Goal: Task Accomplishment & Management: Use online tool/utility

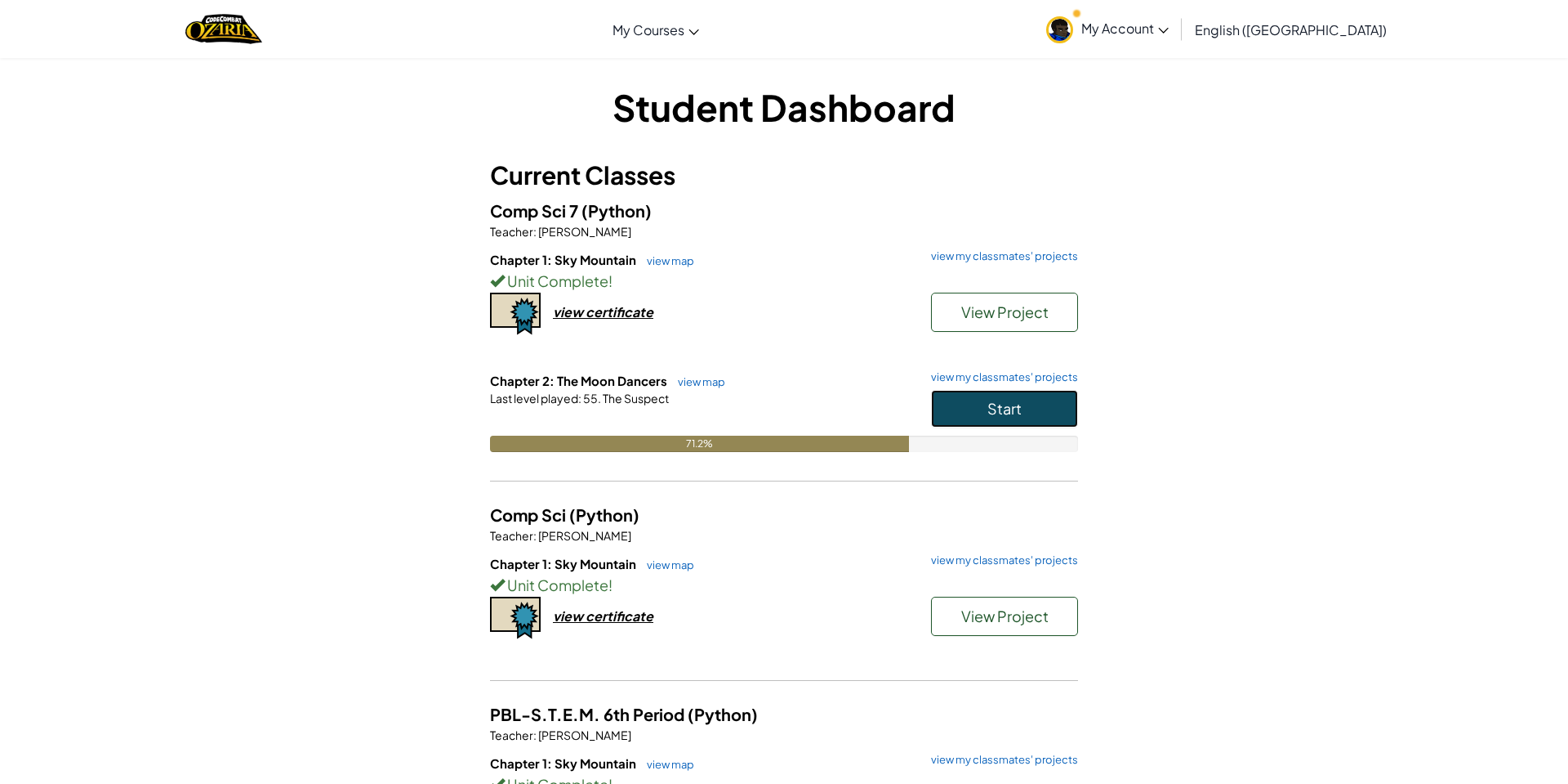
click at [962, 408] on button "Start" at bounding box center [1004, 408] width 147 height 38
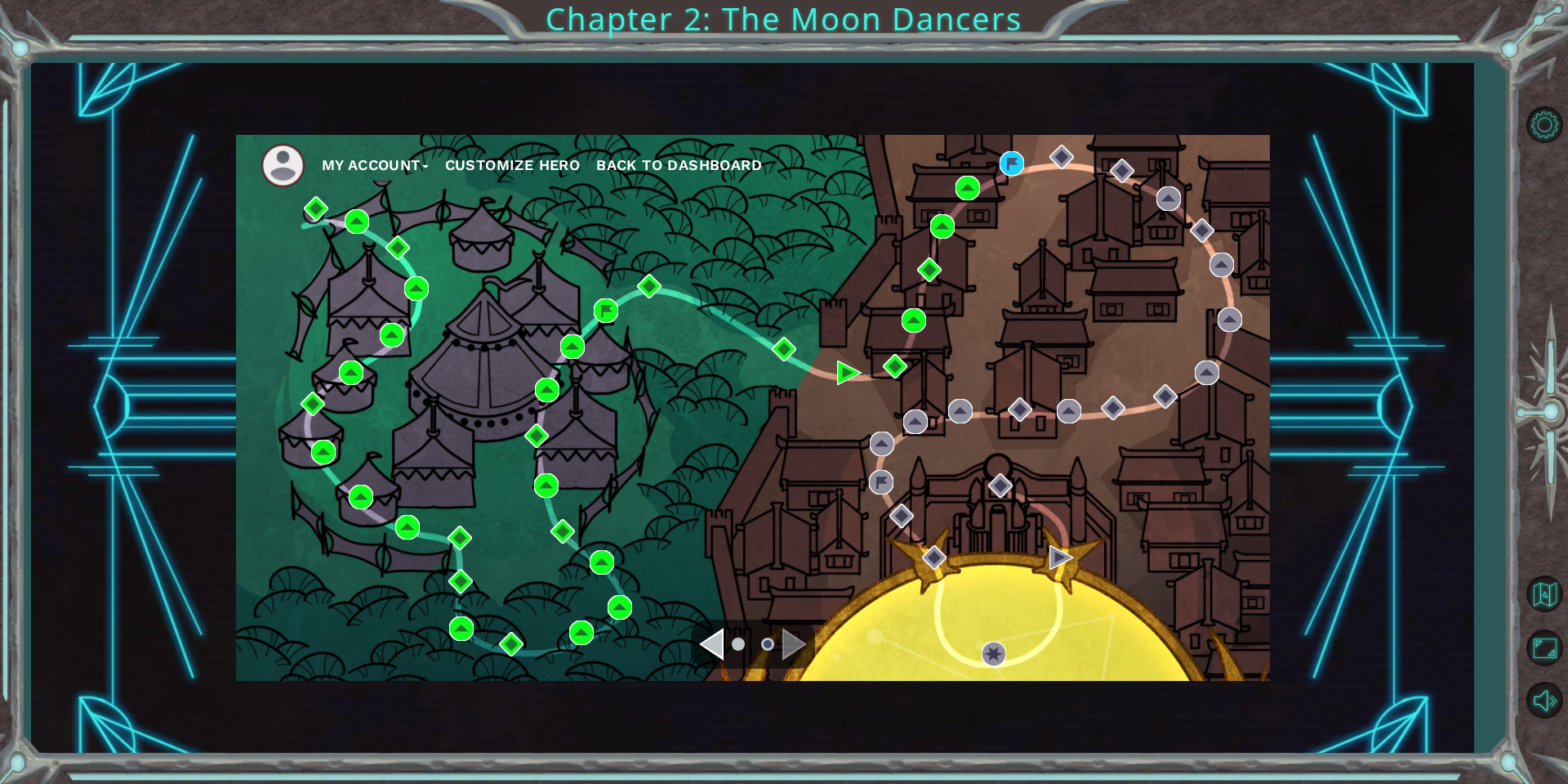
click at [1002, 143] on ul "My Account Customize Hero Back to Dashboard" at bounding box center [766, 165] width 1009 height 45
click at [1013, 180] on ul "My Account Customize Hero Back to Dashboard" at bounding box center [766, 165] width 1009 height 45
click at [1013, 168] on img at bounding box center [1012, 164] width 25 height 25
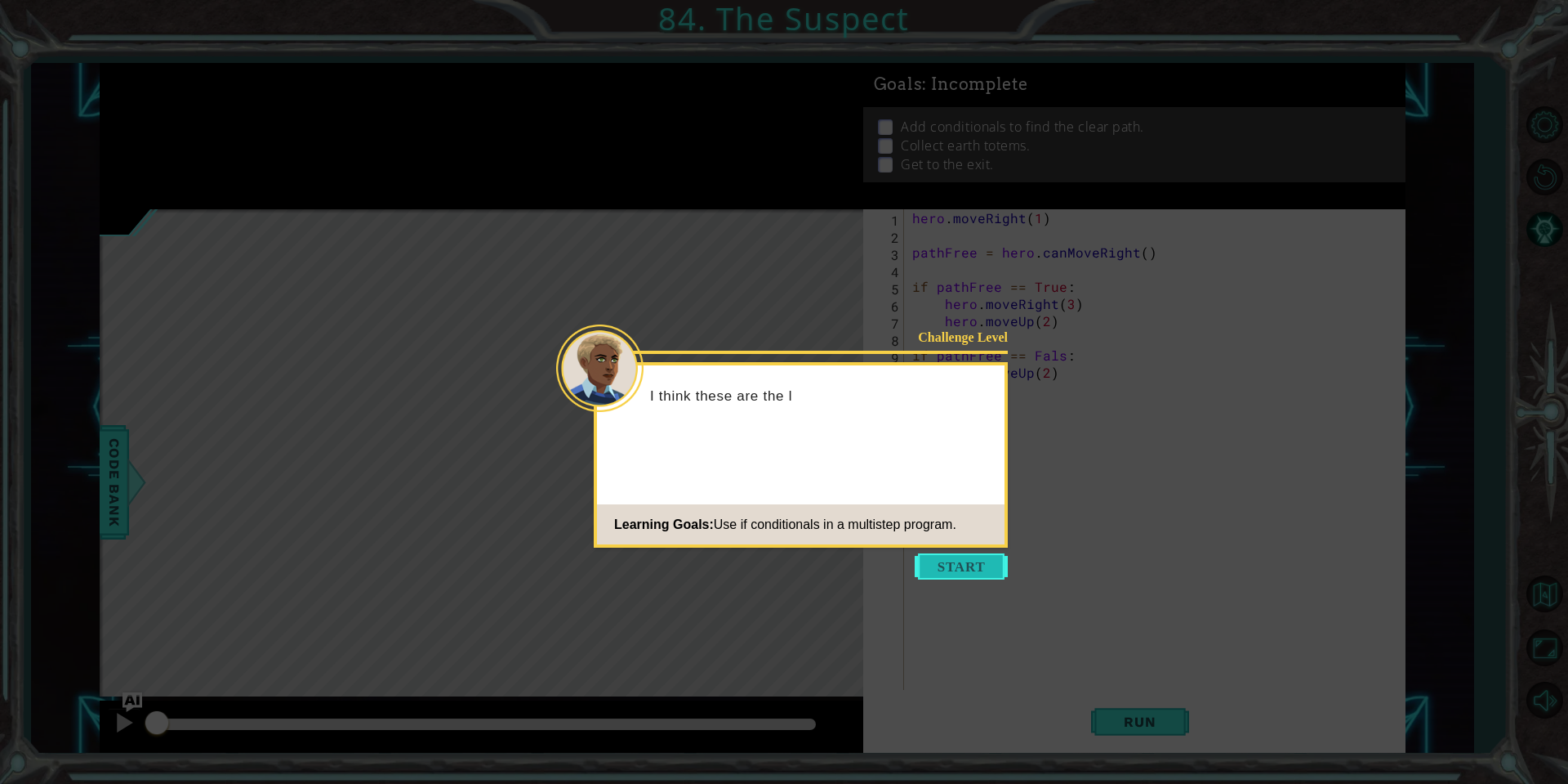
click at [959, 555] on button "Start" at bounding box center [961, 566] width 93 height 26
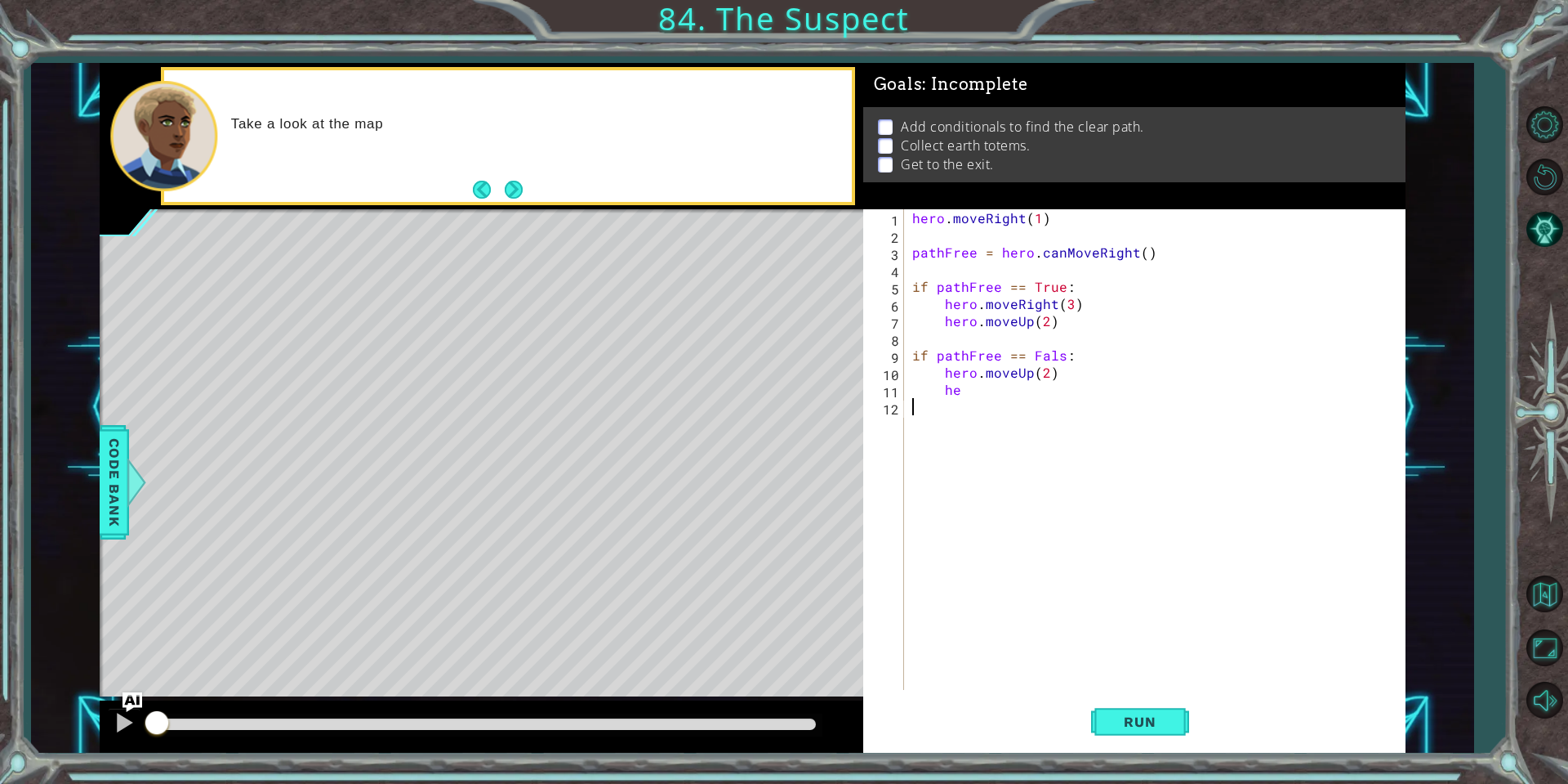
click at [970, 402] on div "hero . moveRight ( 1 ) pathFree = hero . canMoveRight ( ) if pathFree == True :…" at bounding box center [1158, 466] width 500 height 515
click at [971, 389] on div "hero . moveRight ( 1 ) pathFree = hero . canMoveRight ( ) if pathFree == True :…" at bounding box center [1158, 466] width 500 height 515
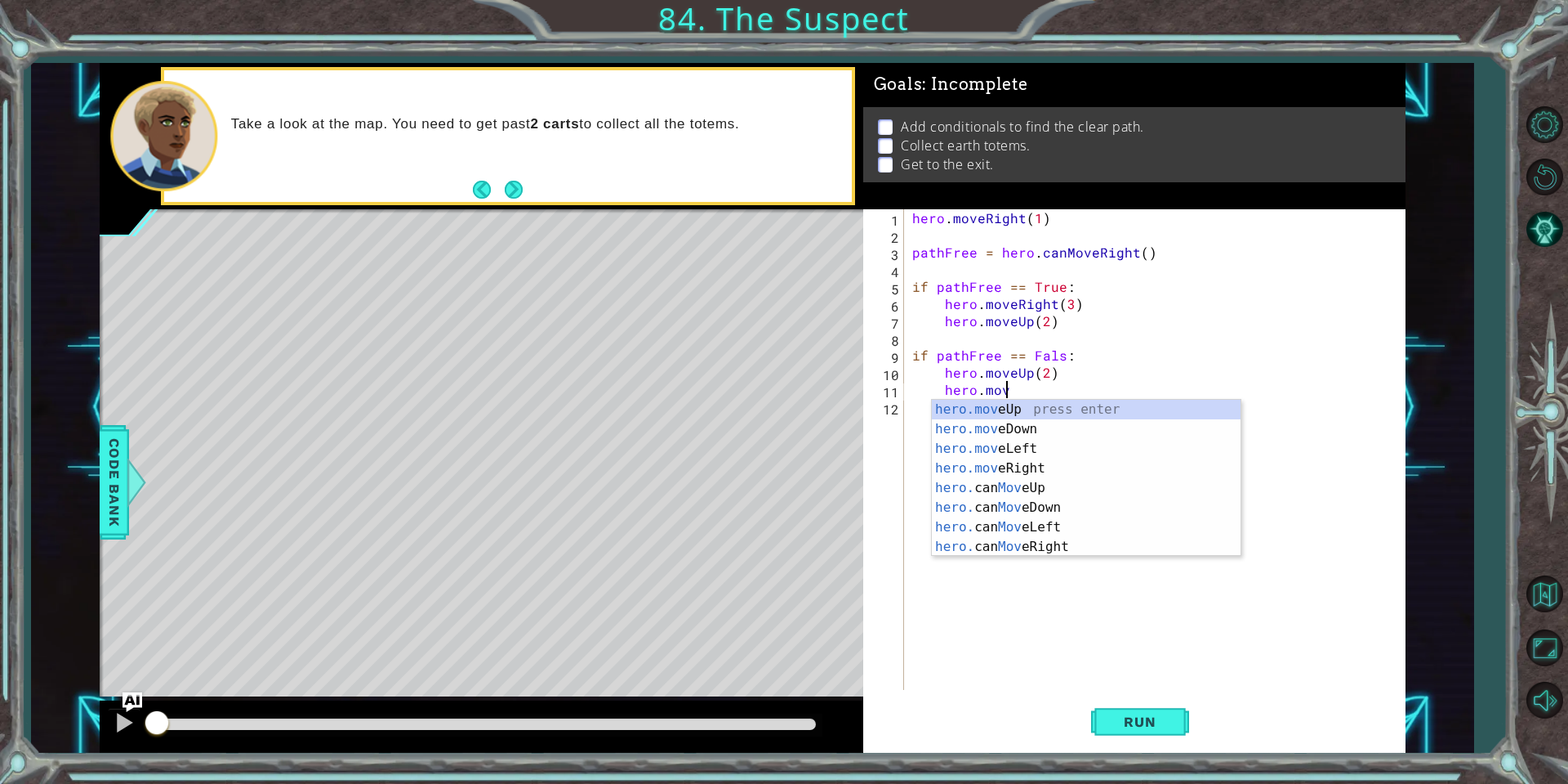
scroll to position [0, 5]
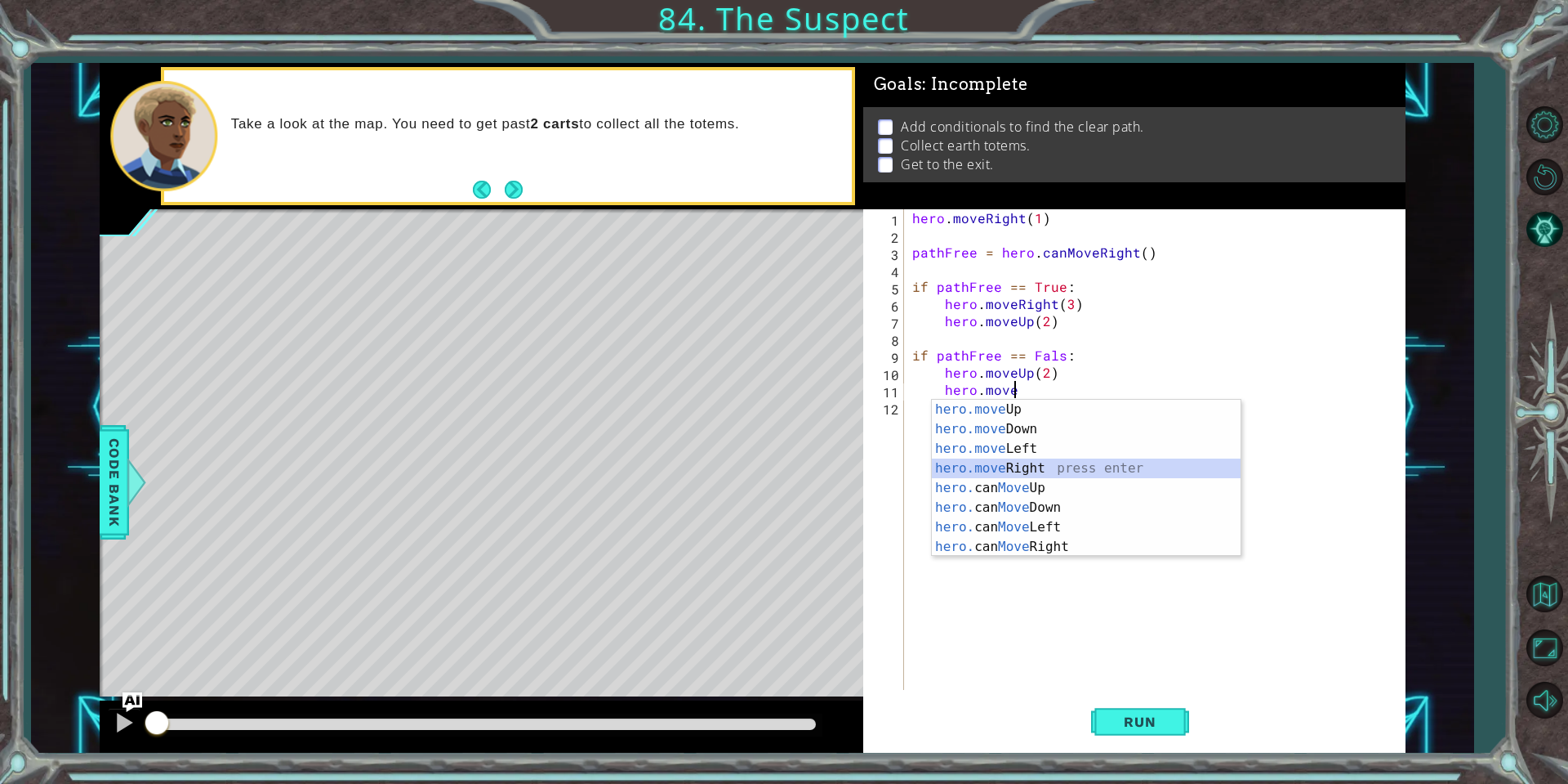
click at [1037, 464] on div "hero.move Up press enter hero.move Down press enter hero.move Left press enter …" at bounding box center [1085, 498] width 308 height 196
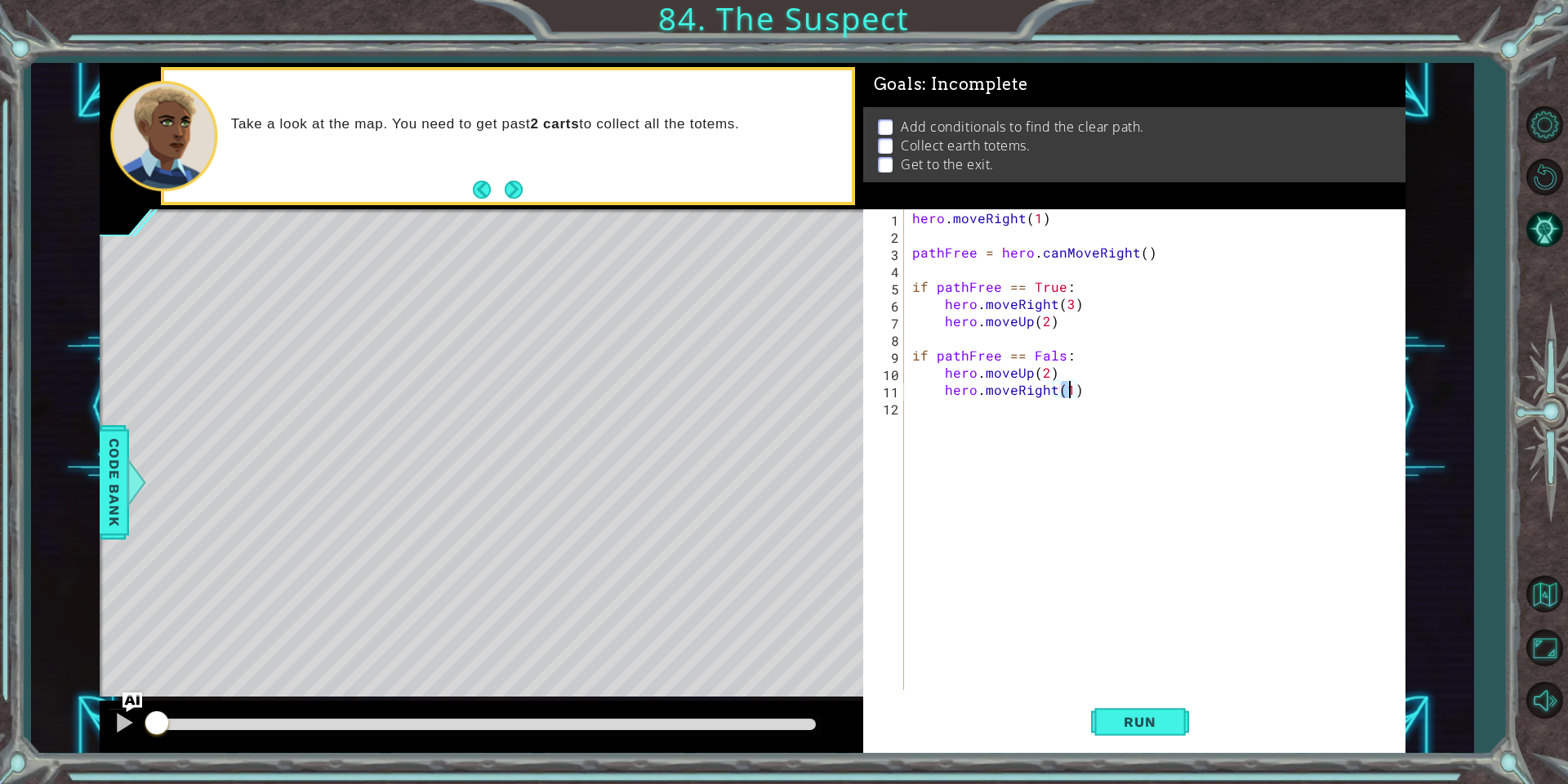
scroll to position [0, 9]
click at [1156, 729] on span "Run" at bounding box center [1139, 722] width 65 height 16
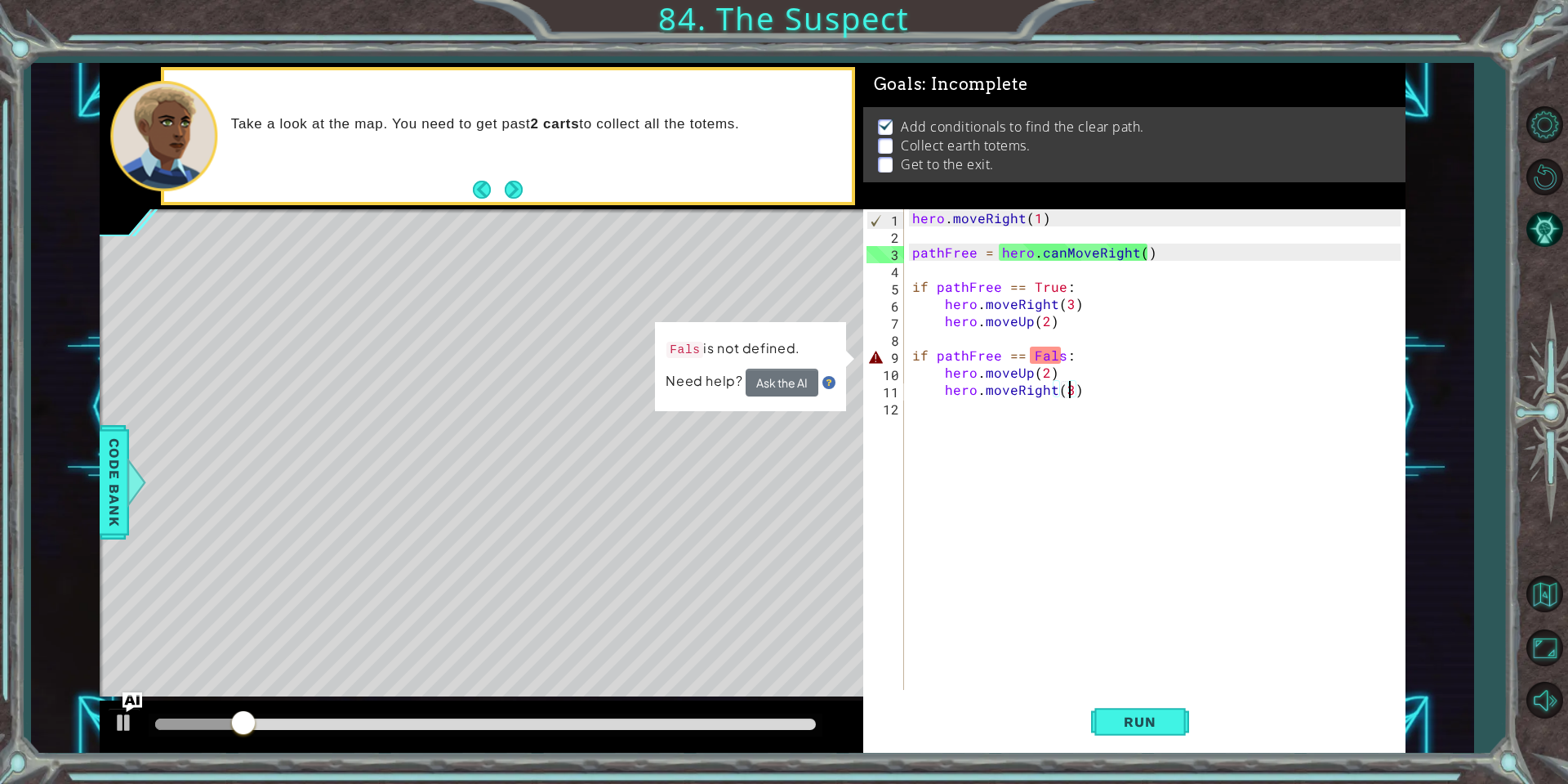
click at [1058, 357] on div "hero . moveRight ( 1 ) pathFree = hero . canMoveRight ( ) if pathFree == True :…" at bounding box center [1158, 466] width 500 height 515
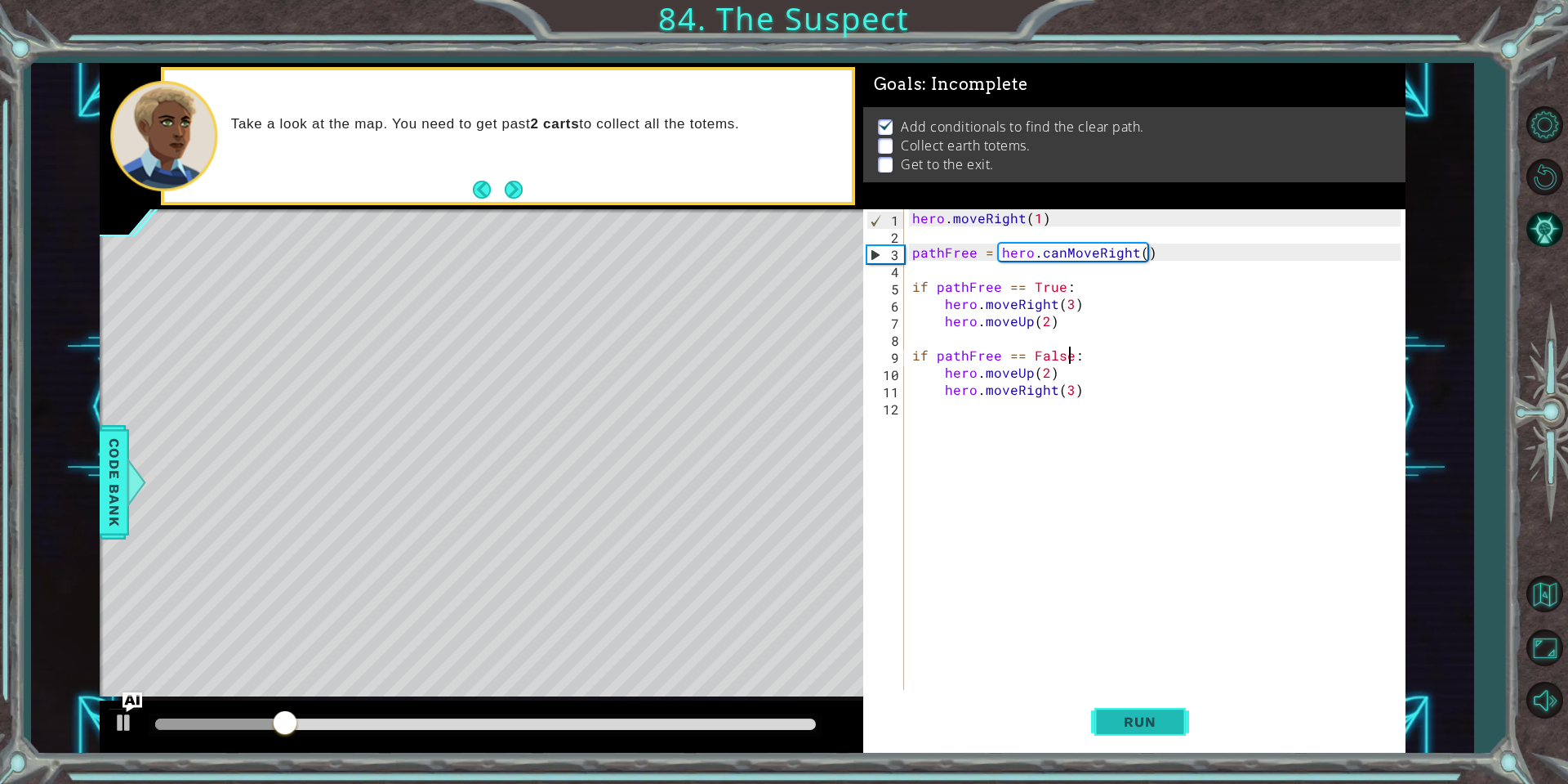
type textarea "if pathFree == False:"
click at [1137, 719] on span "Run" at bounding box center [1139, 722] width 65 height 16
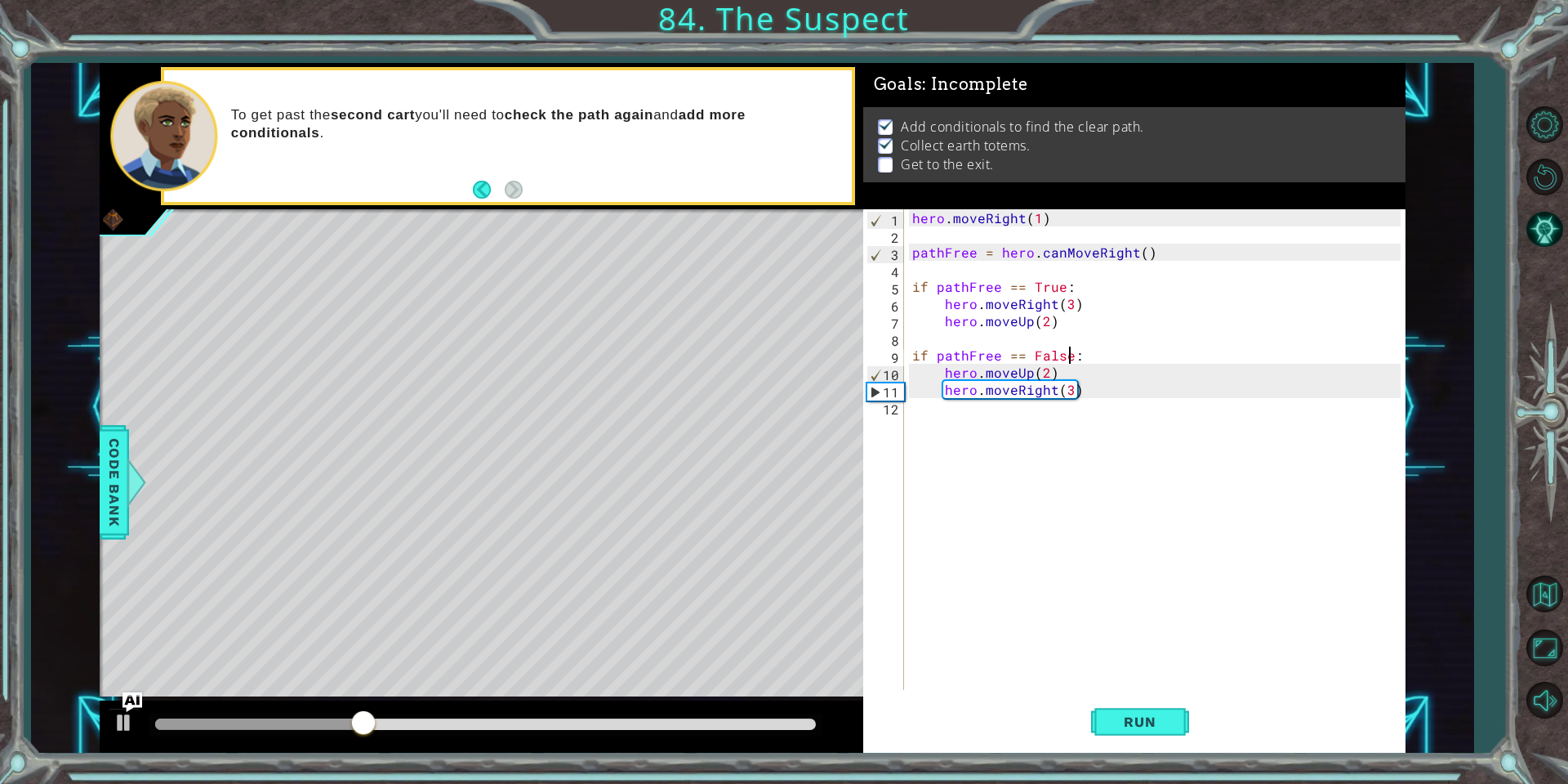
scroll to position [0, 0]
drag, startPoint x: 1056, startPoint y: 621, endPoint x: 932, endPoint y: 417, distance: 238.7
click at [932, 417] on div "hero . moveRight ( 1 ) pathFree = hero . canMoveRight ( ) if pathFree == True :…" at bounding box center [1158, 466] width 500 height 515
click at [928, 415] on div "hero . moveRight ( 1 ) pathFree = hero . canMoveRight ( ) if pathFree == True :…" at bounding box center [1158, 466] width 500 height 515
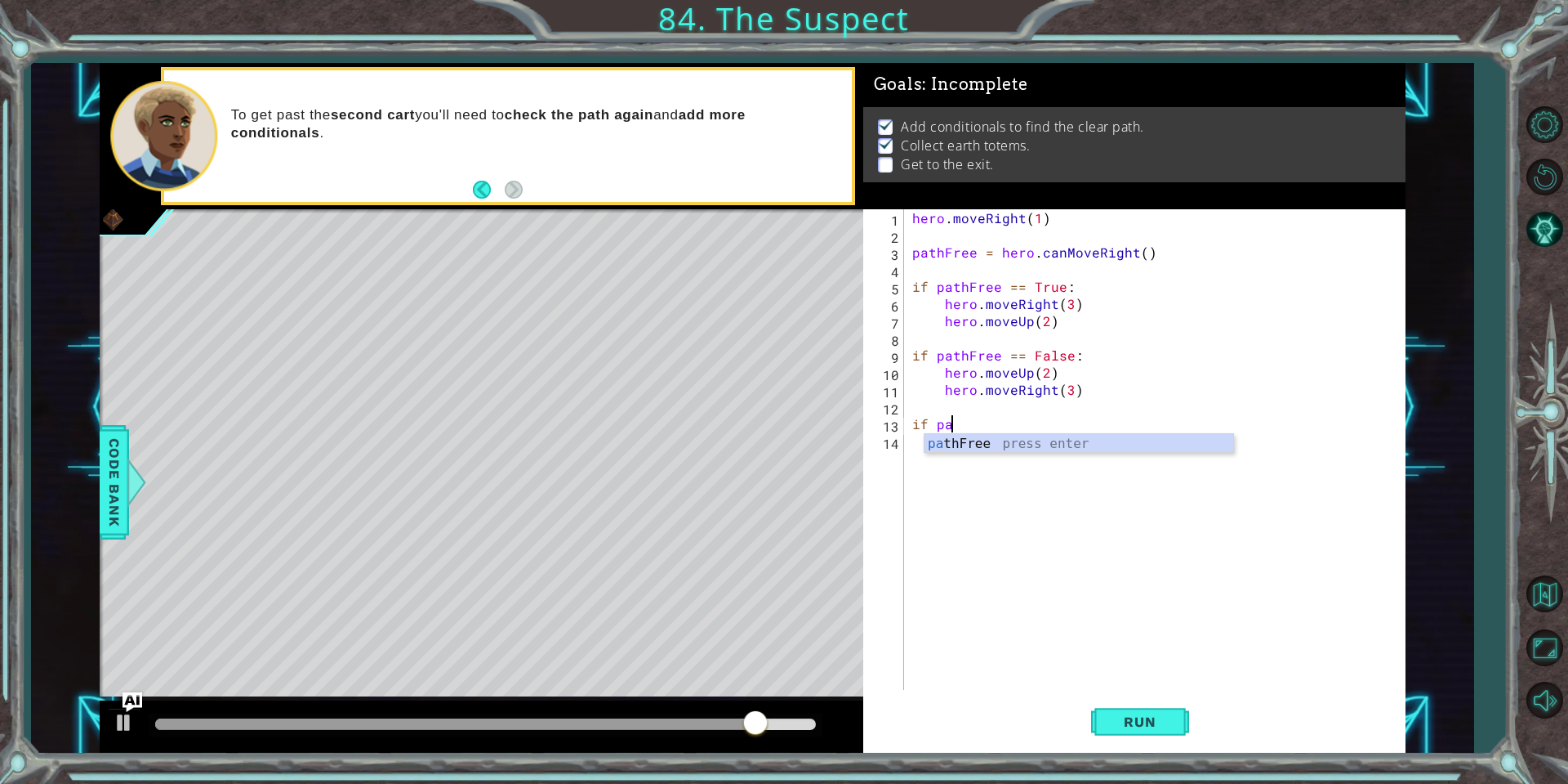
type textarea "i"
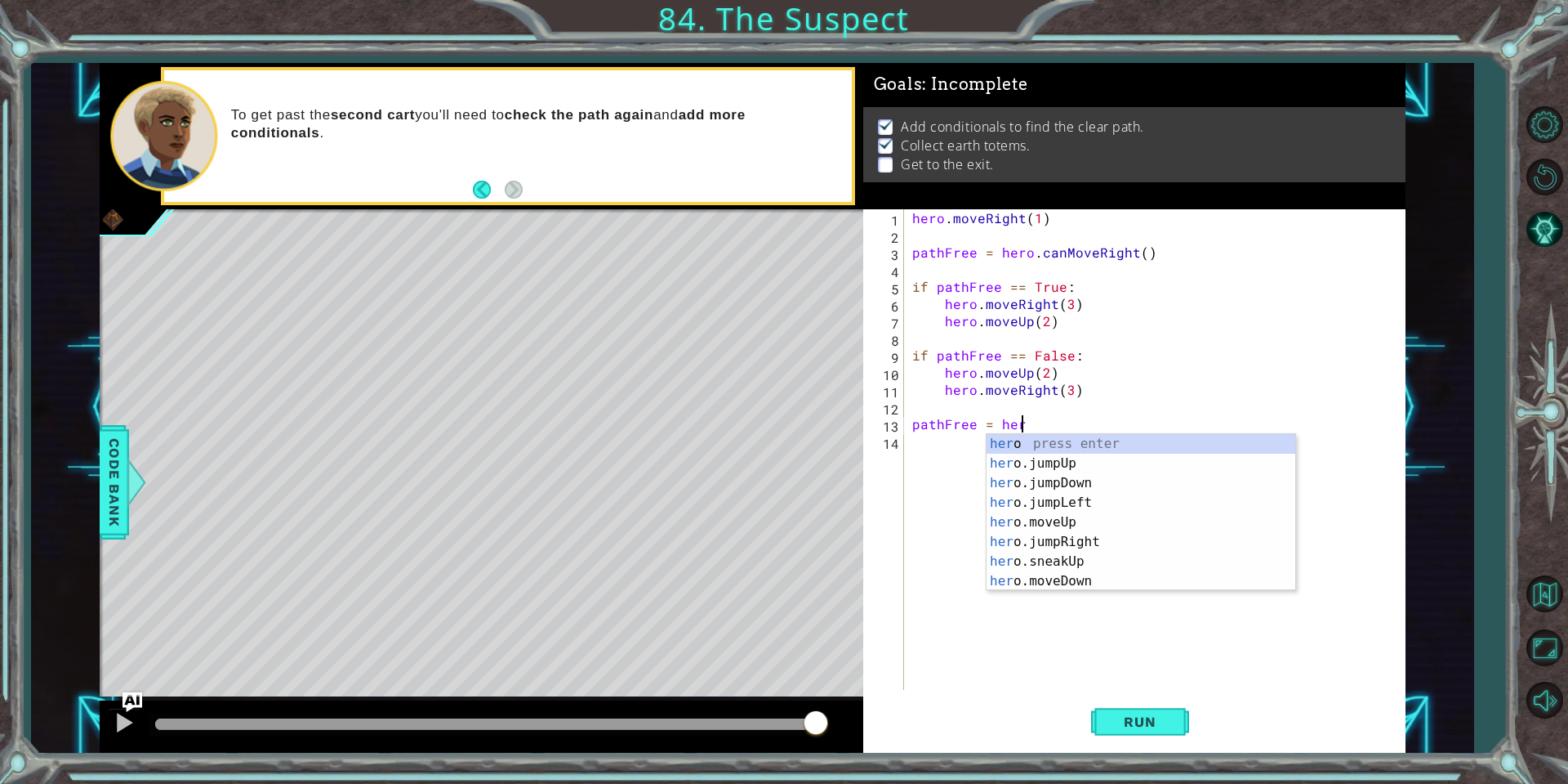
scroll to position [0, 7]
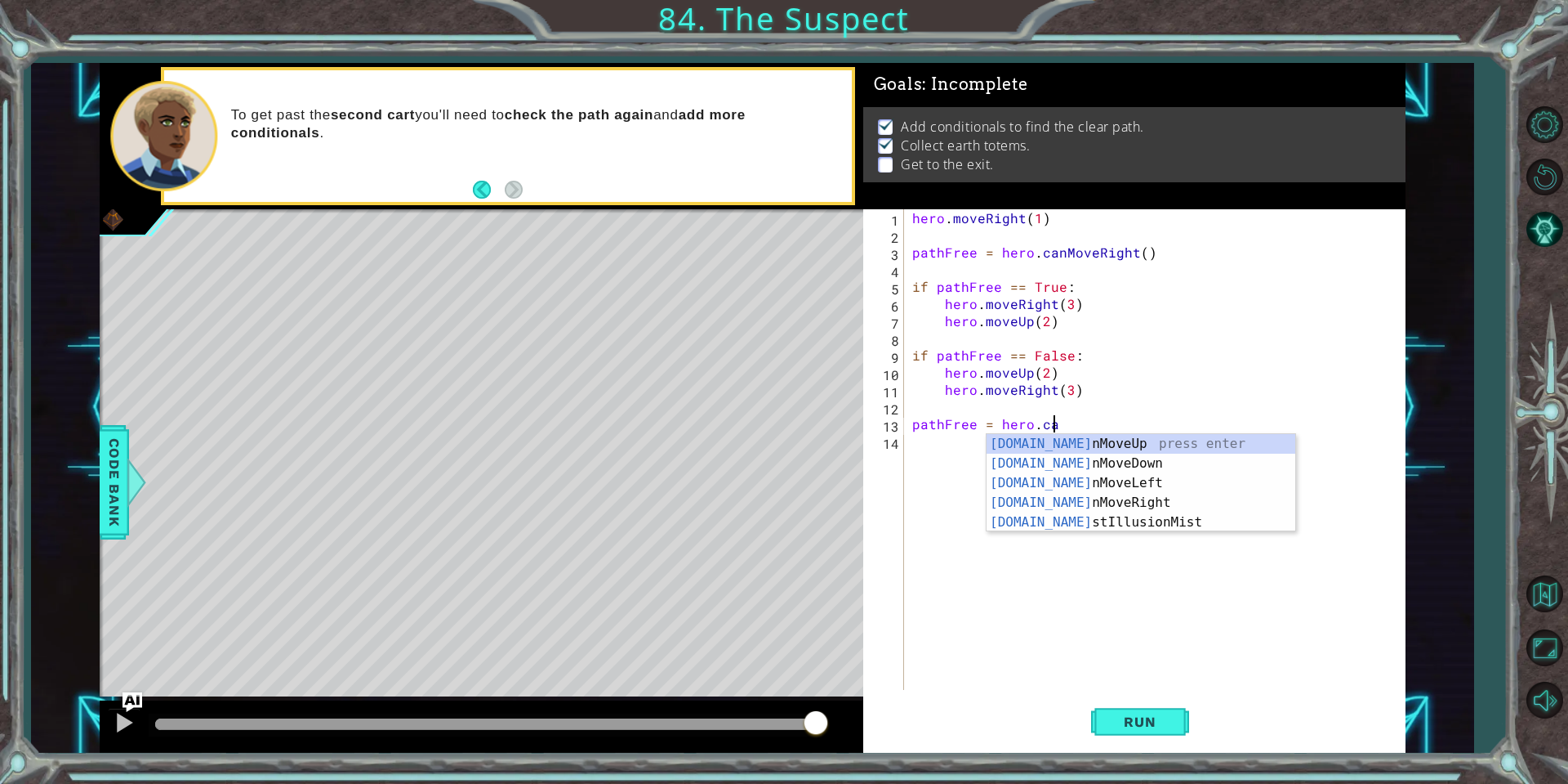
type textarea "pathFree = hero.can"
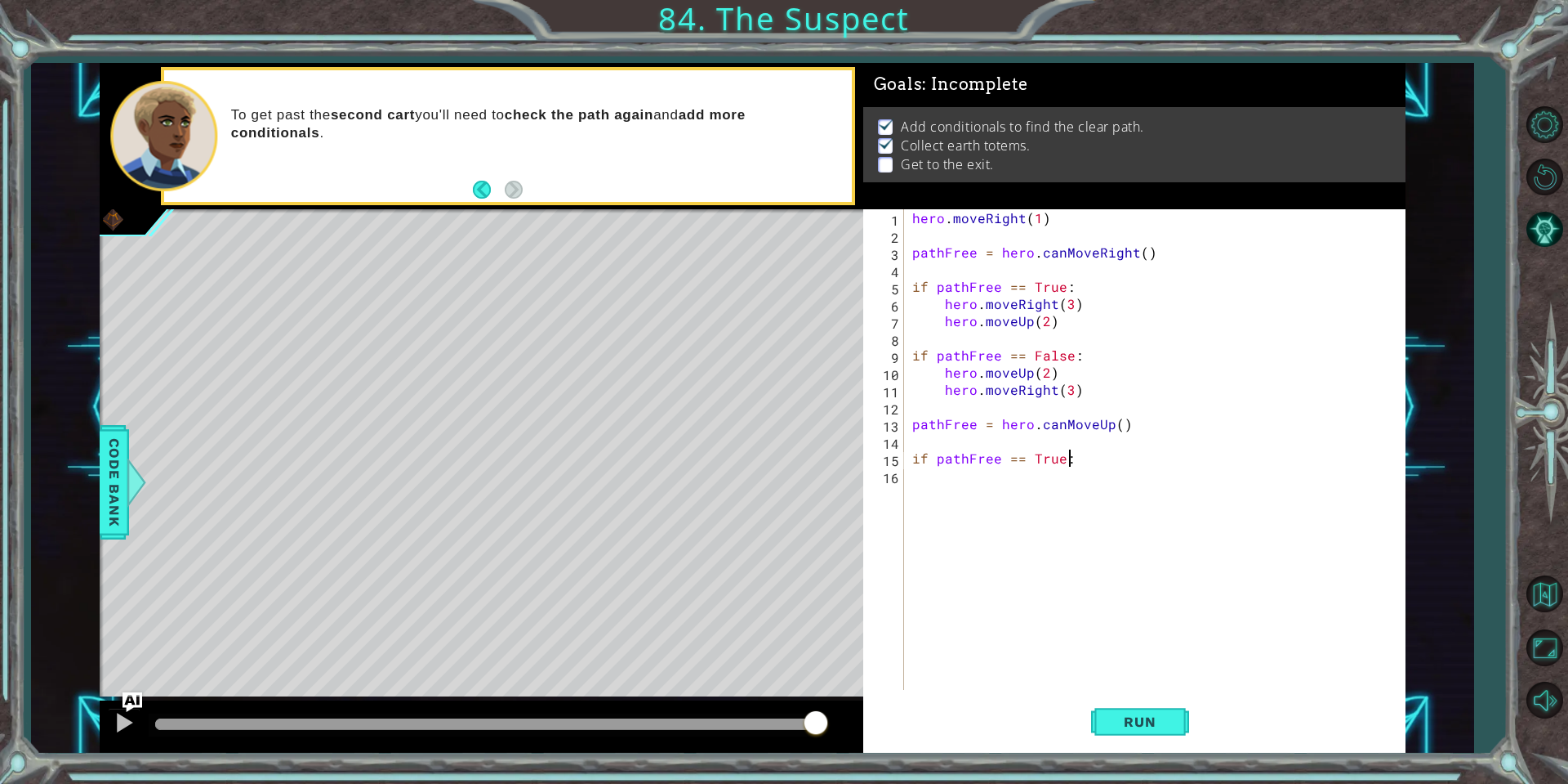
scroll to position [0, 9]
type textarea "if pathFree == True:"
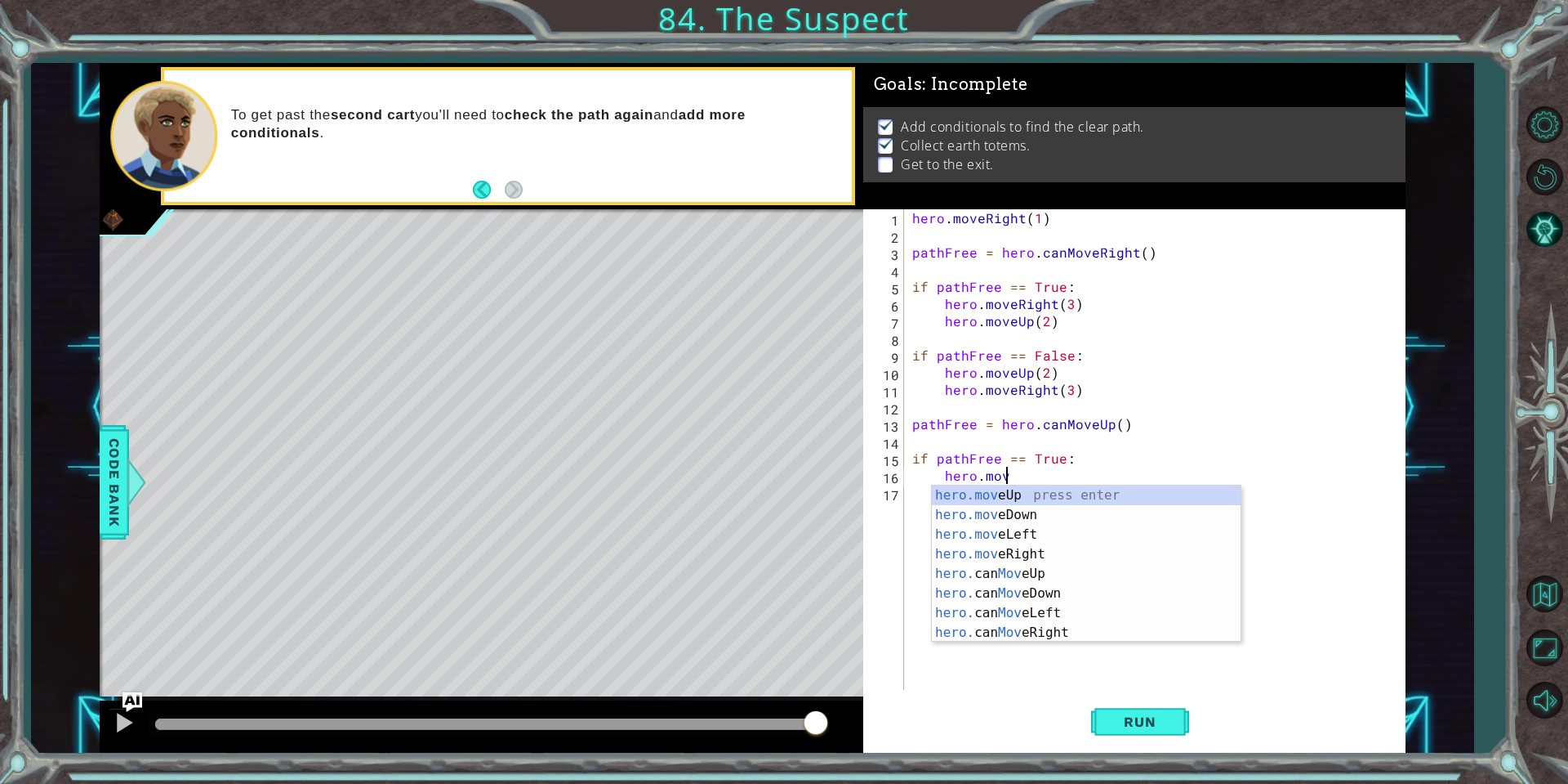
scroll to position [0, 5]
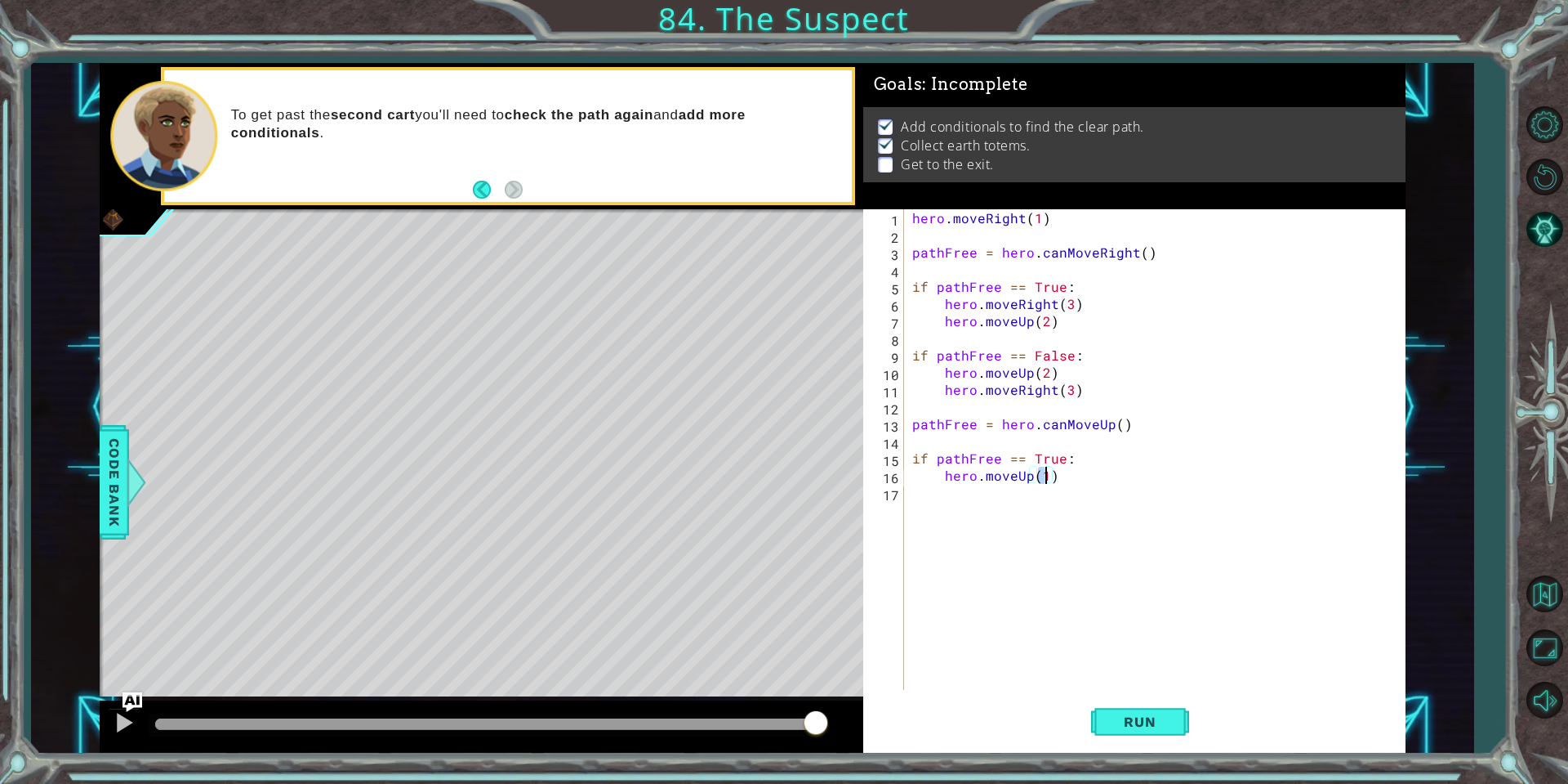
type textarea "hero.moveUp(2)"
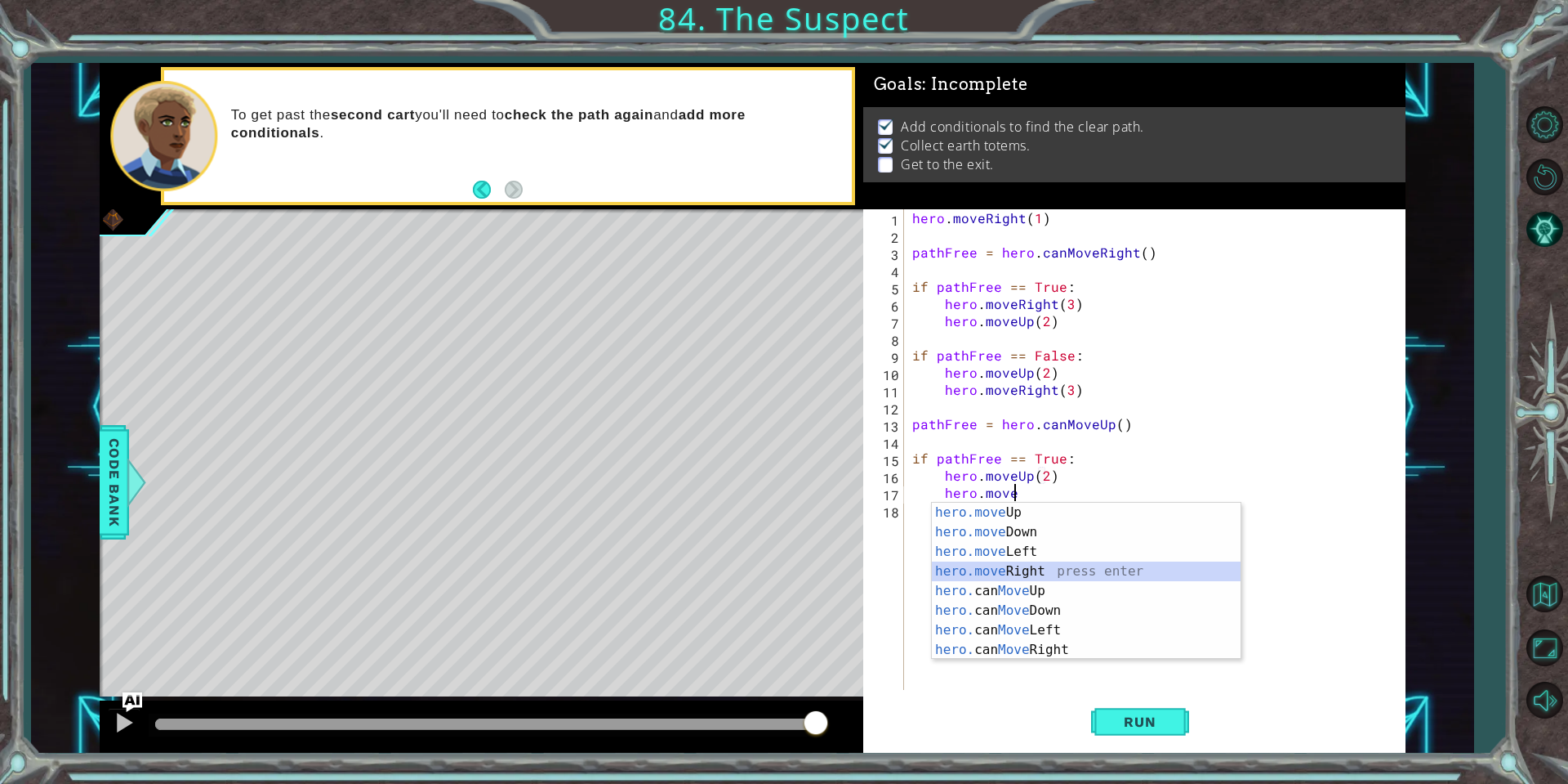
click at [1008, 565] on div "hero.move Up press enter hero.move Down press enter hero.move Left press enter …" at bounding box center [1085, 601] width 308 height 196
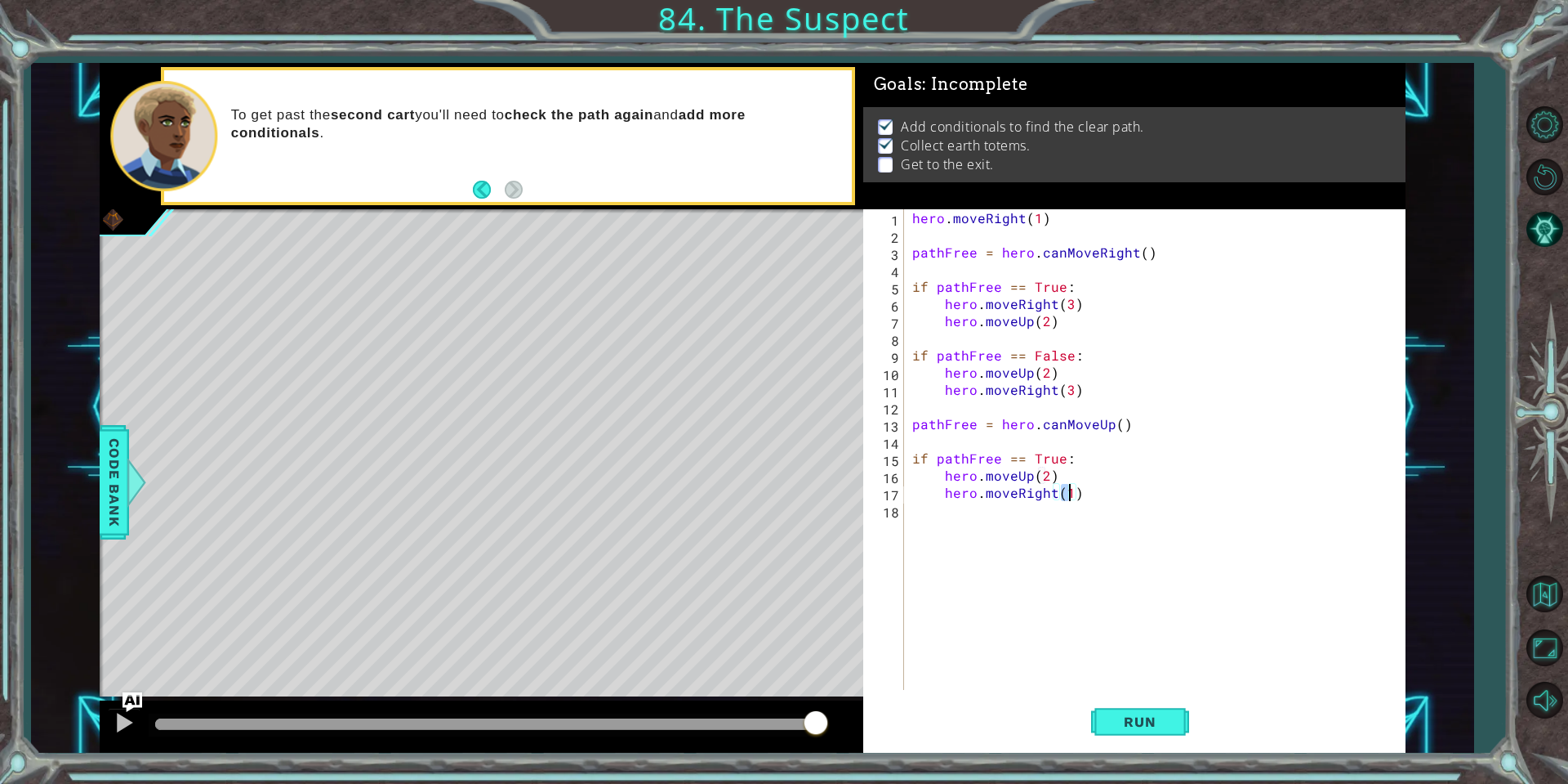
type textarea "hero.moveRight(3)"
click at [1040, 511] on div "hero . moveRight ( 1 ) pathFree = hero . canMoveRight ( ) if pathFree == True :…" at bounding box center [1158, 466] width 500 height 515
type textarea "if pathFree == False:"
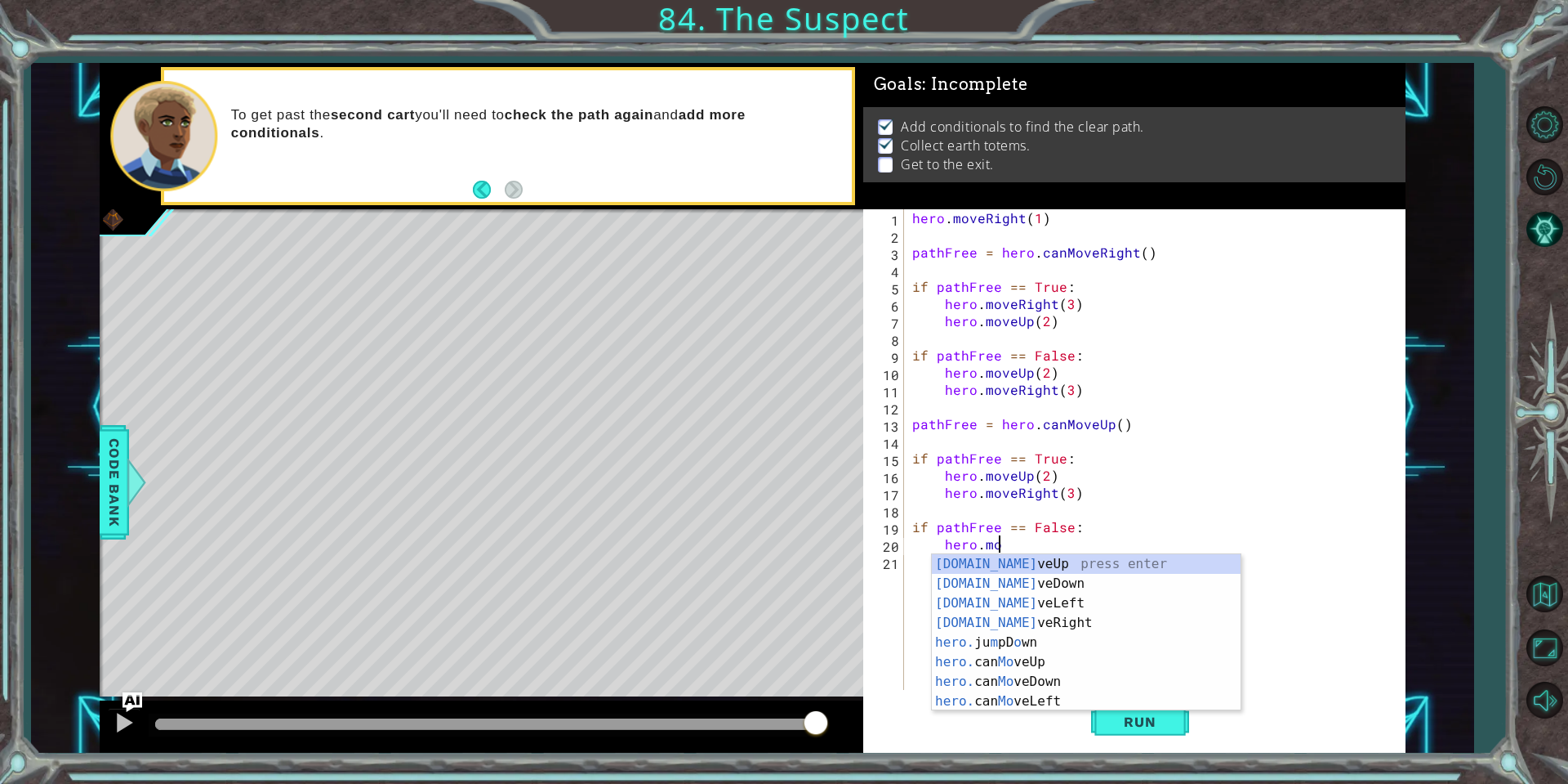
scroll to position [0, 5]
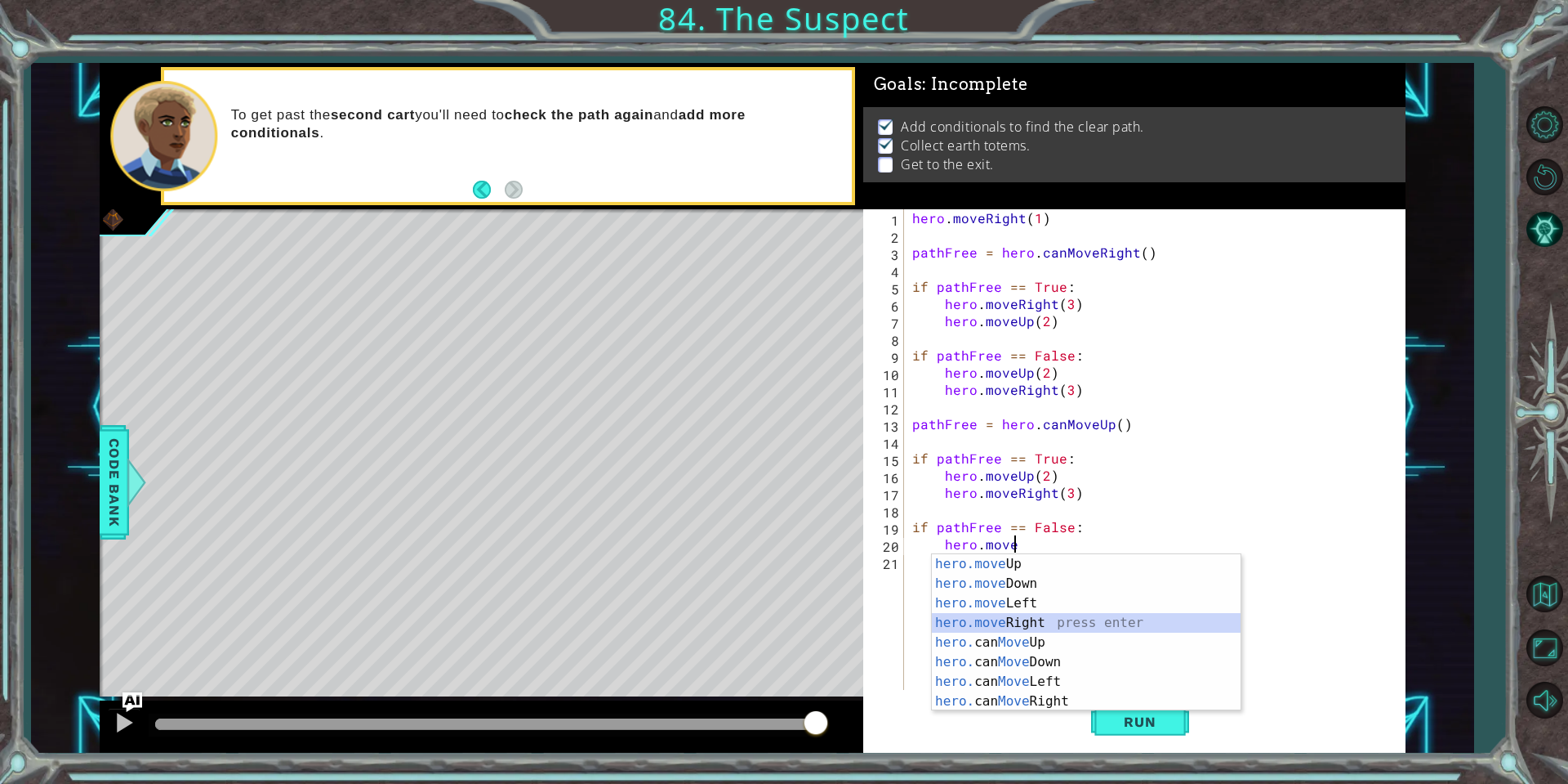
click at [1048, 628] on div "hero.move Up press enter hero.move Down press enter hero.move Left press enter …" at bounding box center [1085, 652] width 308 height 196
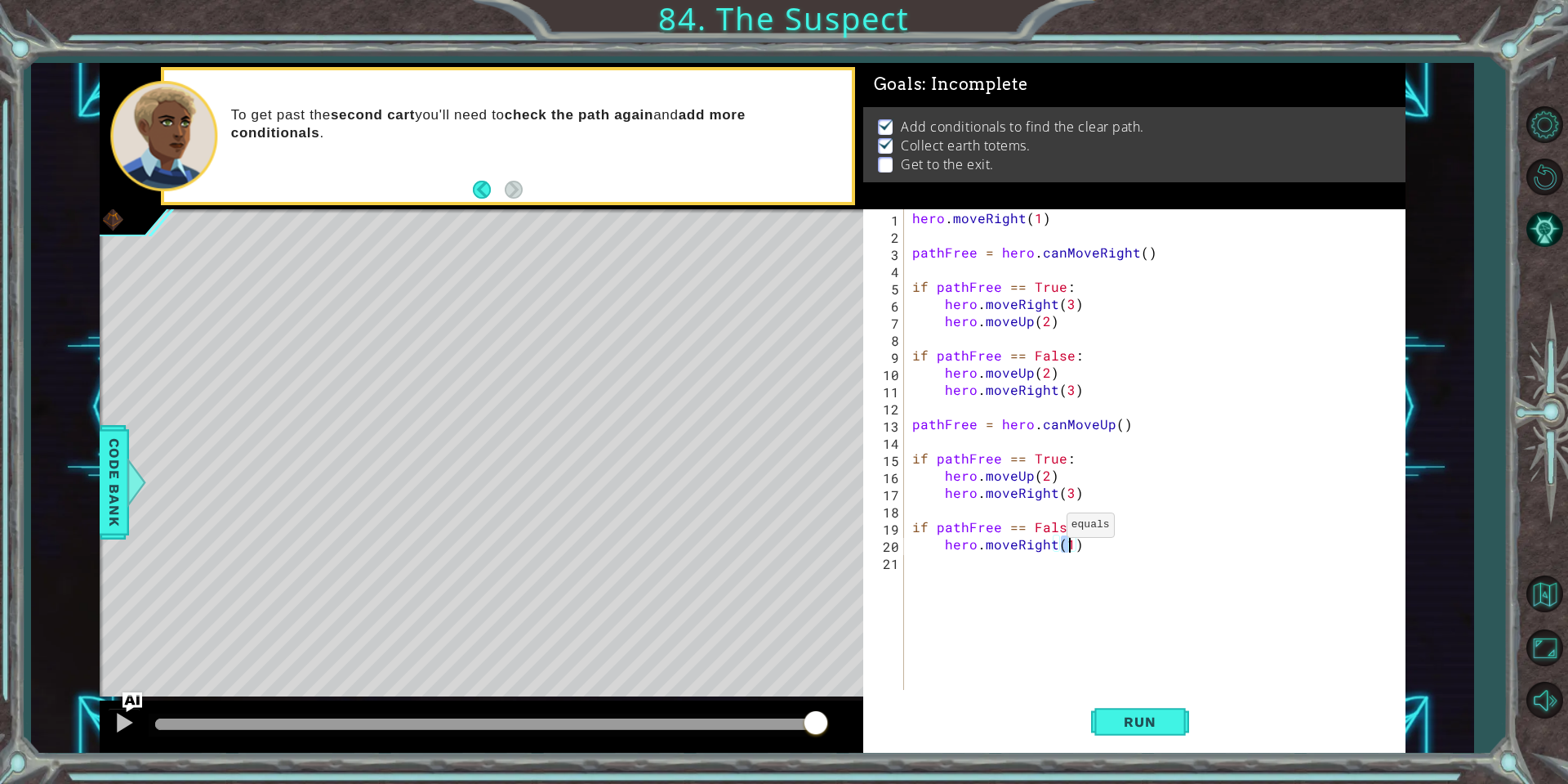
type textarea "hero.moveRight(2)"
click at [974, 569] on div "hero . moveRight ( 1 ) pathFree = hero . canMoveRight ( ) if pathFree == True :…" at bounding box center [1158, 466] width 500 height 515
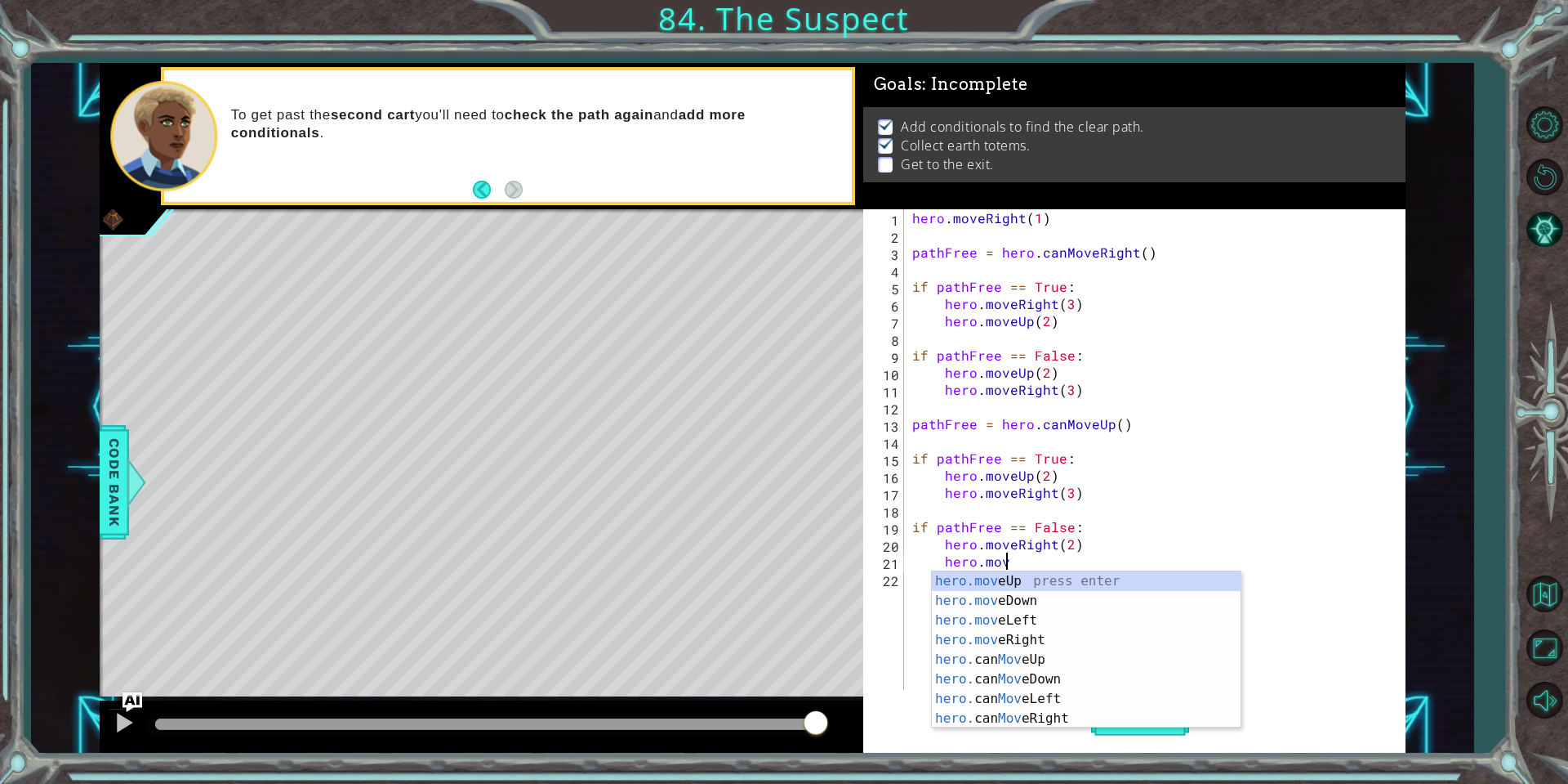
scroll to position [0, 5]
click at [1017, 579] on div "hero.move Up press enter hero.move Down press enter hero.move Left press enter …" at bounding box center [1085, 669] width 308 height 196
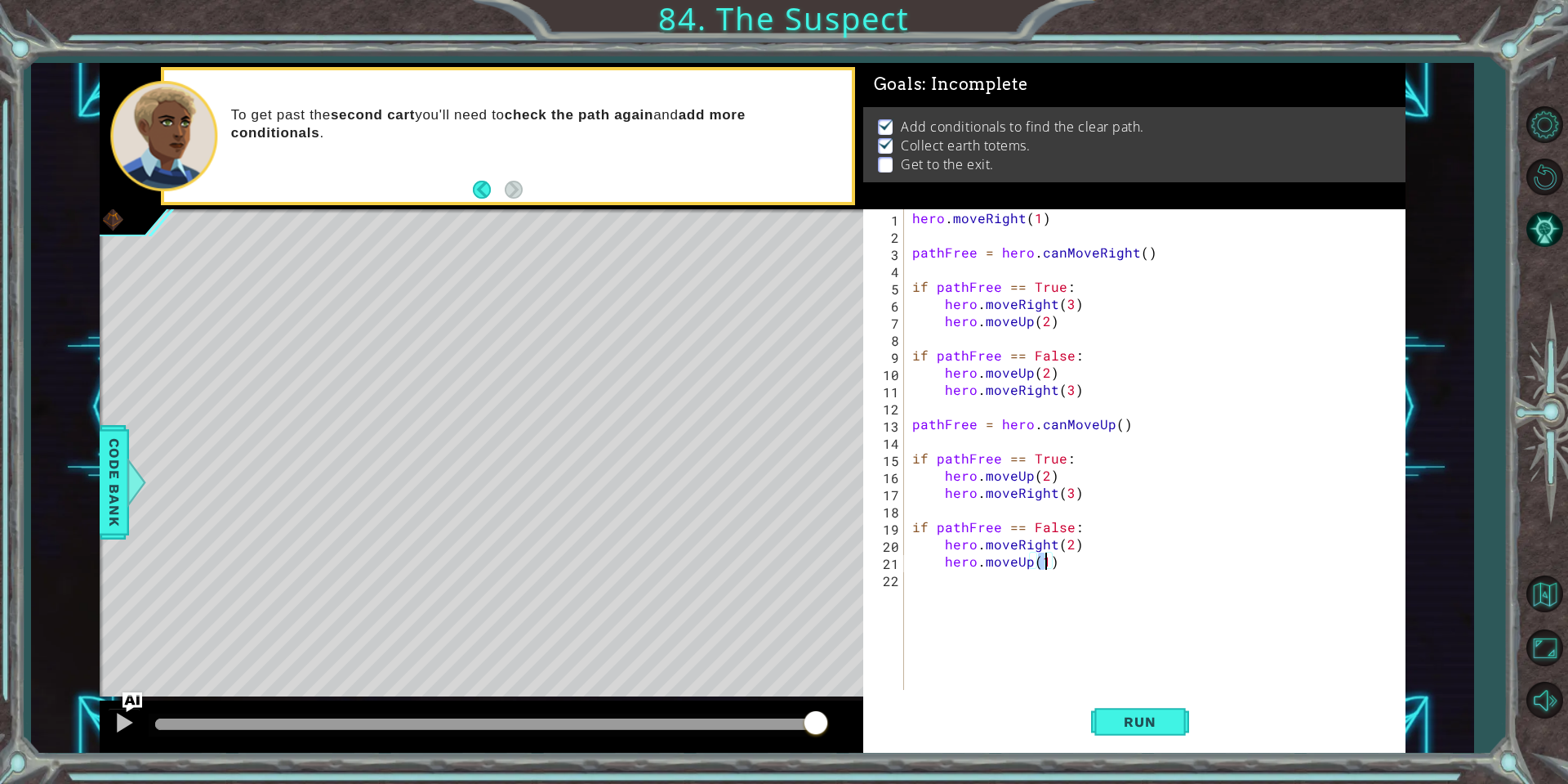
type textarea "hero.moveUp(2)"
click at [928, 596] on div "hero . moveRight ( 1 ) pathFree = hero . canMoveRight ( ) if pathFree == True :…" at bounding box center [1158, 466] width 500 height 515
click at [1143, 713] on button "Run" at bounding box center [1140, 722] width 98 height 54
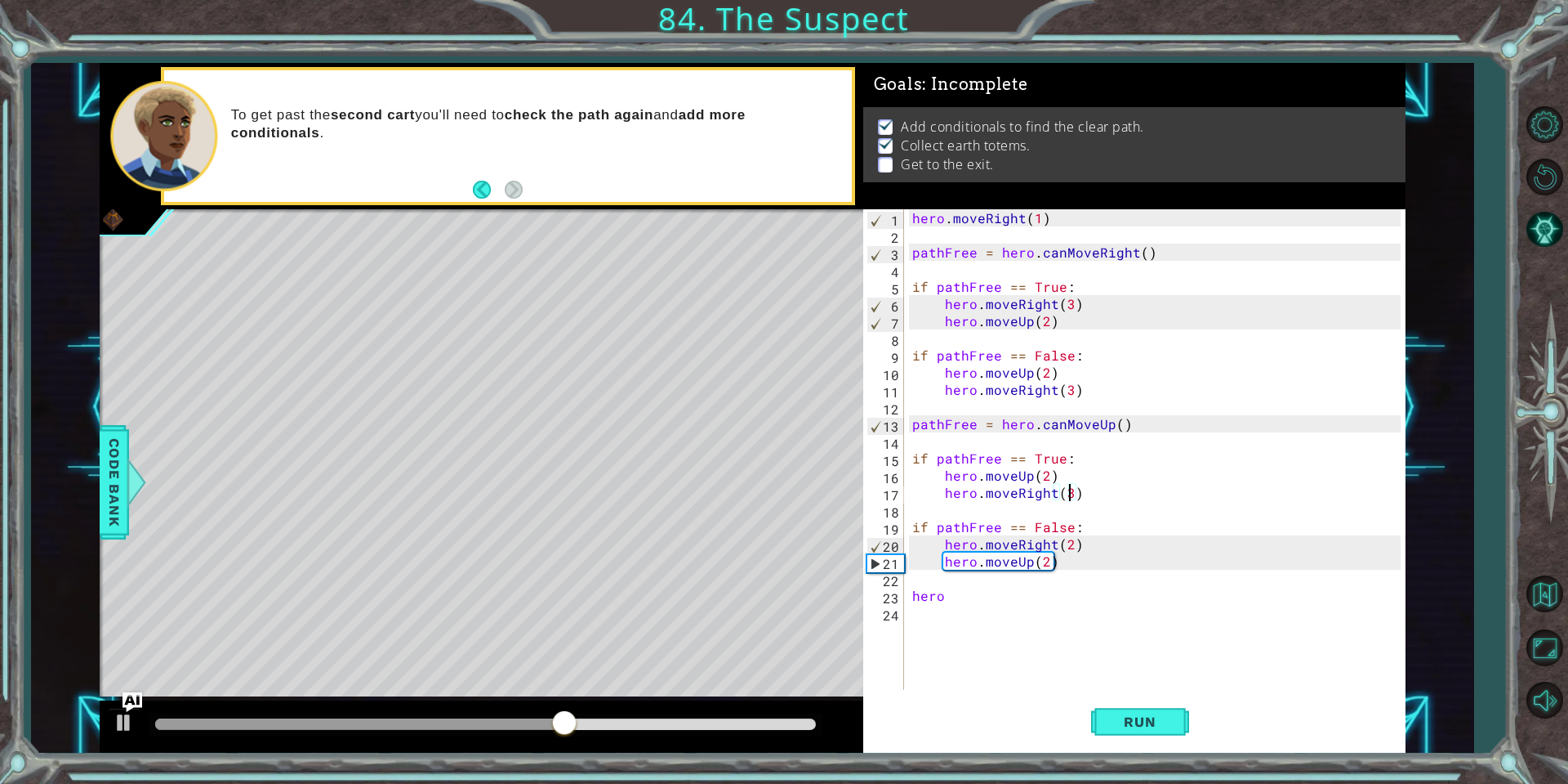
click at [1070, 493] on div "hero . moveRight ( 1 ) pathFree = hero . canMoveRight ( ) if pathFree == True :…" at bounding box center [1158, 466] width 500 height 515
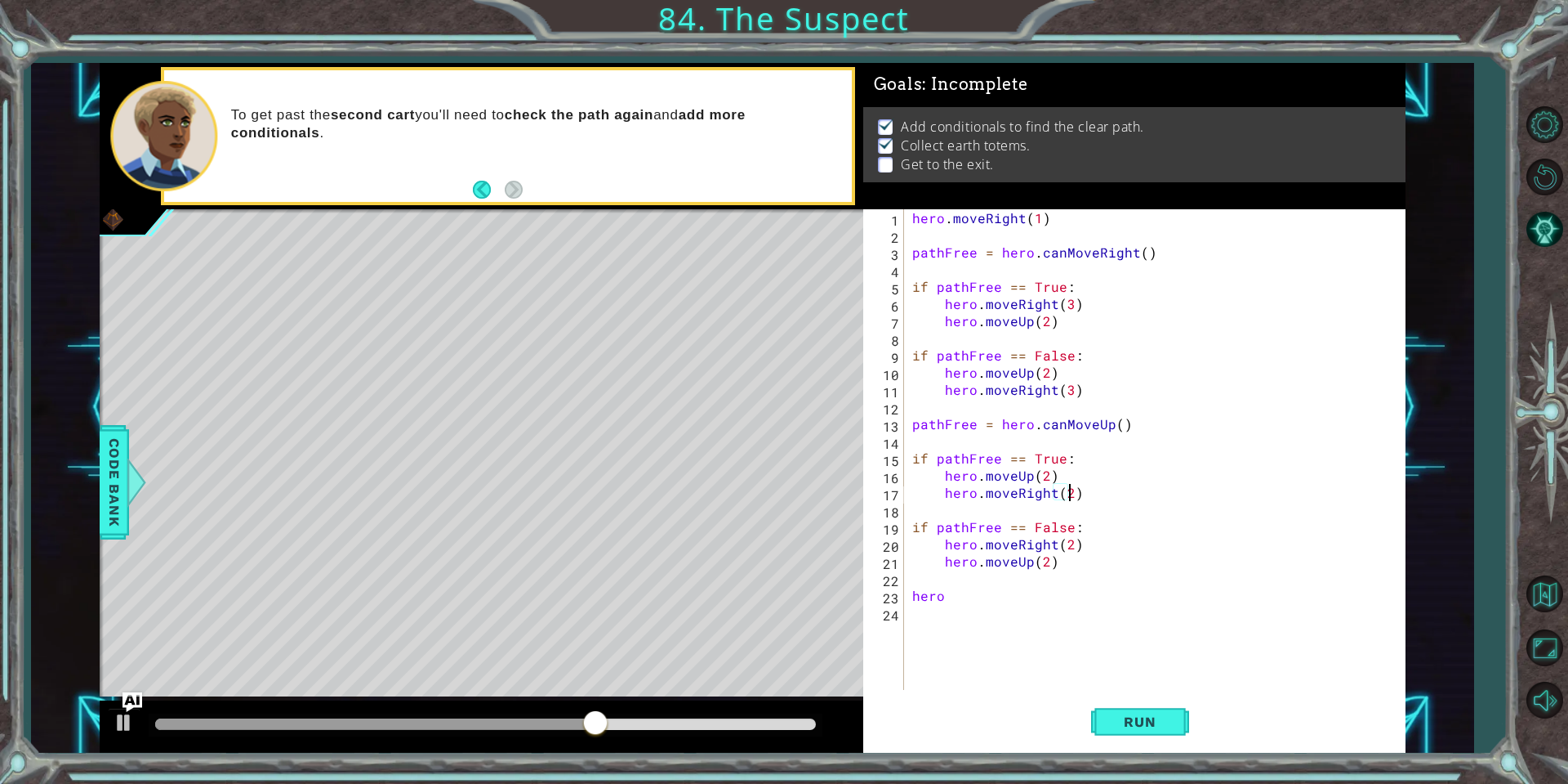
scroll to position [0, 9]
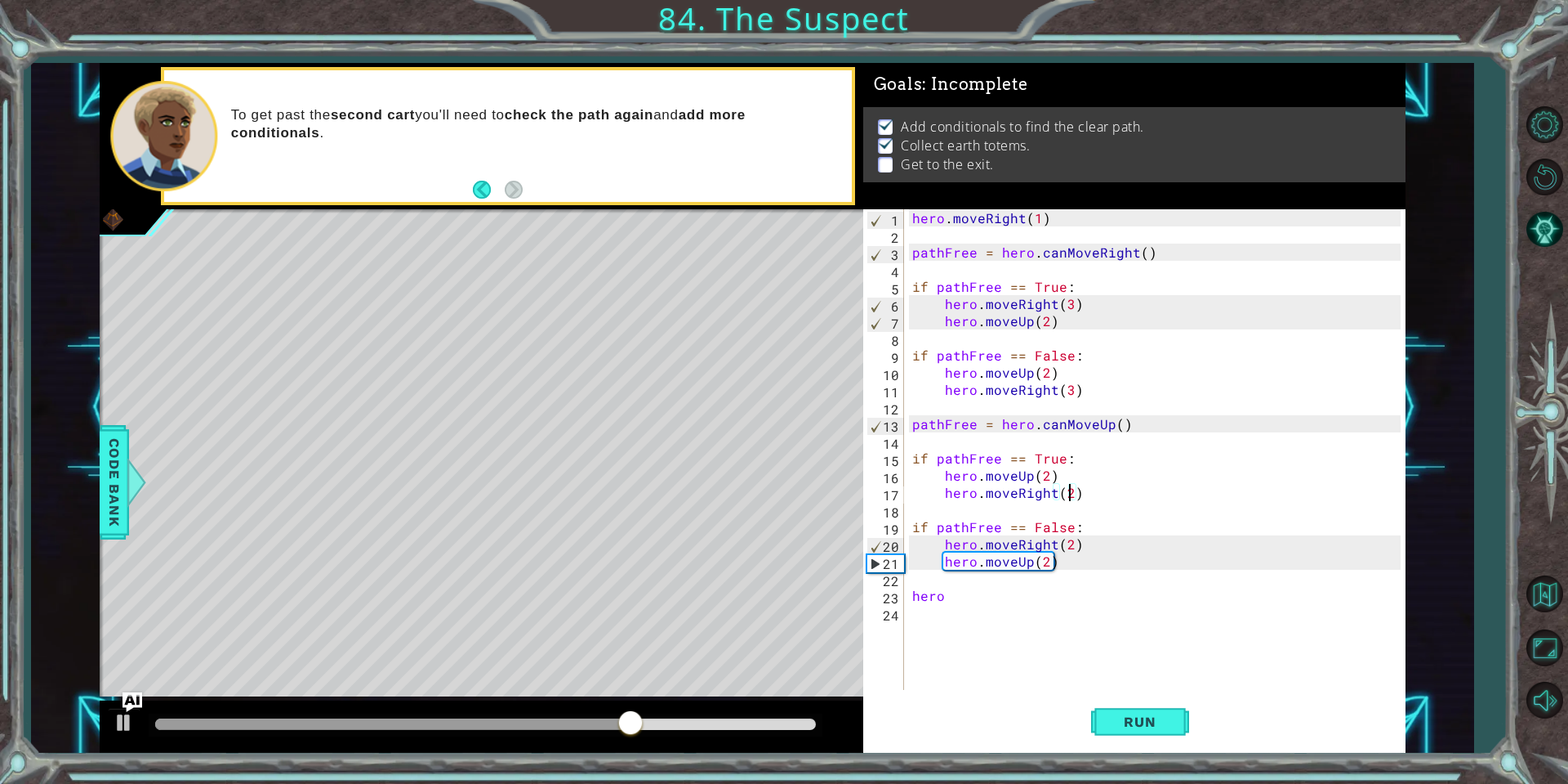
click at [981, 596] on div "hero . moveRight ( 1 ) pathFree = hero . canMoveRight ( ) if pathFree == True :…" at bounding box center [1158, 466] width 500 height 515
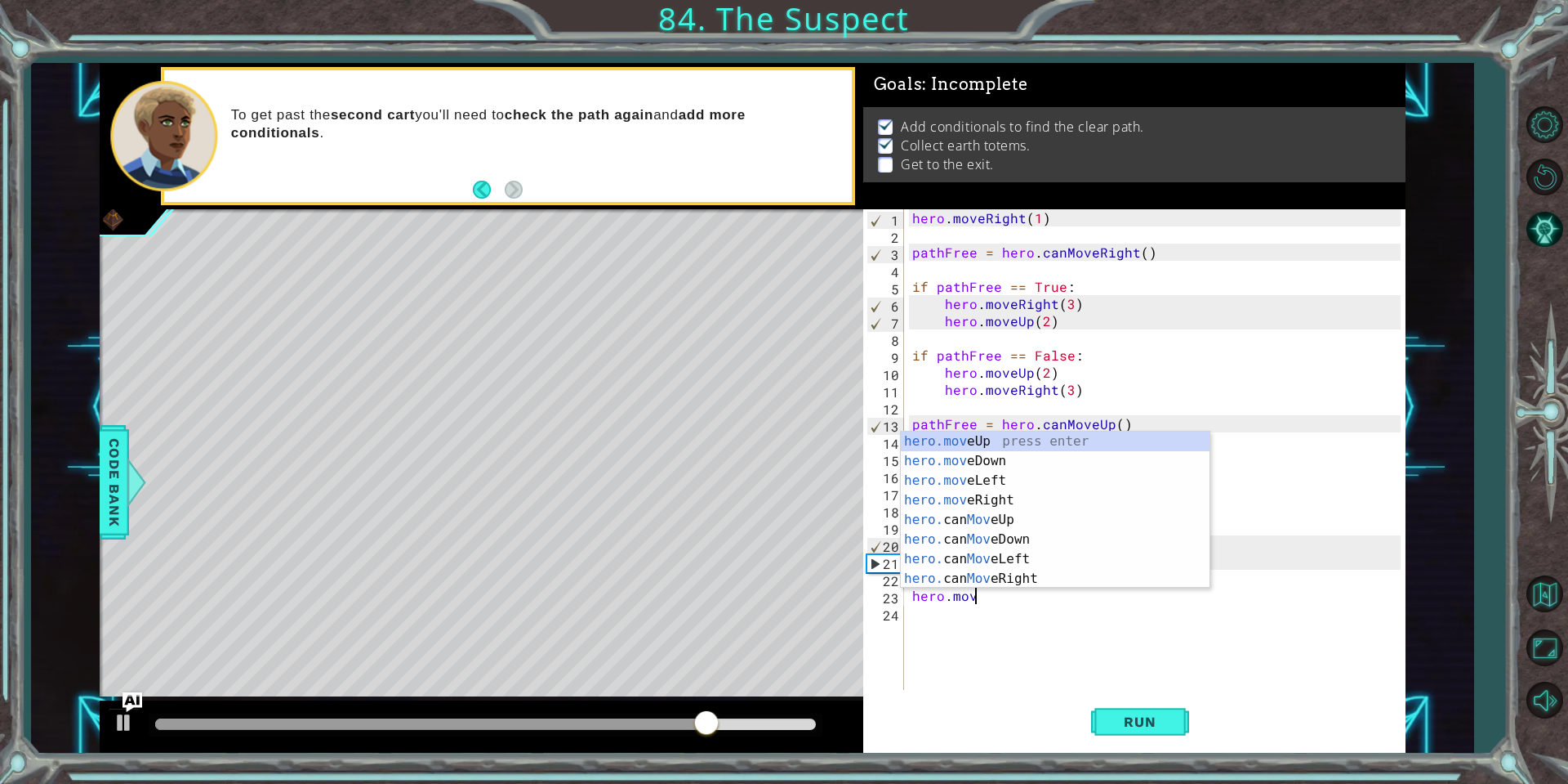
scroll to position [0, 3]
click at [960, 497] on div "hero.move Up press enter hero.move Down press enter hero.move Left press enter …" at bounding box center [1055, 529] width 308 height 196
type textarea "hero.moveRight(1)"
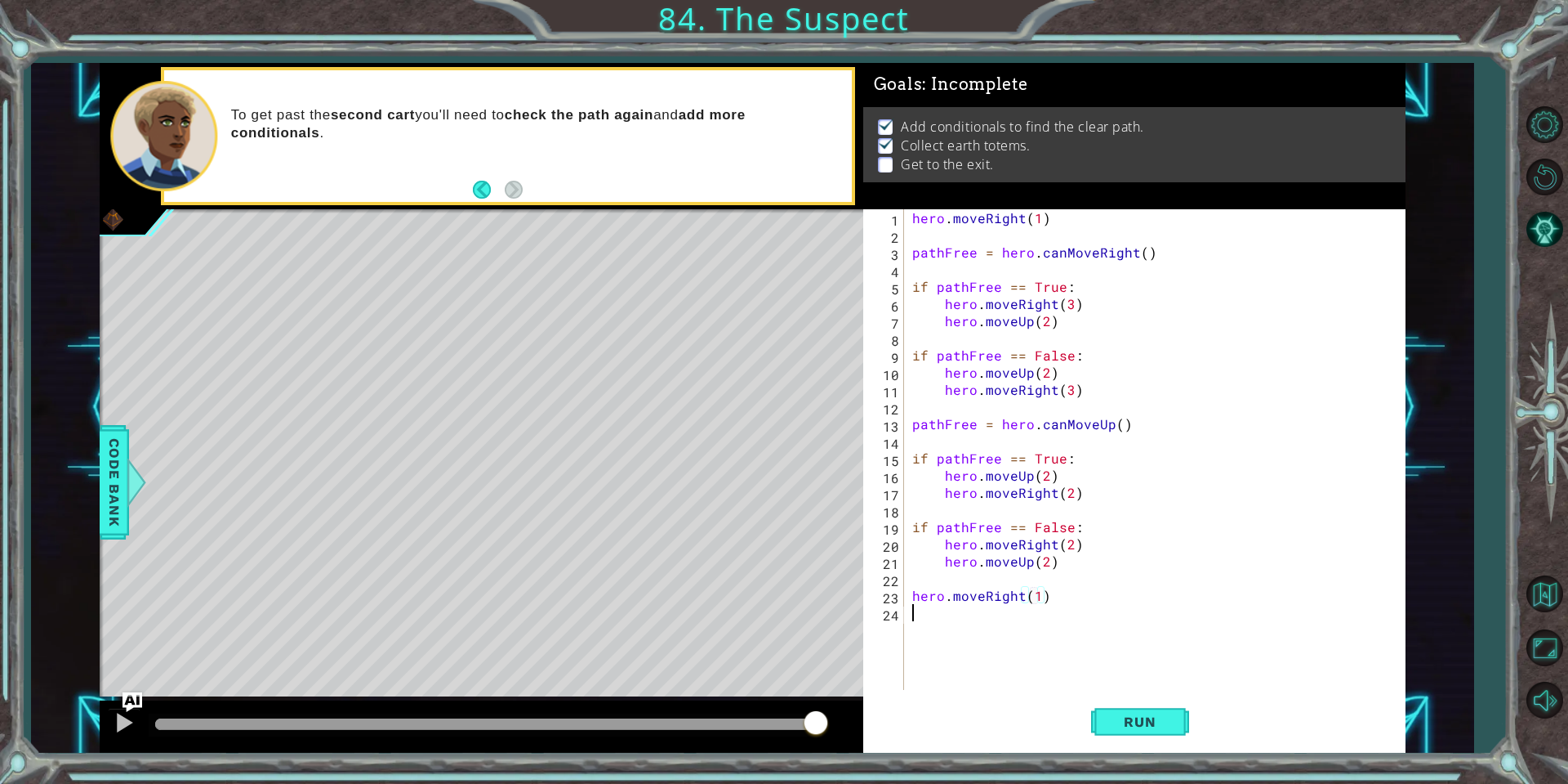
click at [981, 617] on div "hero . moveRight ( 1 ) pathFree = hero . canMoveRight ( ) if pathFree == True :…" at bounding box center [1158, 466] width 500 height 515
type textarea "hero.moveUp(1)"
click at [1165, 719] on span "Run" at bounding box center [1139, 722] width 65 height 16
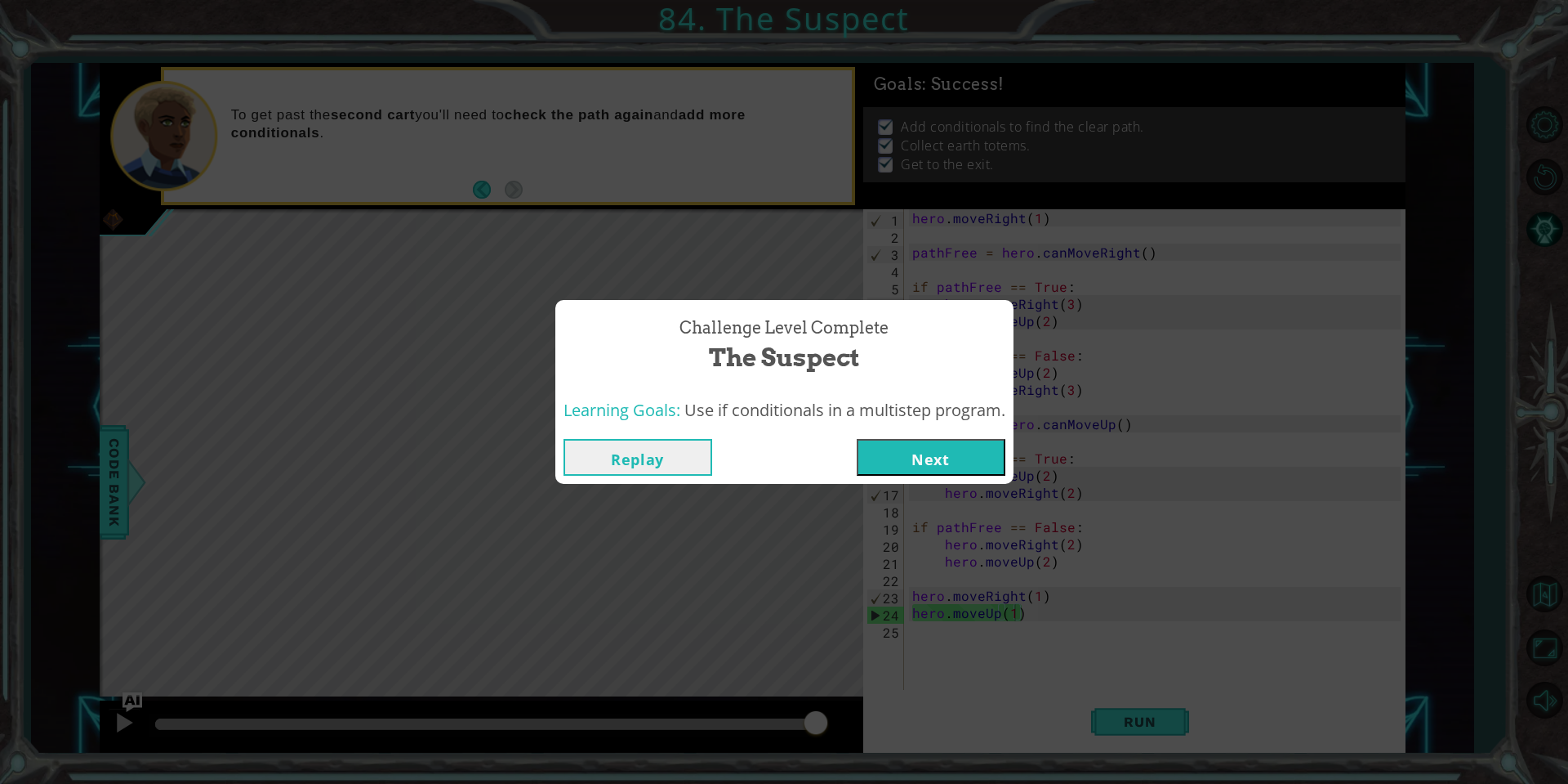
click at [947, 476] on div "Replay Next" at bounding box center [784, 457] width 458 height 53
click at [954, 458] on button "Next" at bounding box center [932, 457] width 149 height 37
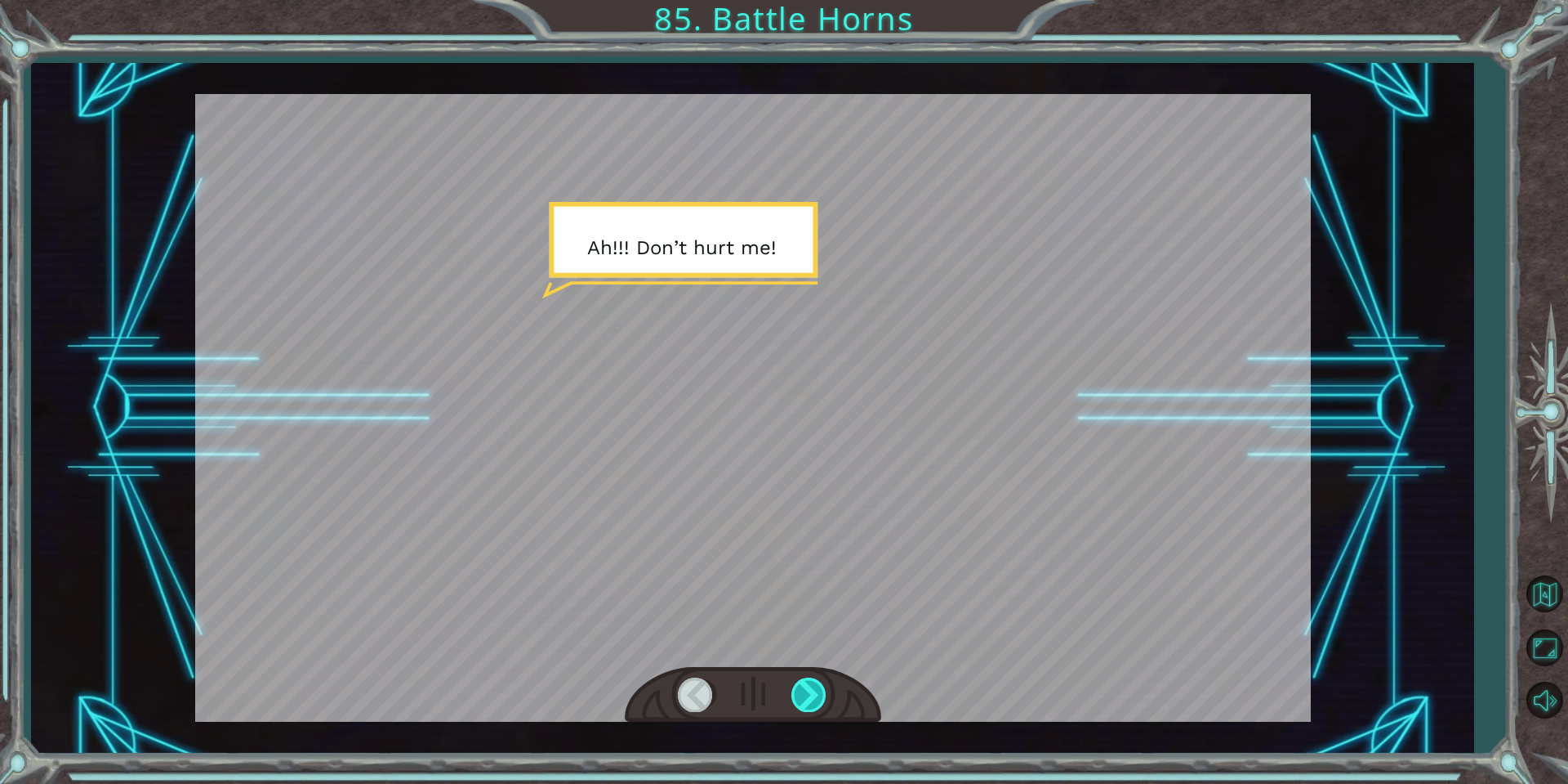
click at [810, 692] on div at bounding box center [810, 694] width 37 height 34
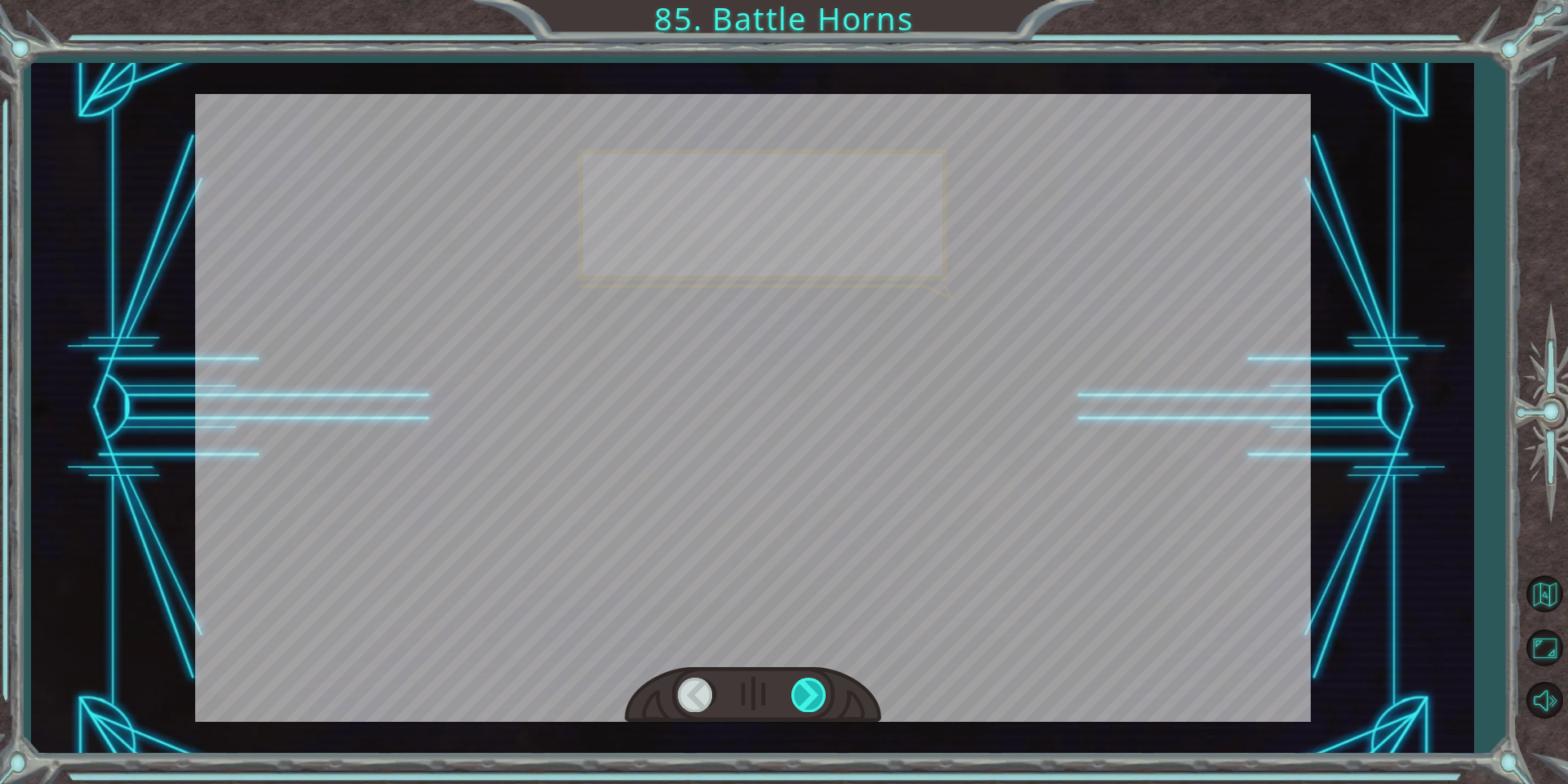
click at [803, 686] on div at bounding box center [810, 694] width 37 height 34
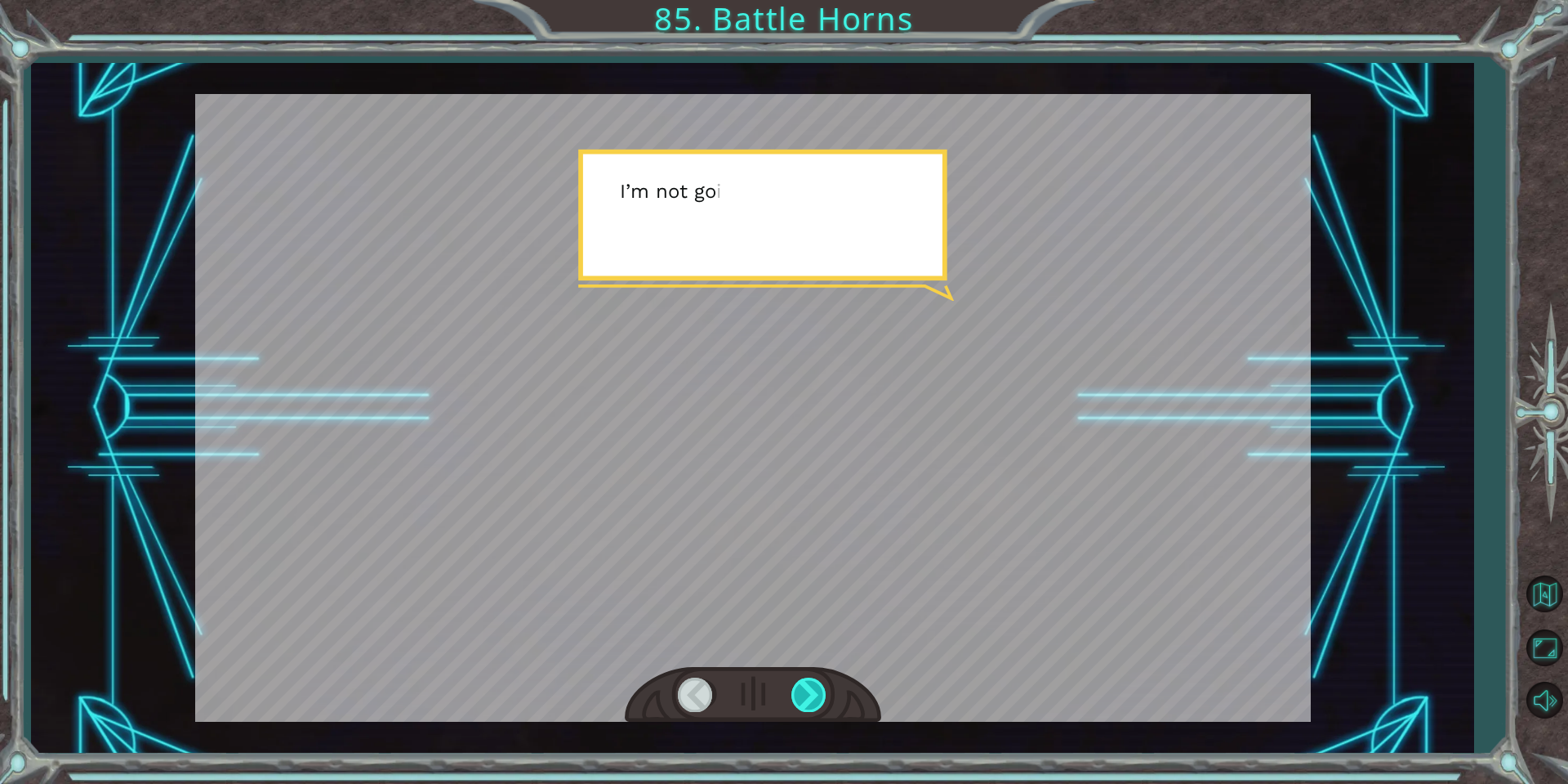
click at [803, 686] on div at bounding box center [810, 694] width 37 height 34
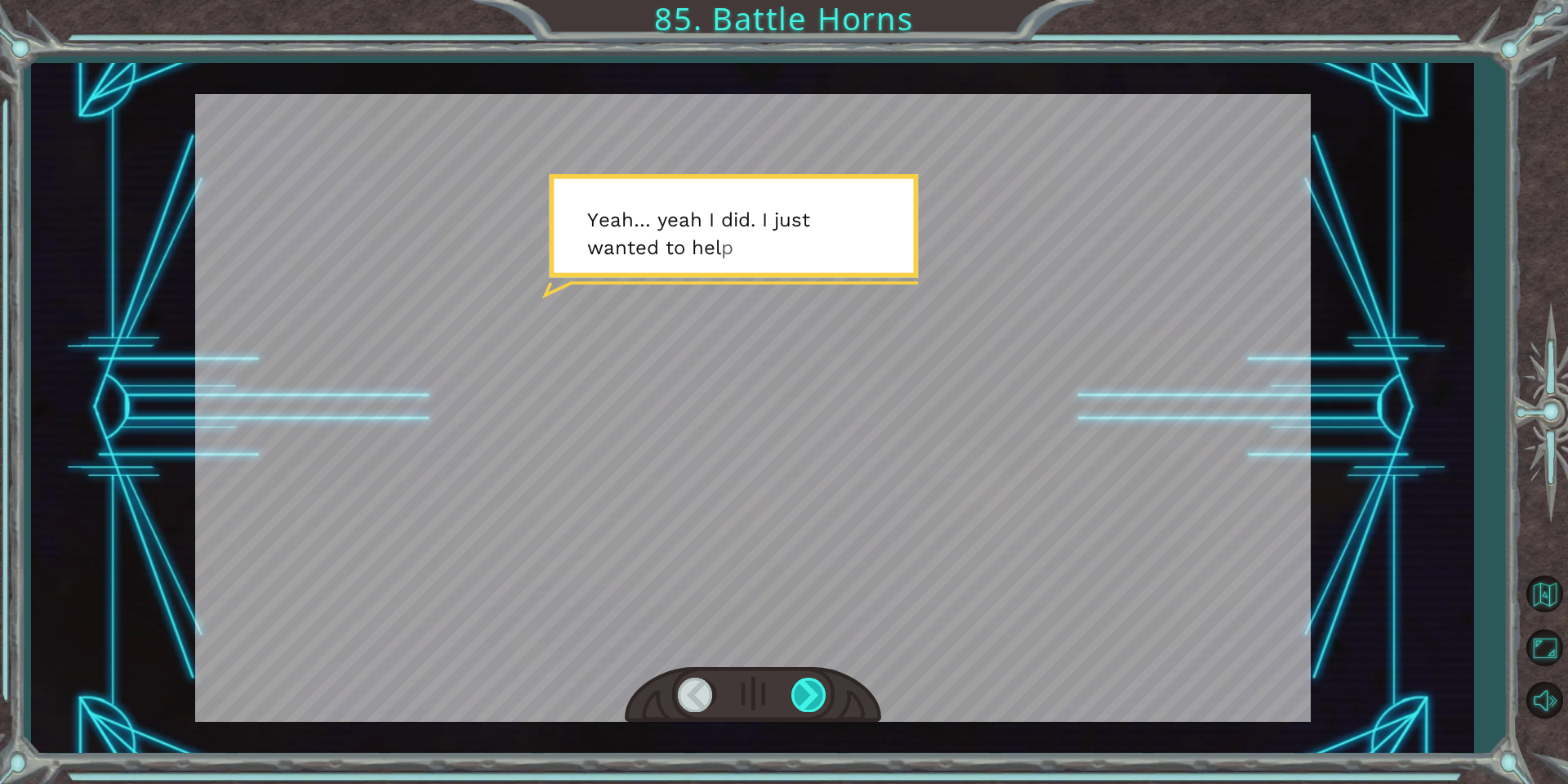
click at [802, 696] on div at bounding box center [810, 694] width 37 height 34
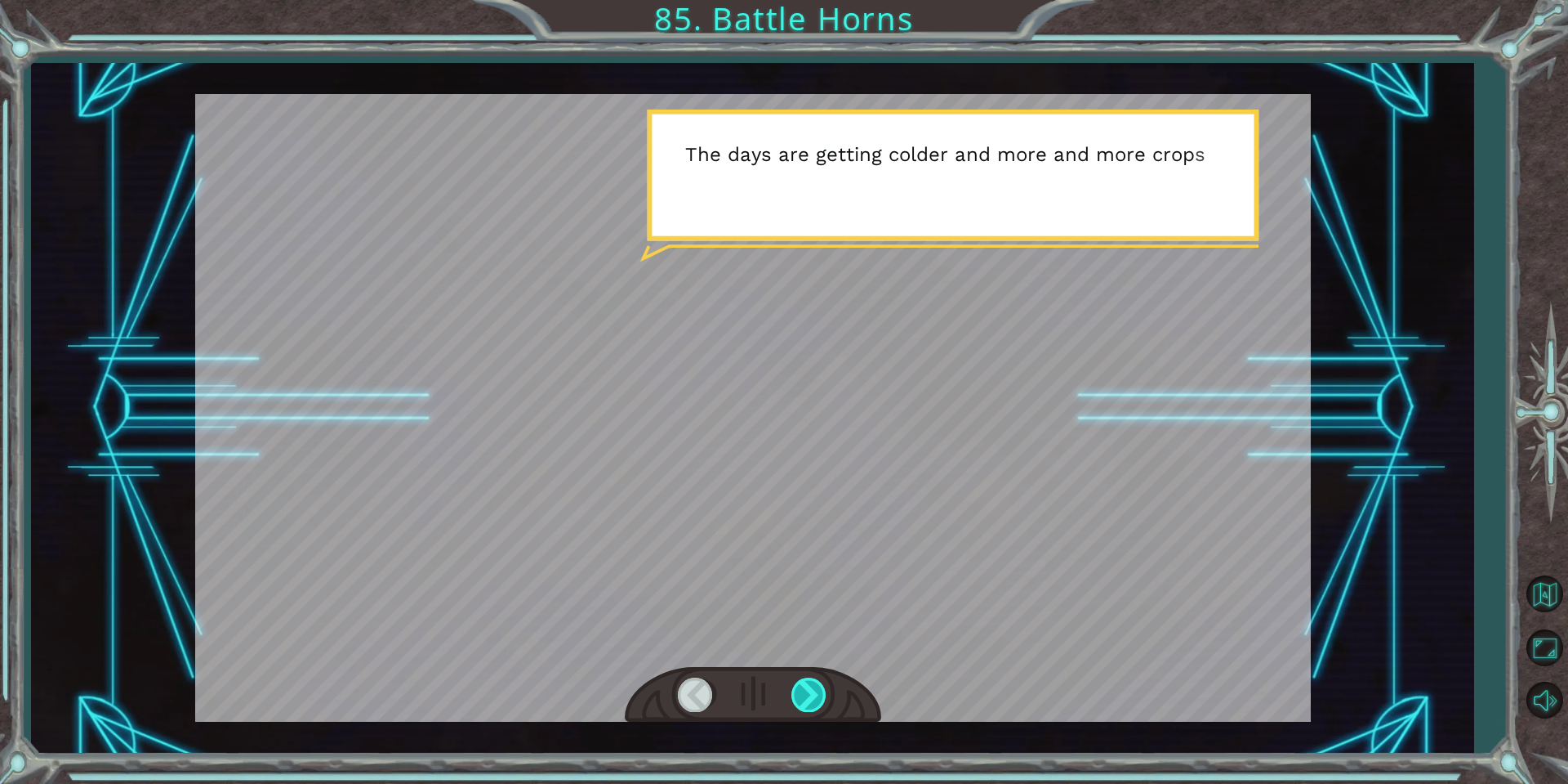
click at [798, 696] on div at bounding box center [810, 694] width 37 height 34
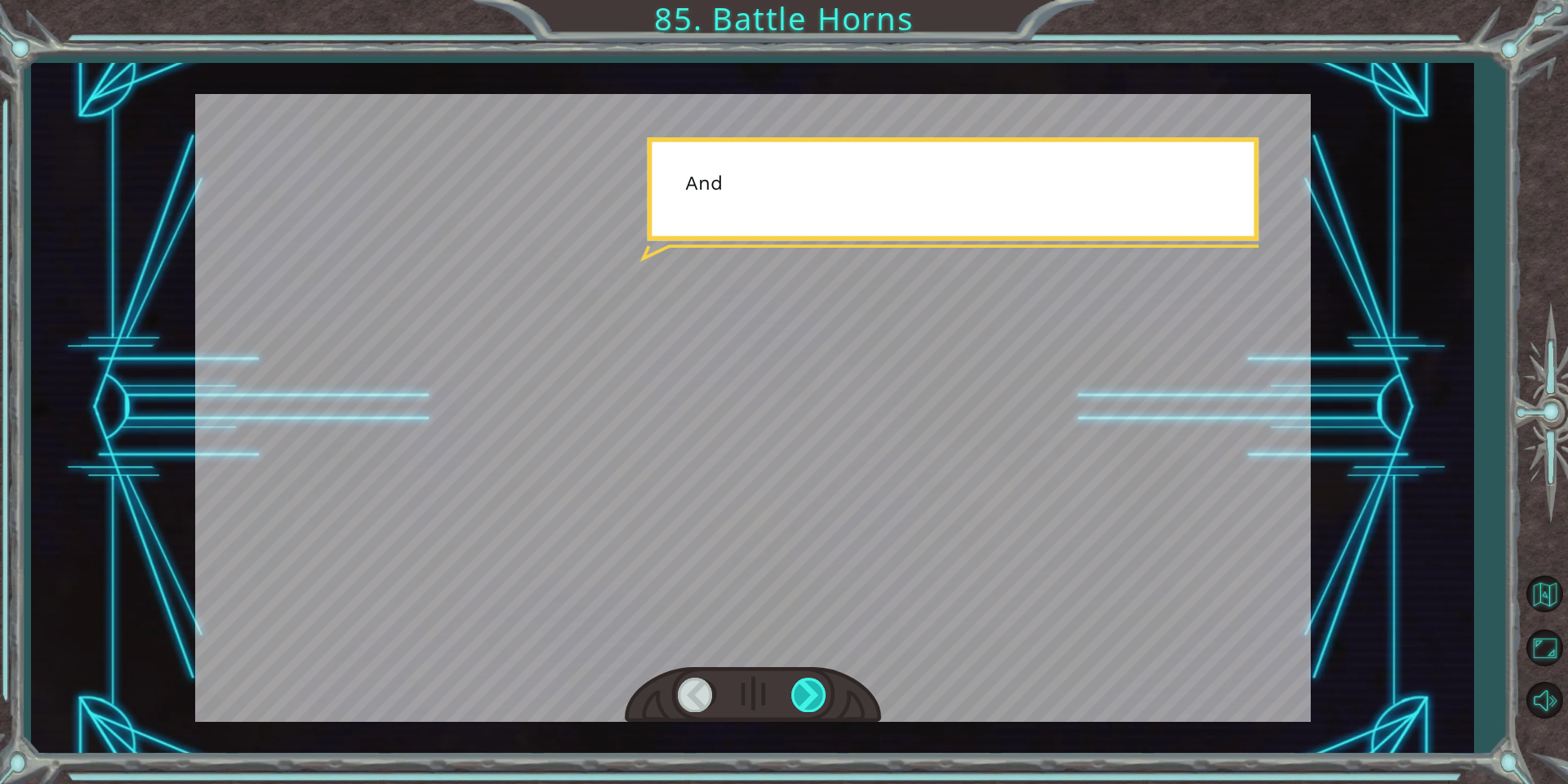
click at [798, 696] on div at bounding box center [810, 694] width 37 height 34
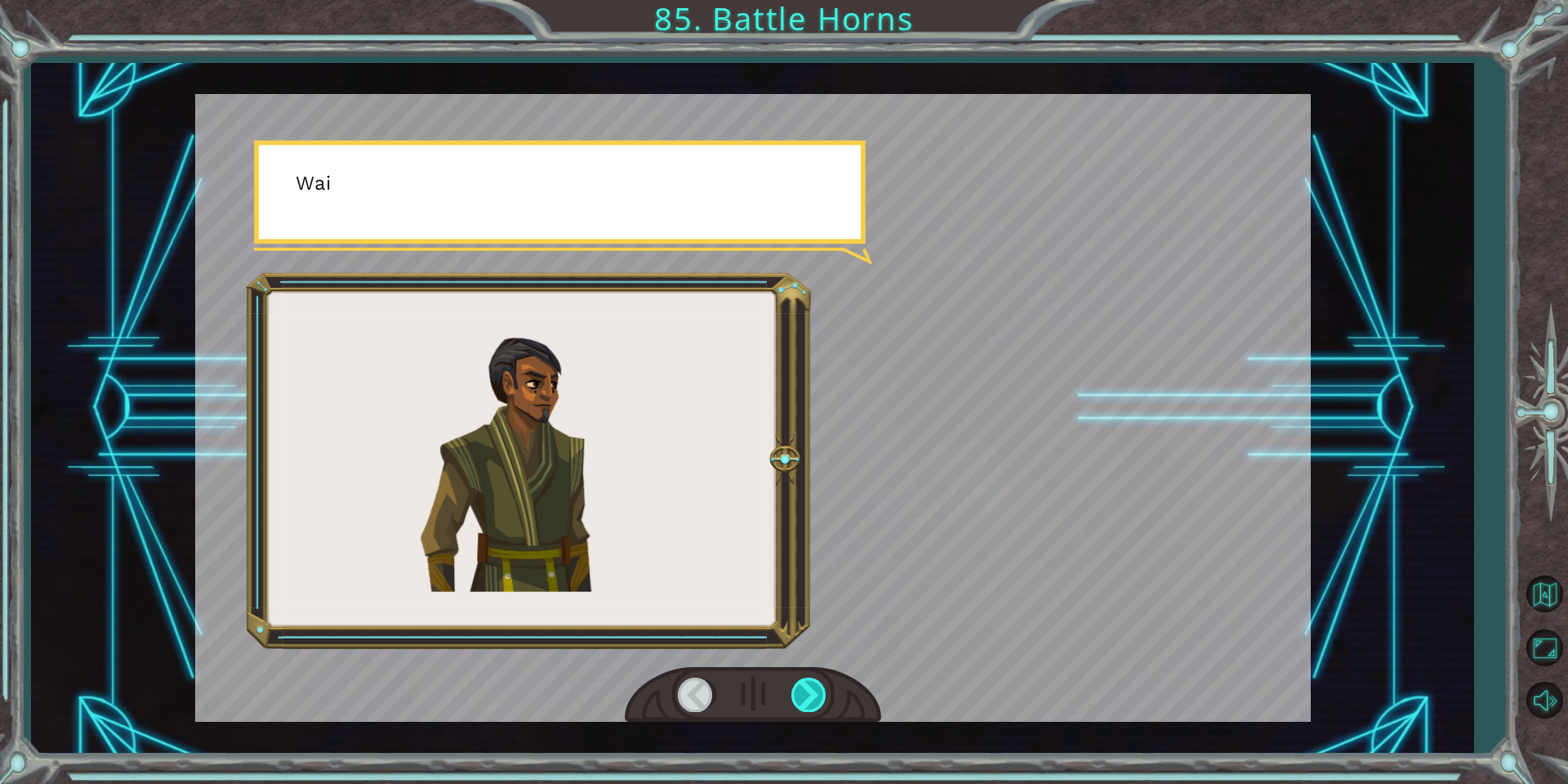
click at [798, 696] on div at bounding box center [810, 694] width 37 height 34
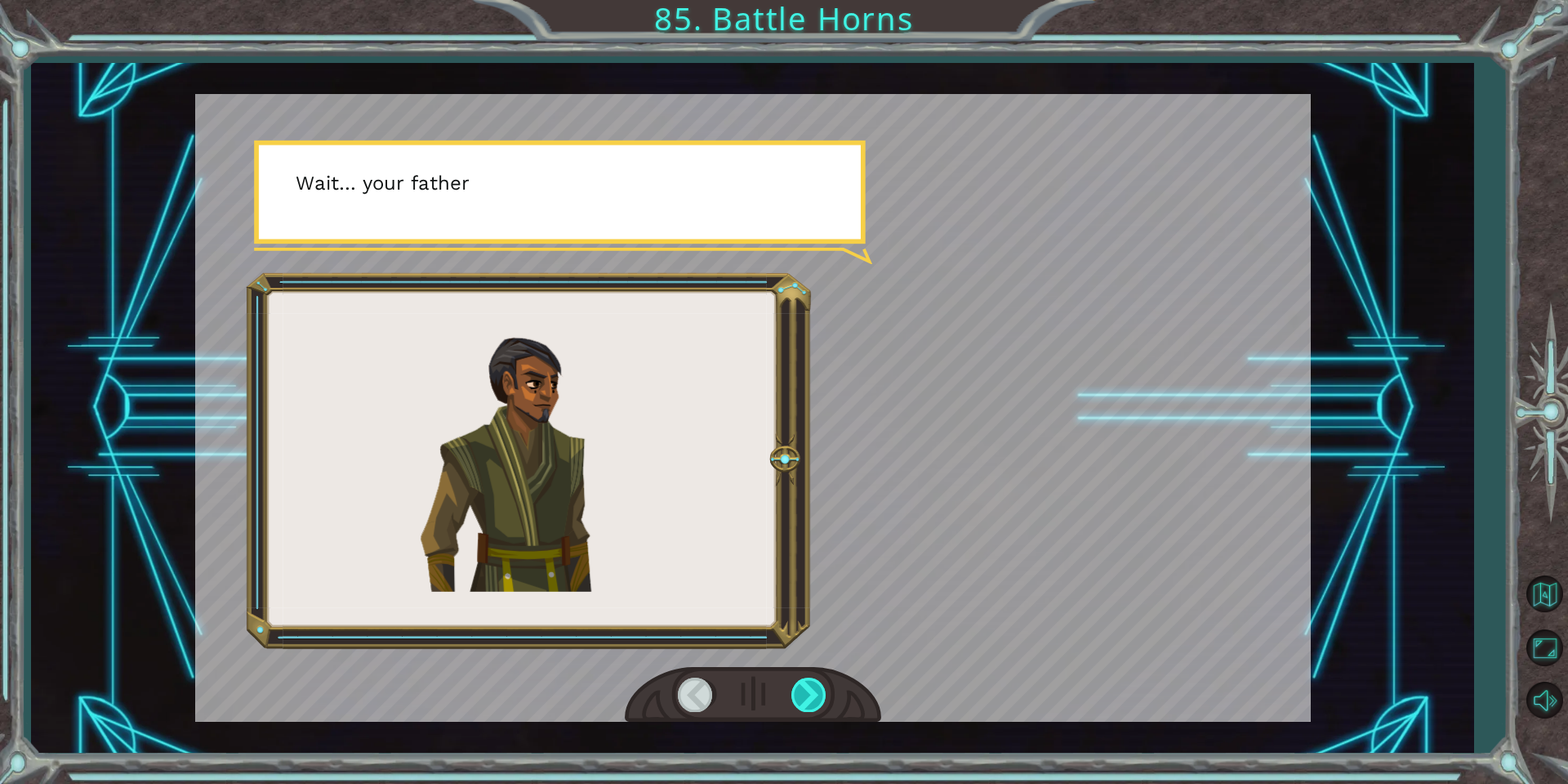
click at [798, 696] on div at bounding box center [810, 694] width 37 height 34
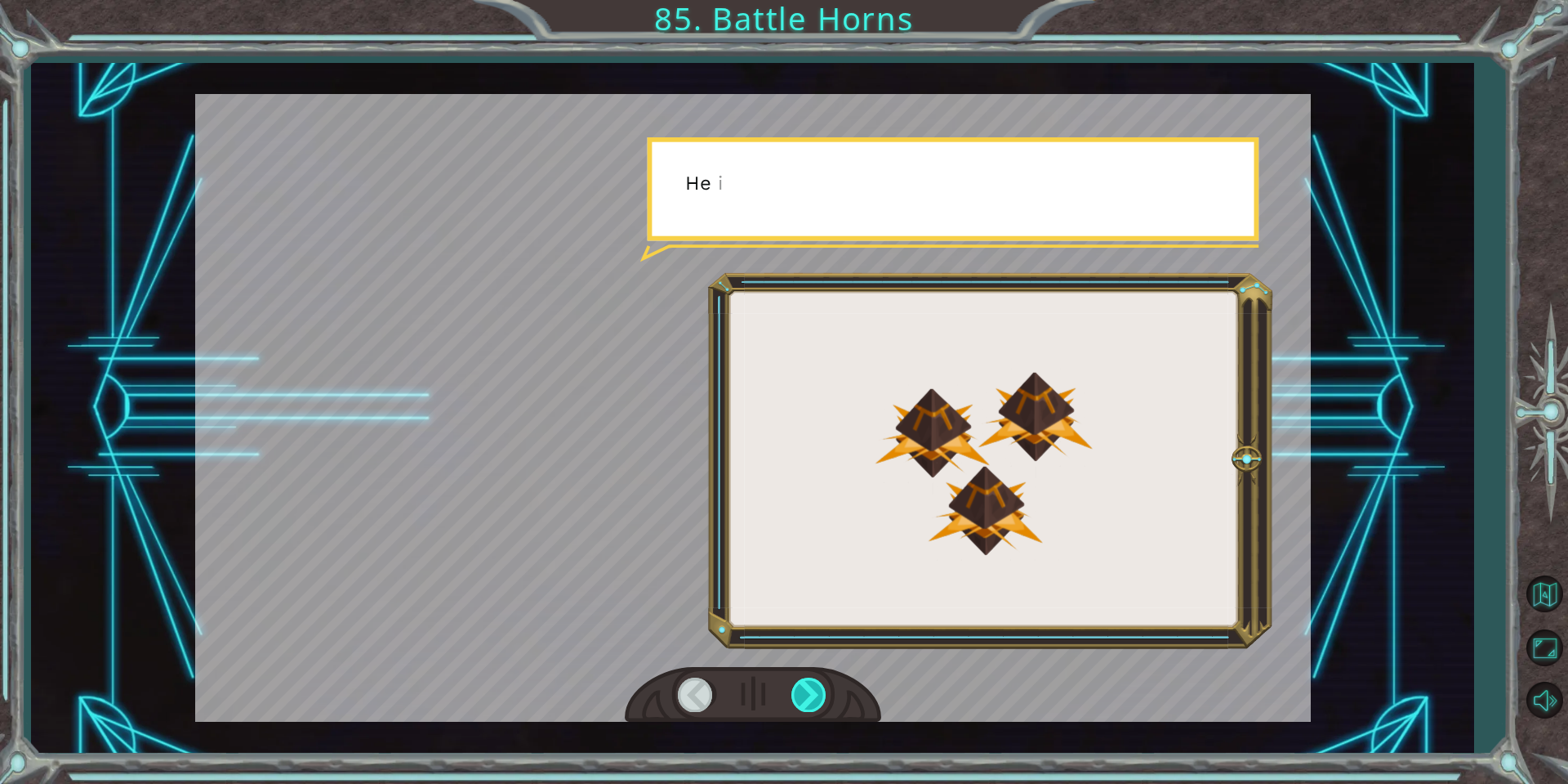
click at [798, 696] on div at bounding box center [810, 694] width 37 height 34
click at [798, 701] on div at bounding box center [810, 694] width 37 height 34
click at [798, 701] on div at bounding box center [810, 694] width 37 height 34
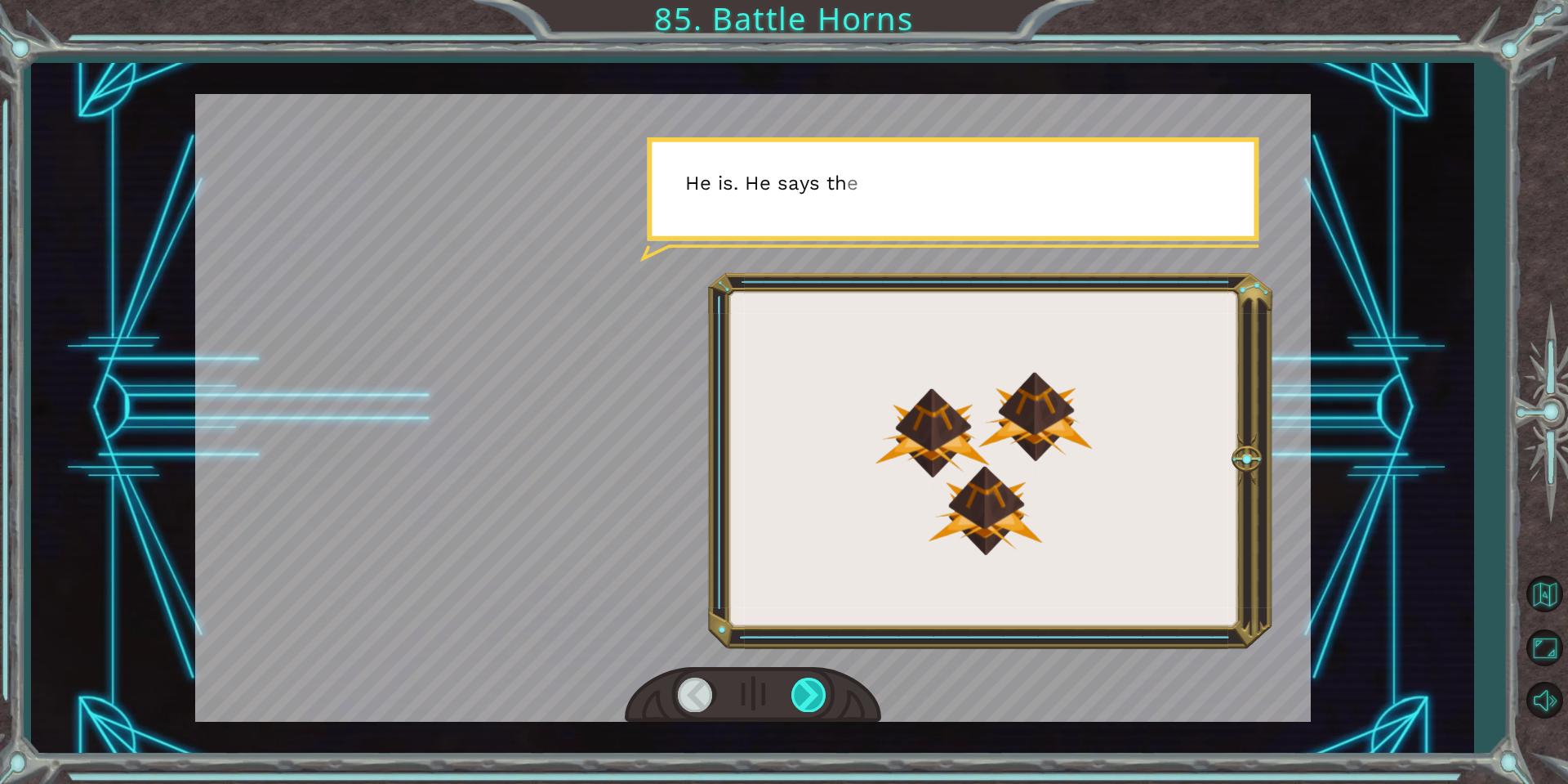
click at [798, 701] on div at bounding box center [810, 694] width 37 height 34
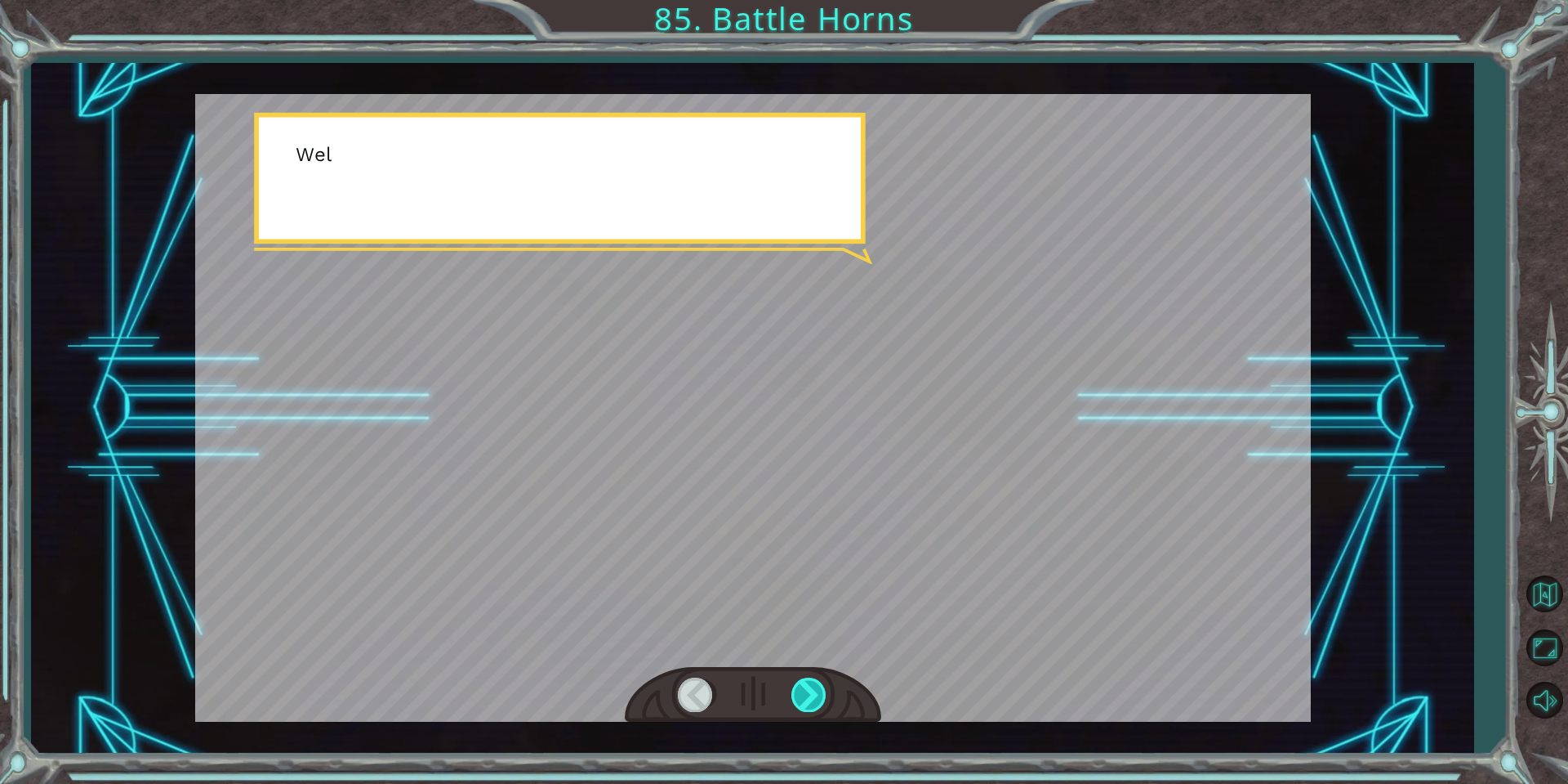
click at [798, 701] on div at bounding box center [810, 694] width 37 height 34
click at [797, 701] on div at bounding box center [810, 694] width 37 height 34
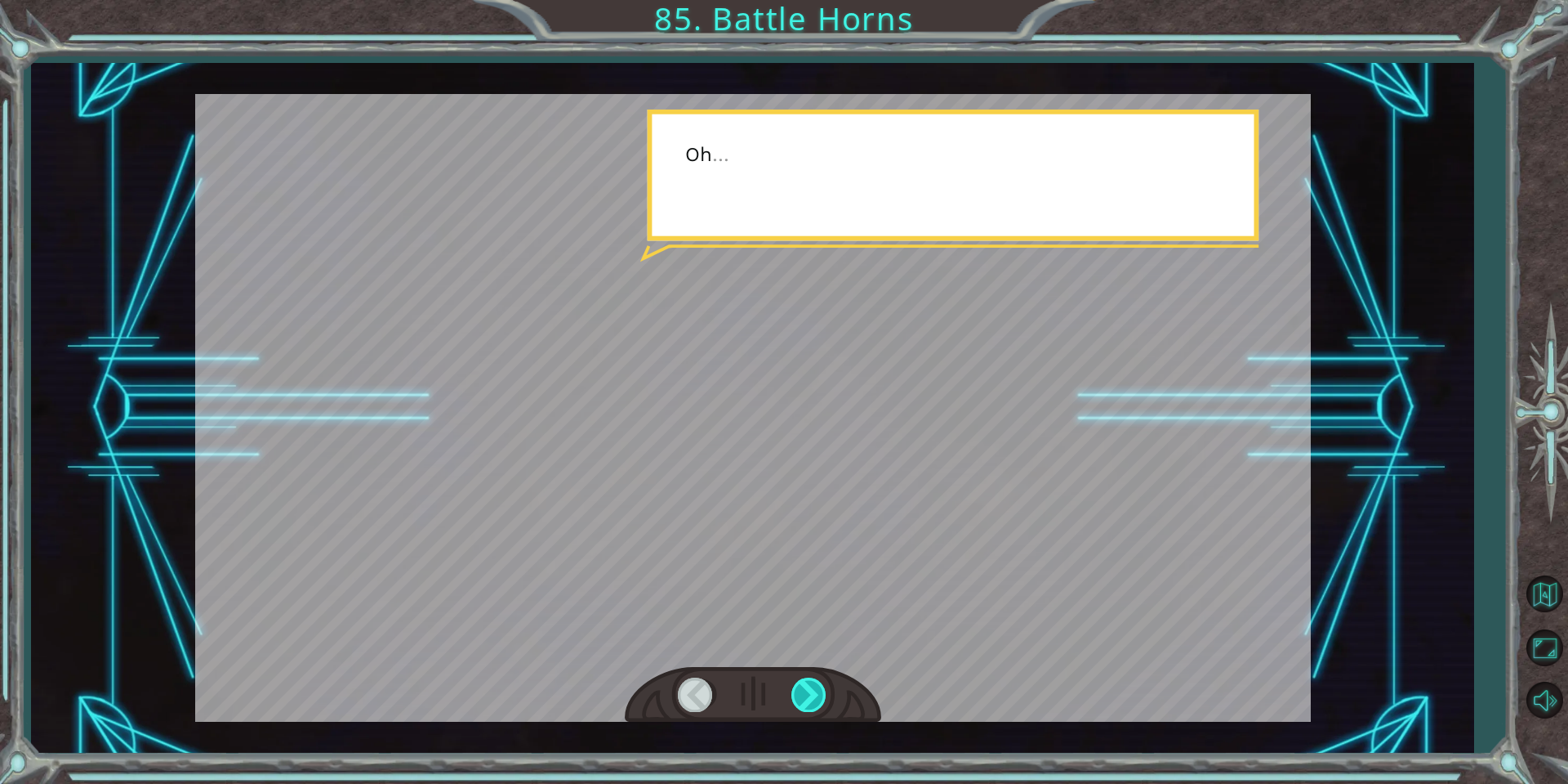
click at [796, 701] on div at bounding box center [810, 694] width 37 height 34
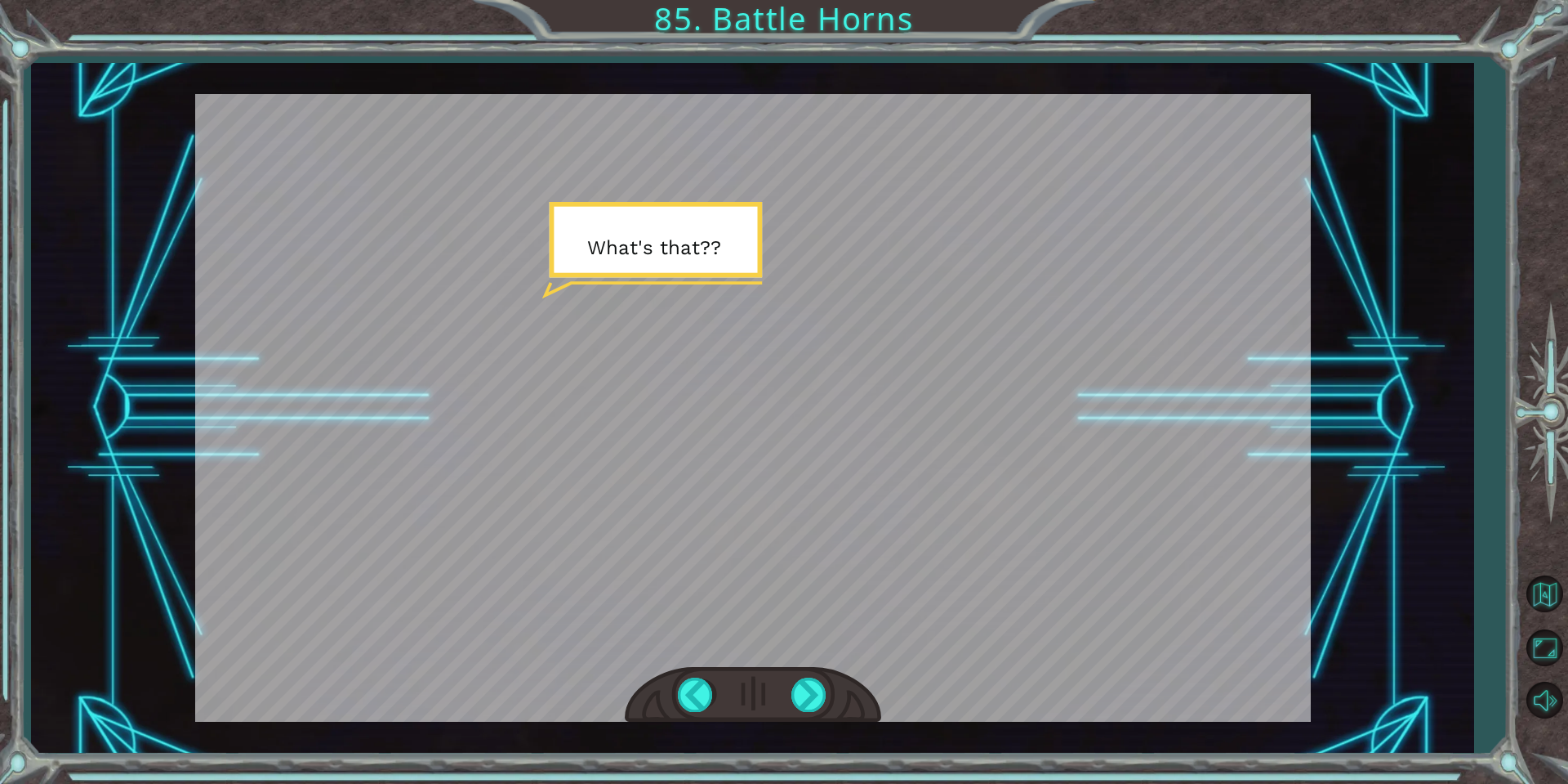
click at [955, 607] on div at bounding box center [753, 408] width 1116 height 628
click at [954, 607] on div at bounding box center [753, 408] width 1116 height 628
click at [881, 661] on div at bounding box center [753, 408] width 1116 height 628
click at [787, 693] on div at bounding box center [753, 695] width 257 height 56
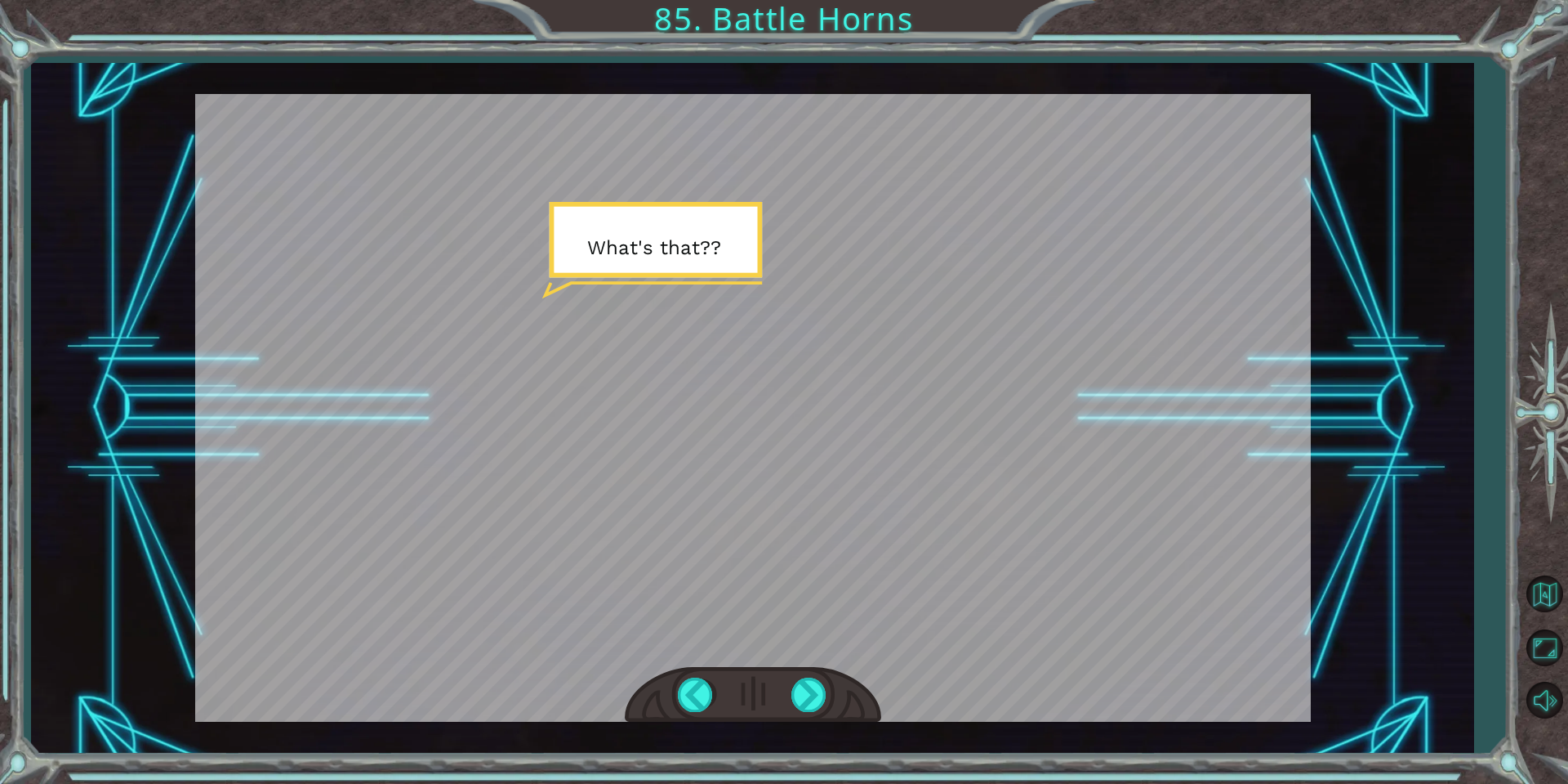
click at [787, 693] on div at bounding box center [753, 695] width 257 height 56
click at [810, 685] on div at bounding box center [810, 694] width 37 height 34
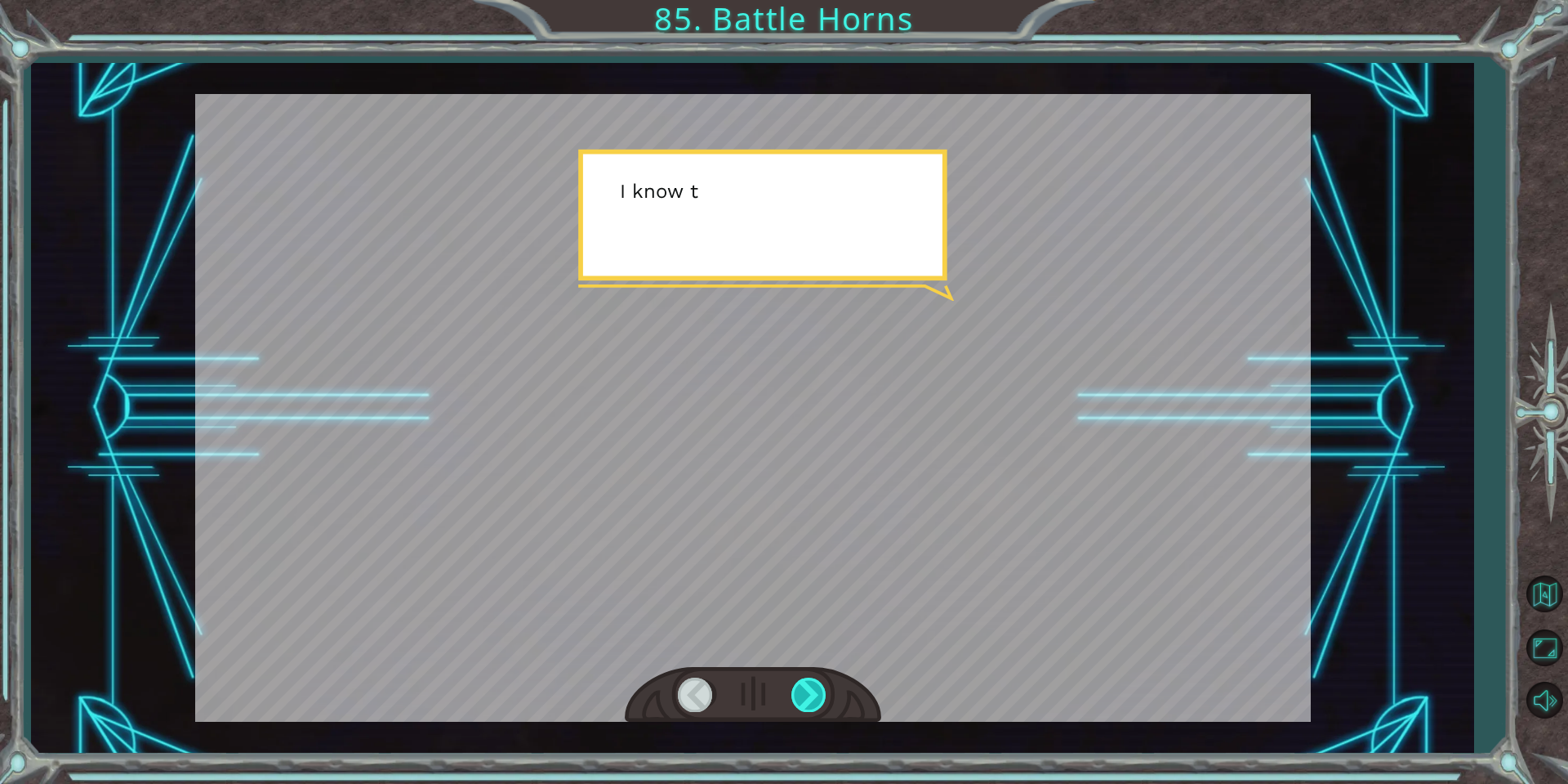
click at [810, 685] on div at bounding box center [810, 694] width 37 height 34
click at [811, 684] on div at bounding box center [810, 694] width 37 height 34
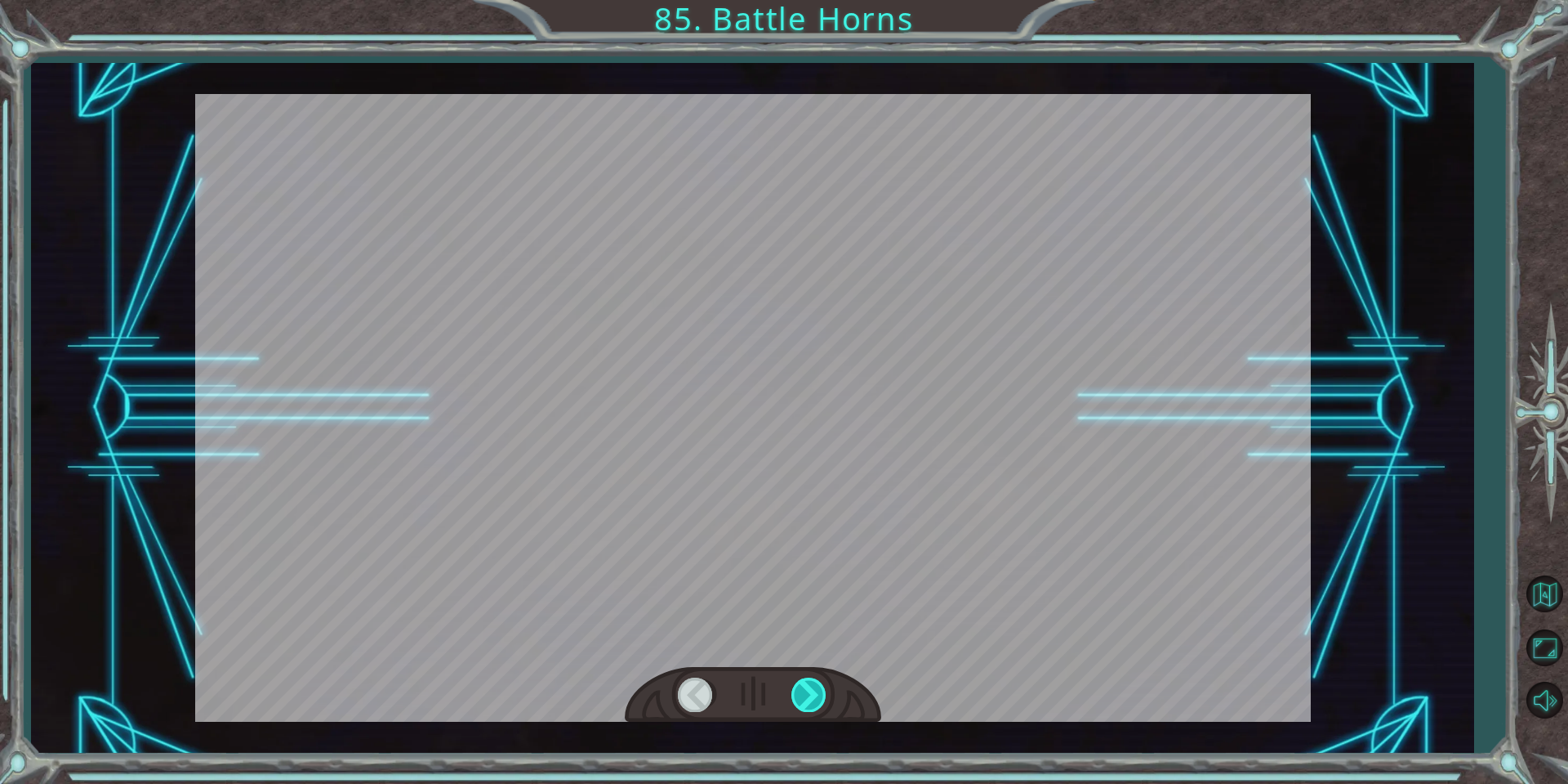
click at [821, 0] on div "A h ! ! ! D o n ’ t h u r t m e ! I ’ m n o t g o i n g t o h u r t y o u . S o…" at bounding box center [784, 0] width 1568 height 0
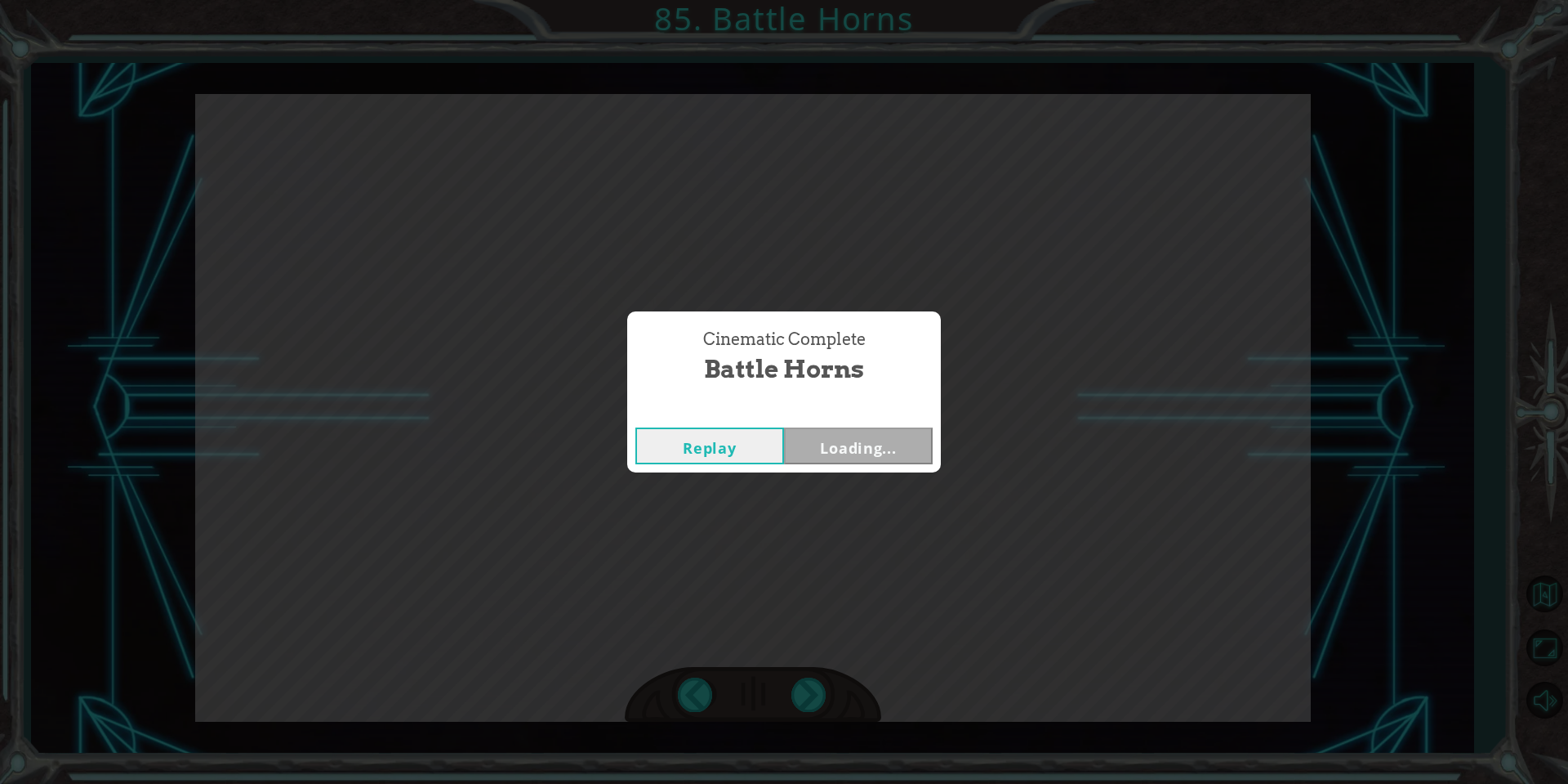
click at [796, 696] on div "Cinematic Complete Battle Horns Replay Loading..." at bounding box center [784, 392] width 1568 height 784
drag, startPoint x: 815, startPoint y: 447, endPoint x: 828, endPoint y: 453, distance: 14.3
click at [818, 448] on button "Next" at bounding box center [859, 445] width 149 height 37
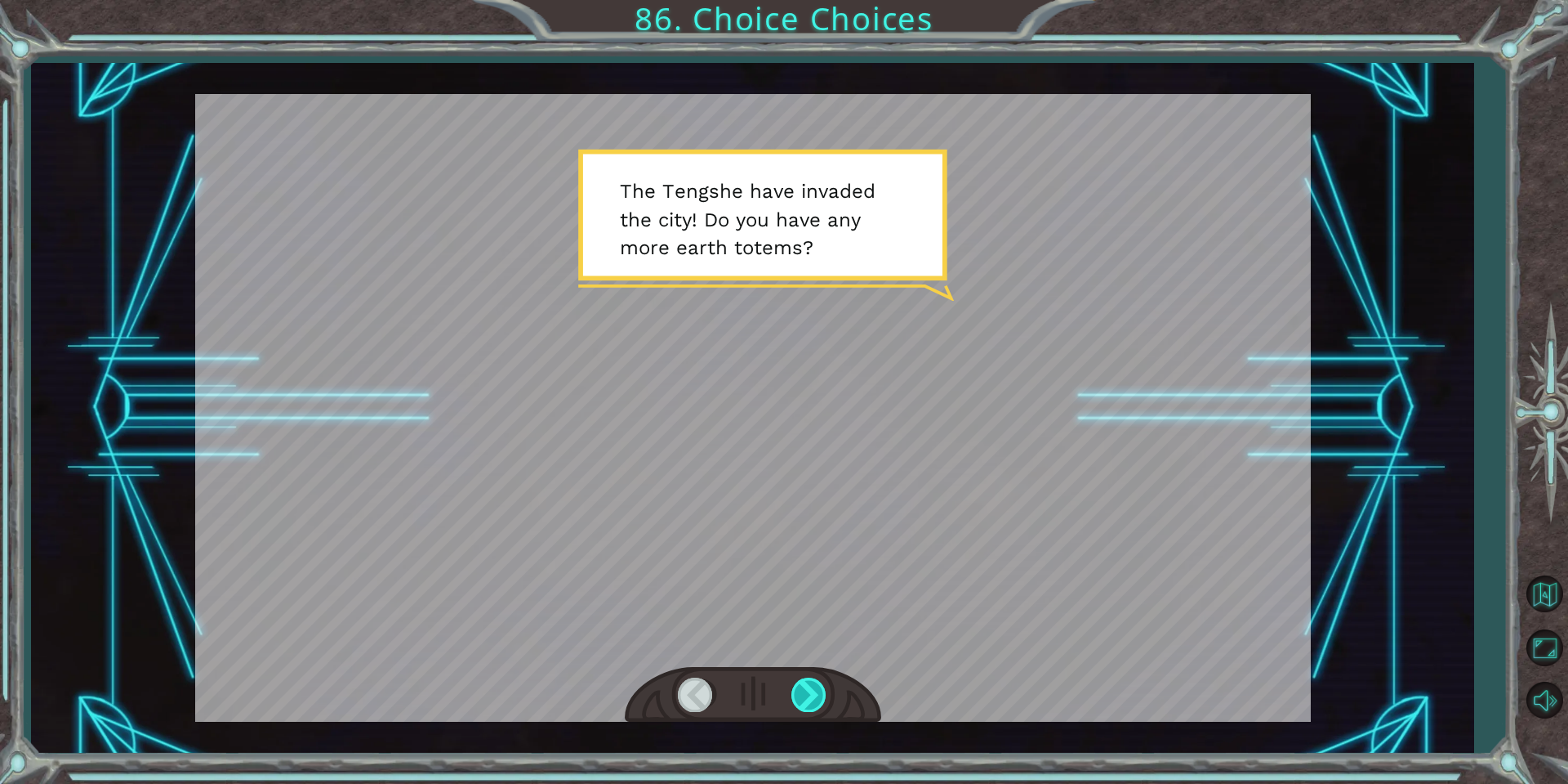
click at [817, 694] on div at bounding box center [810, 694] width 37 height 34
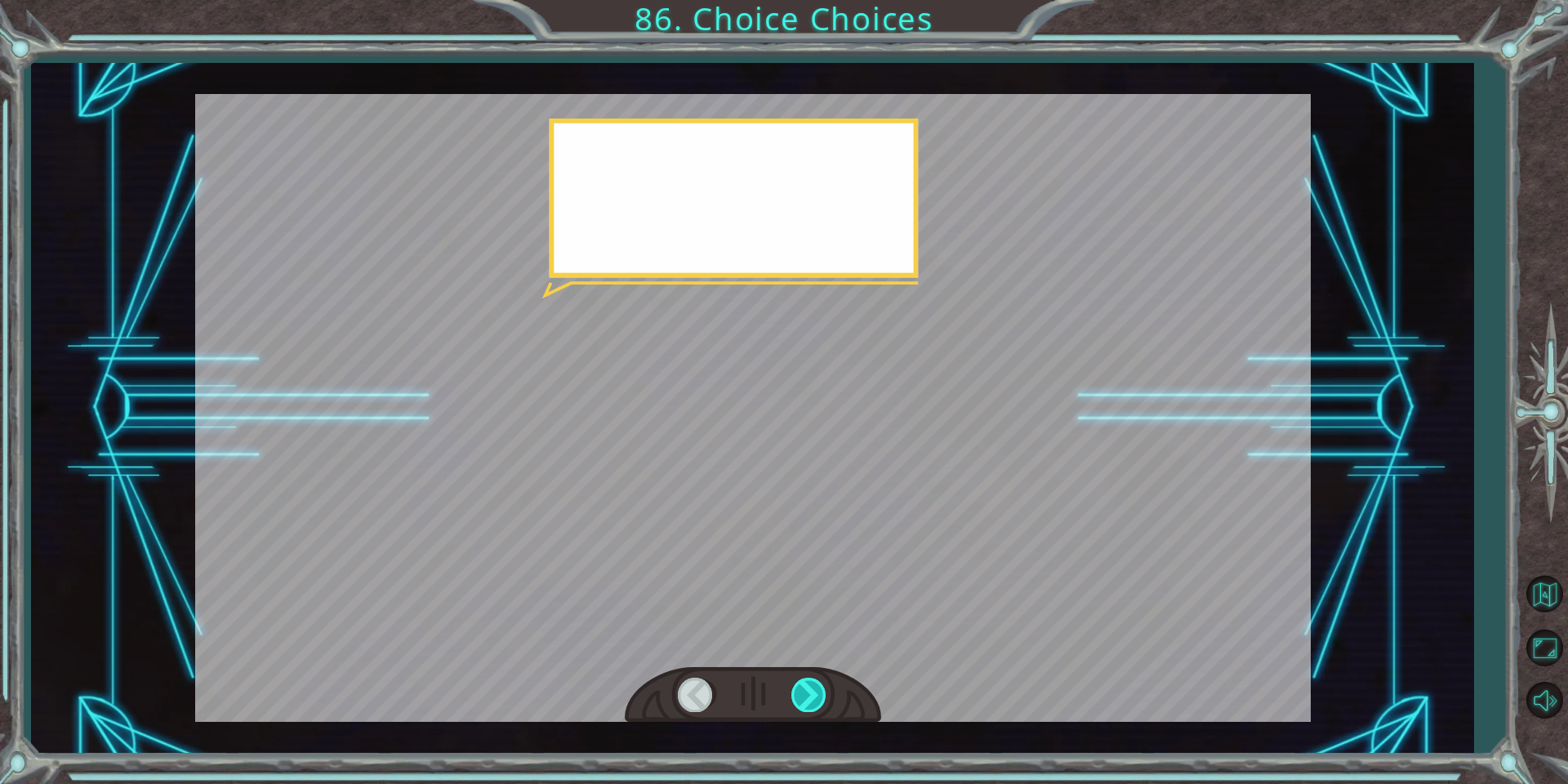
click at [815, 694] on div at bounding box center [810, 694] width 37 height 34
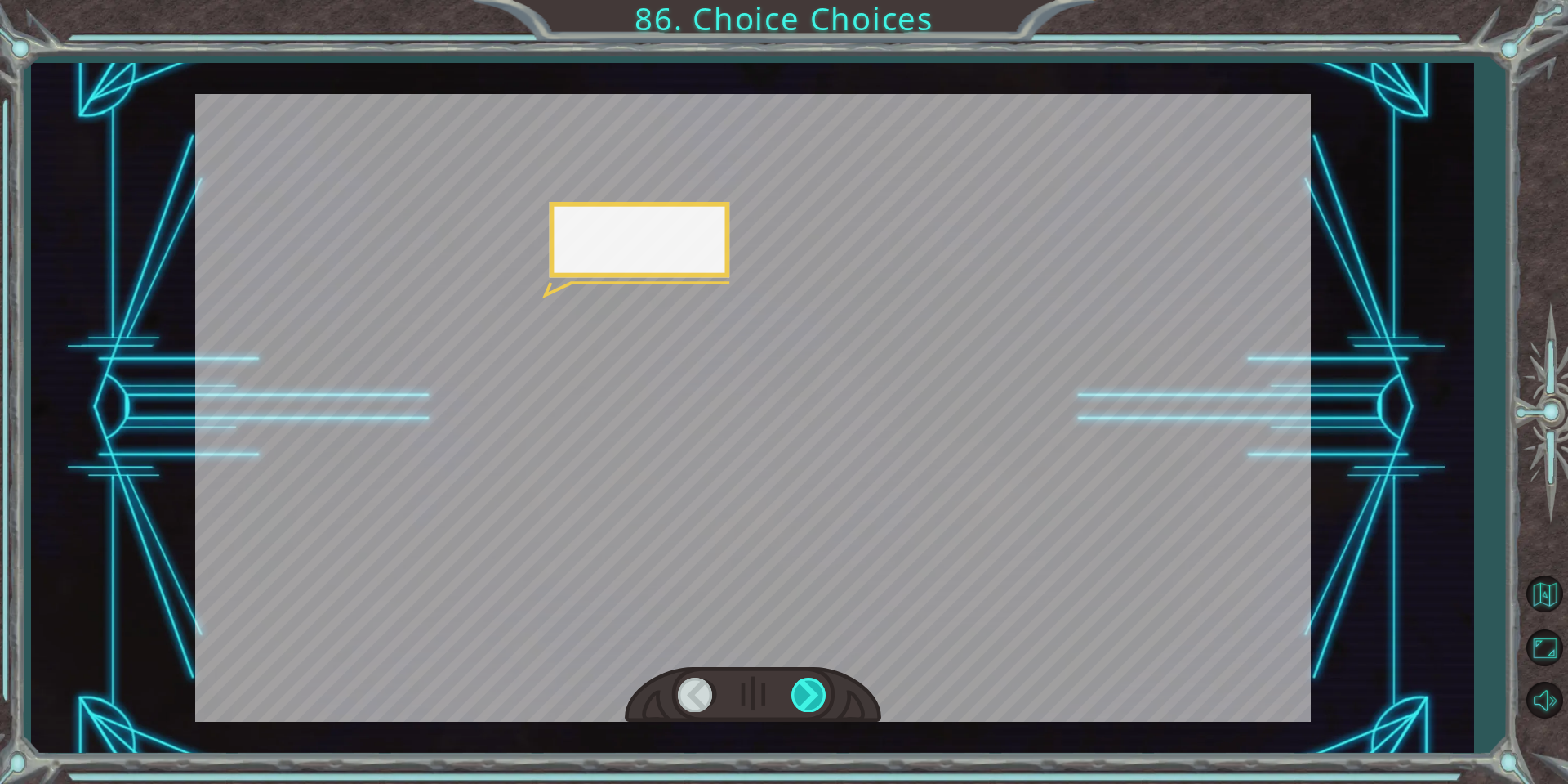
click at [808, 684] on div at bounding box center [810, 694] width 37 height 34
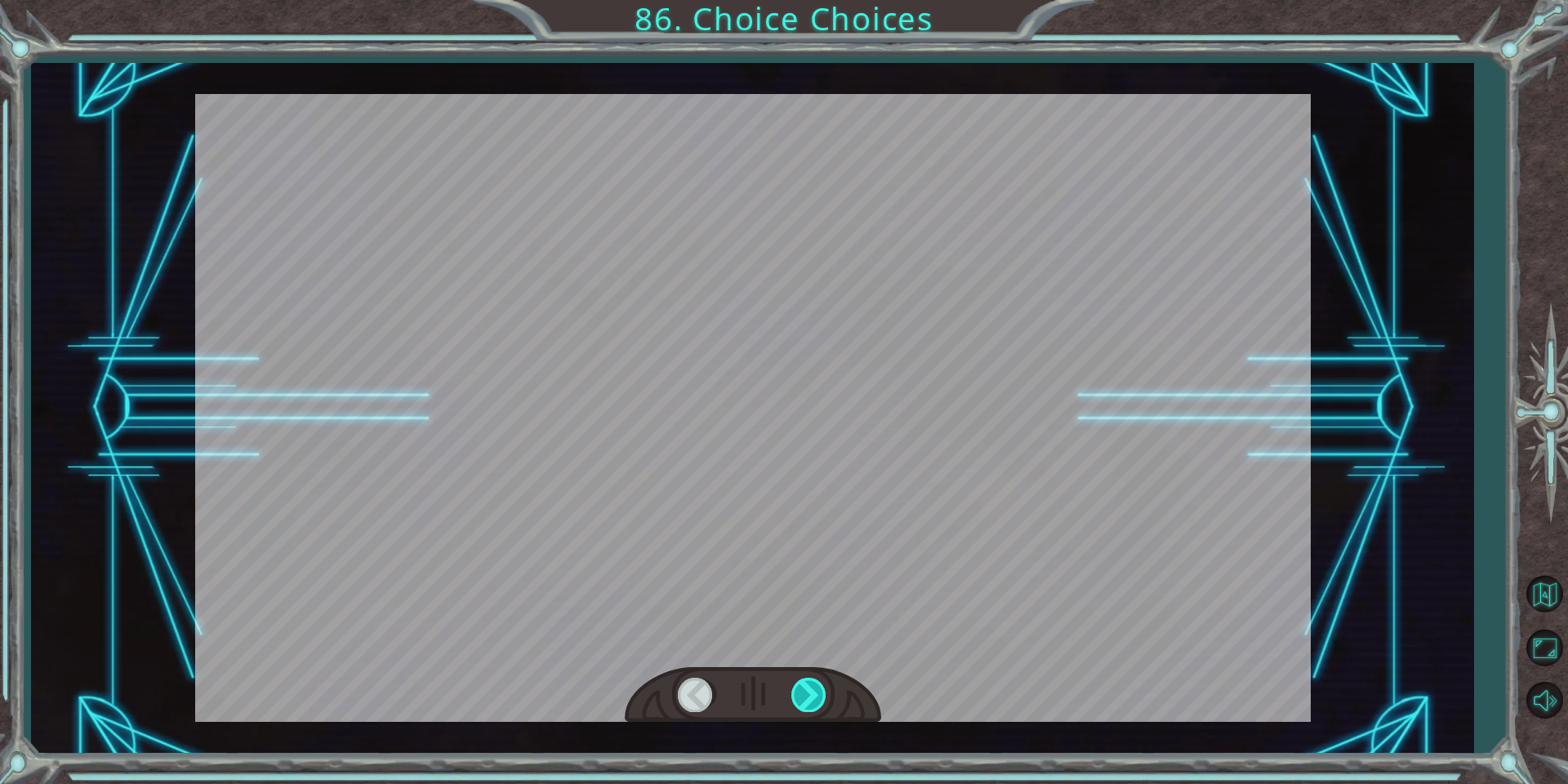
click at [804, 678] on div at bounding box center [810, 694] width 37 height 34
click at [806, 678] on div at bounding box center [810, 694] width 37 height 34
click at [815, 678] on div at bounding box center [810, 694] width 37 height 34
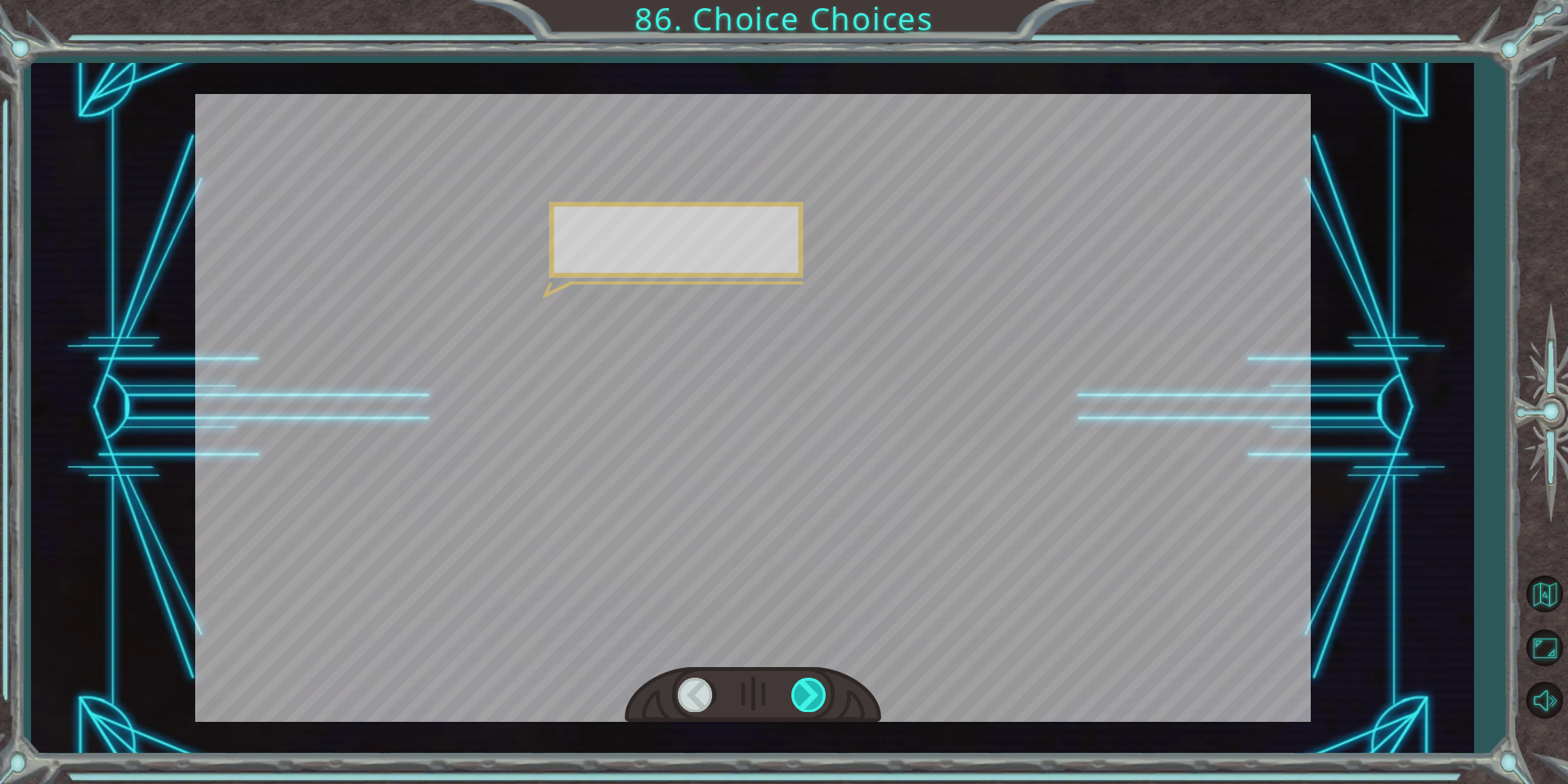
click at [822, 679] on div at bounding box center [810, 694] width 37 height 34
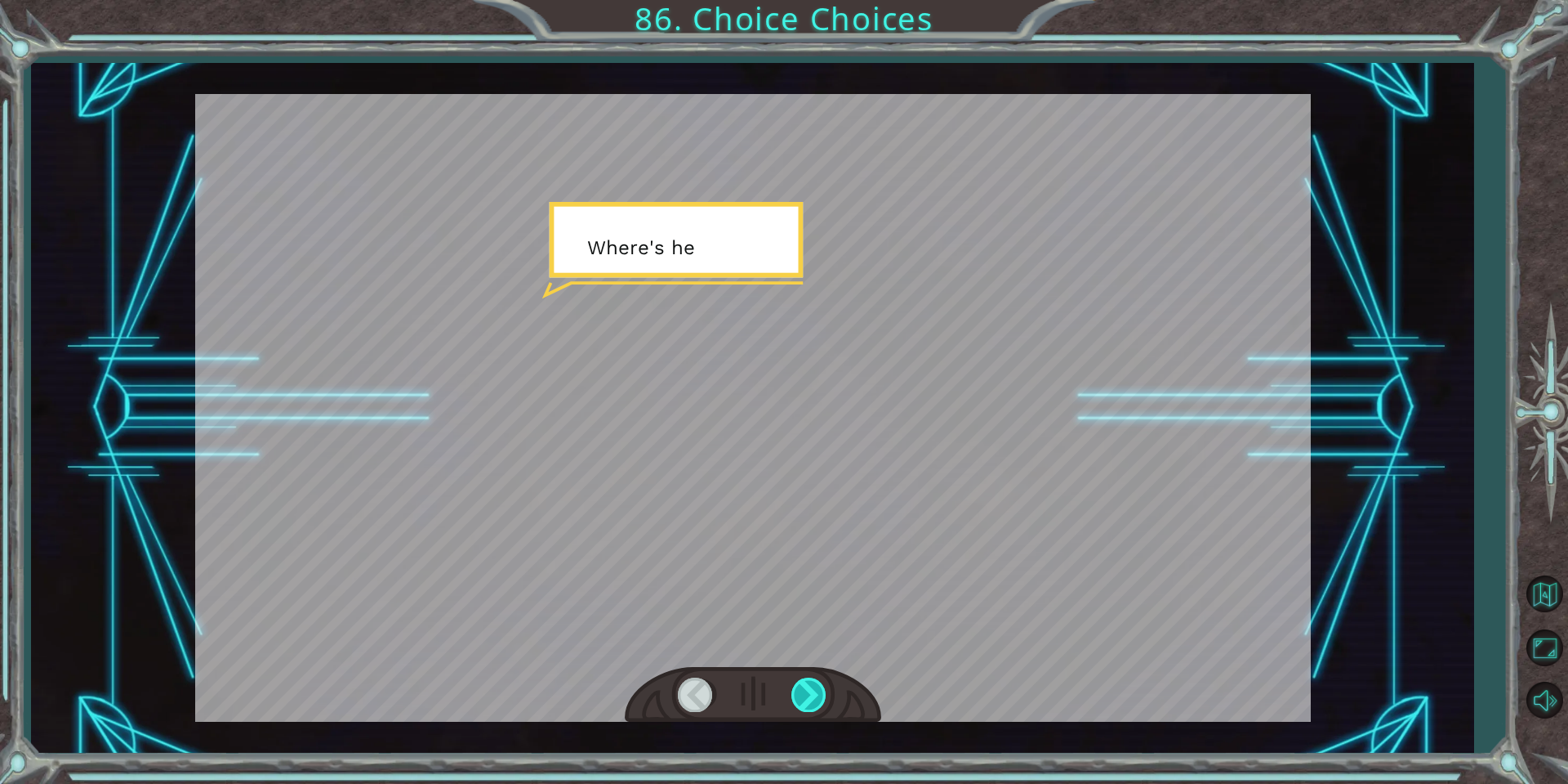
click at [823, 681] on div at bounding box center [810, 694] width 37 height 34
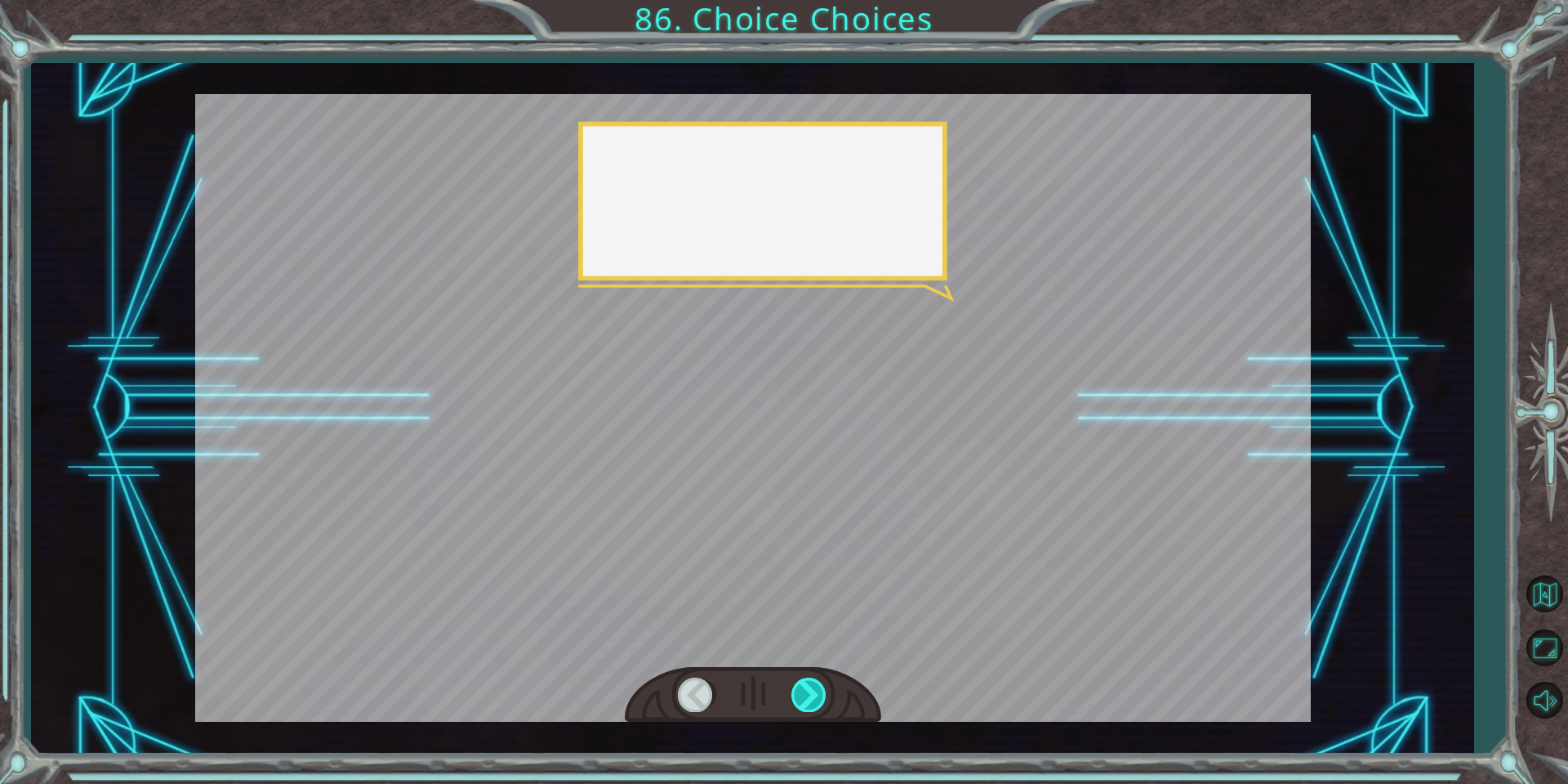
click at [819, 681] on div at bounding box center [810, 694] width 37 height 34
click at [815, 682] on div at bounding box center [810, 694] width 37 height 34
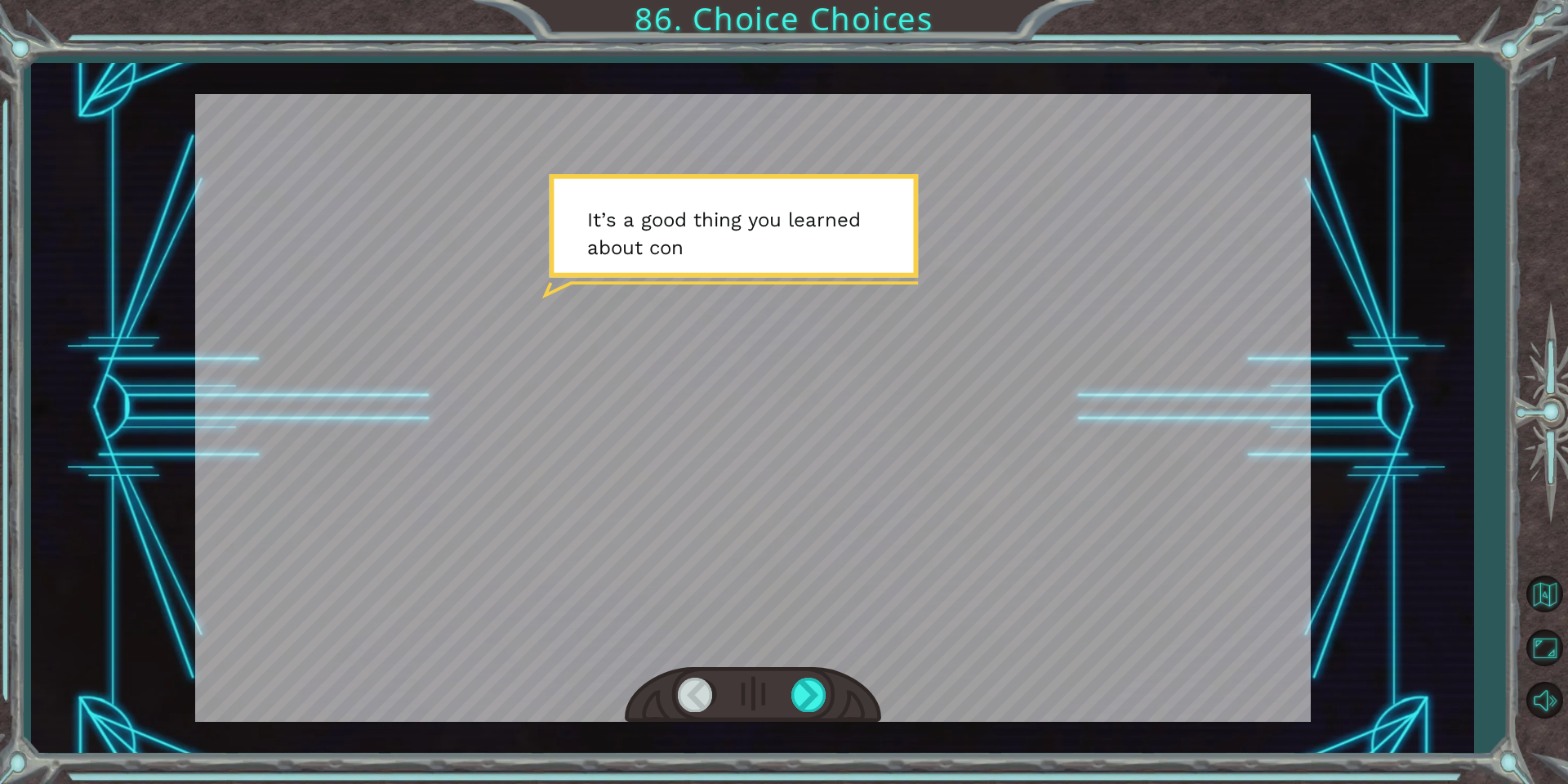
drag, startPoint x: 811, startPoint y: 687, endPoint x: 815, endPoint y: 714, distance: 27.3
click at [813, 691] on div at bounding box center [810, 694] width 37 height 34
click at [814, 694] on div at bounding box center [810, 694] width 37 height 34
click at [815, 714] on div at bounding box center [753, 695] width 257 height 56
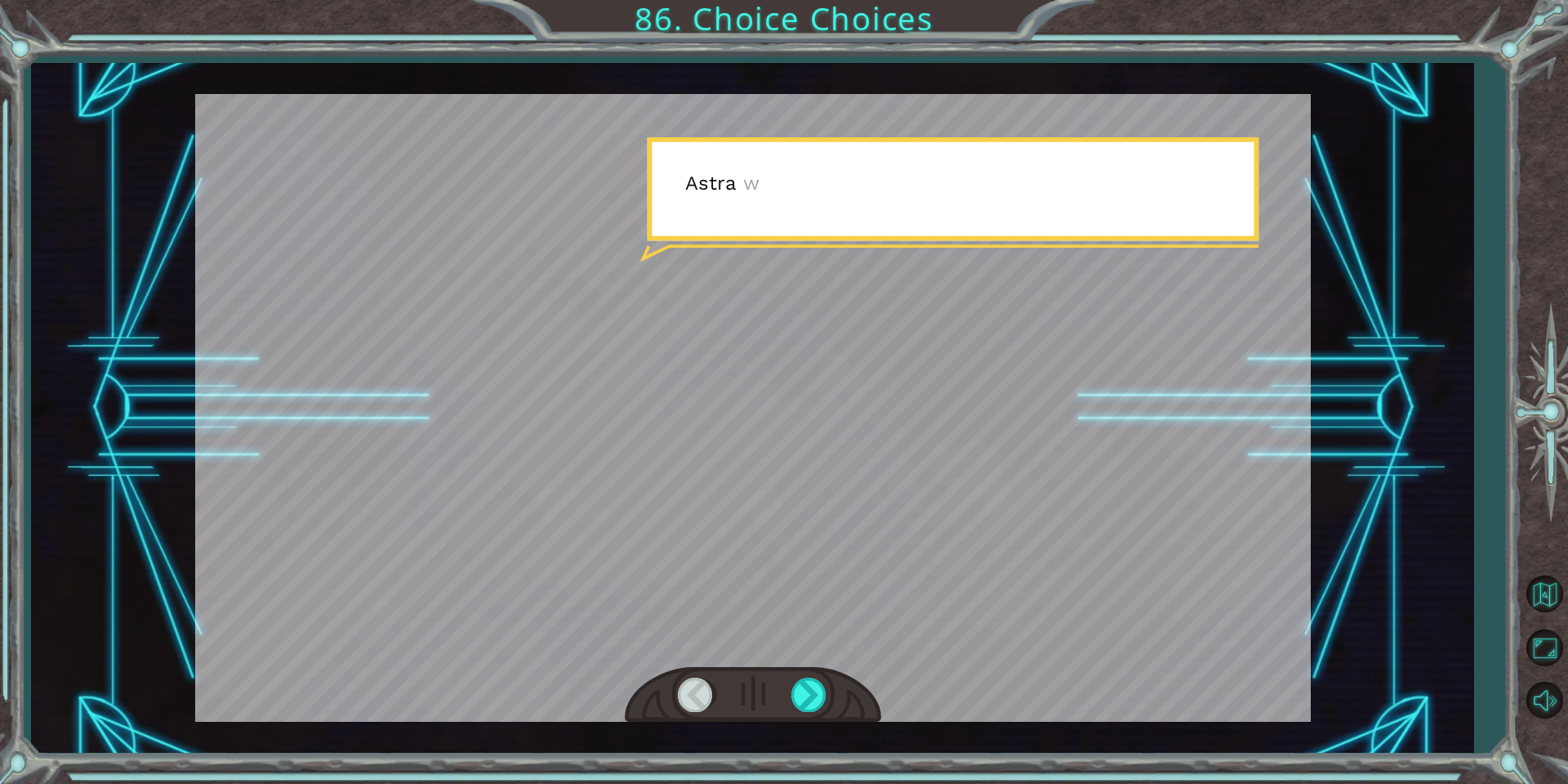
click at [815, 714] on div at bounding box center [753, 695] width 257 height 56
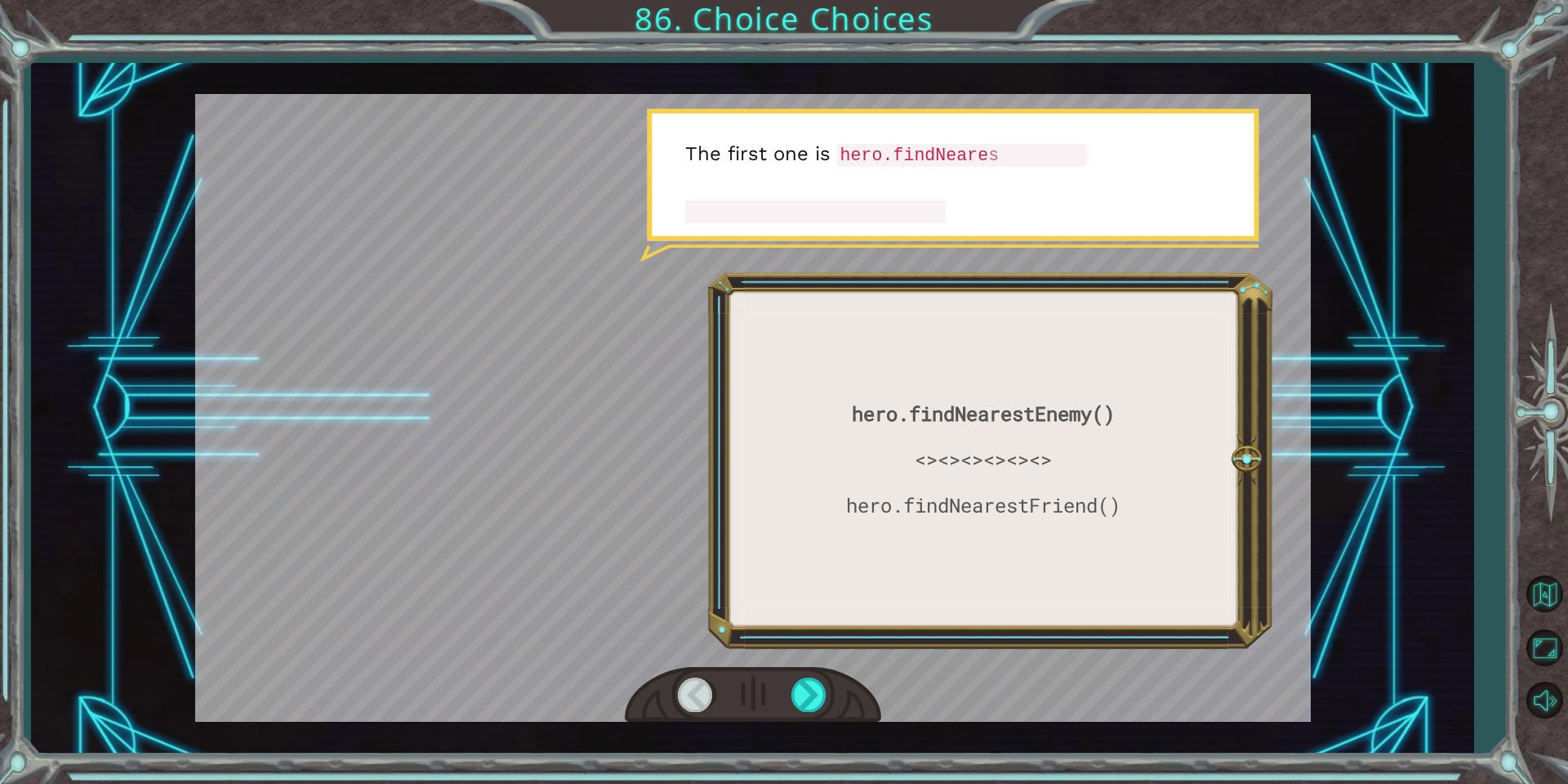
click at [788, 699] on div at bounding box center [753, 695] width 257 height 56
click at [792, 699] on div at bounding box center [753, 695] width 257 height 56
click at [797, 699] on div at bounding box center [810, 694] width 37 height 34
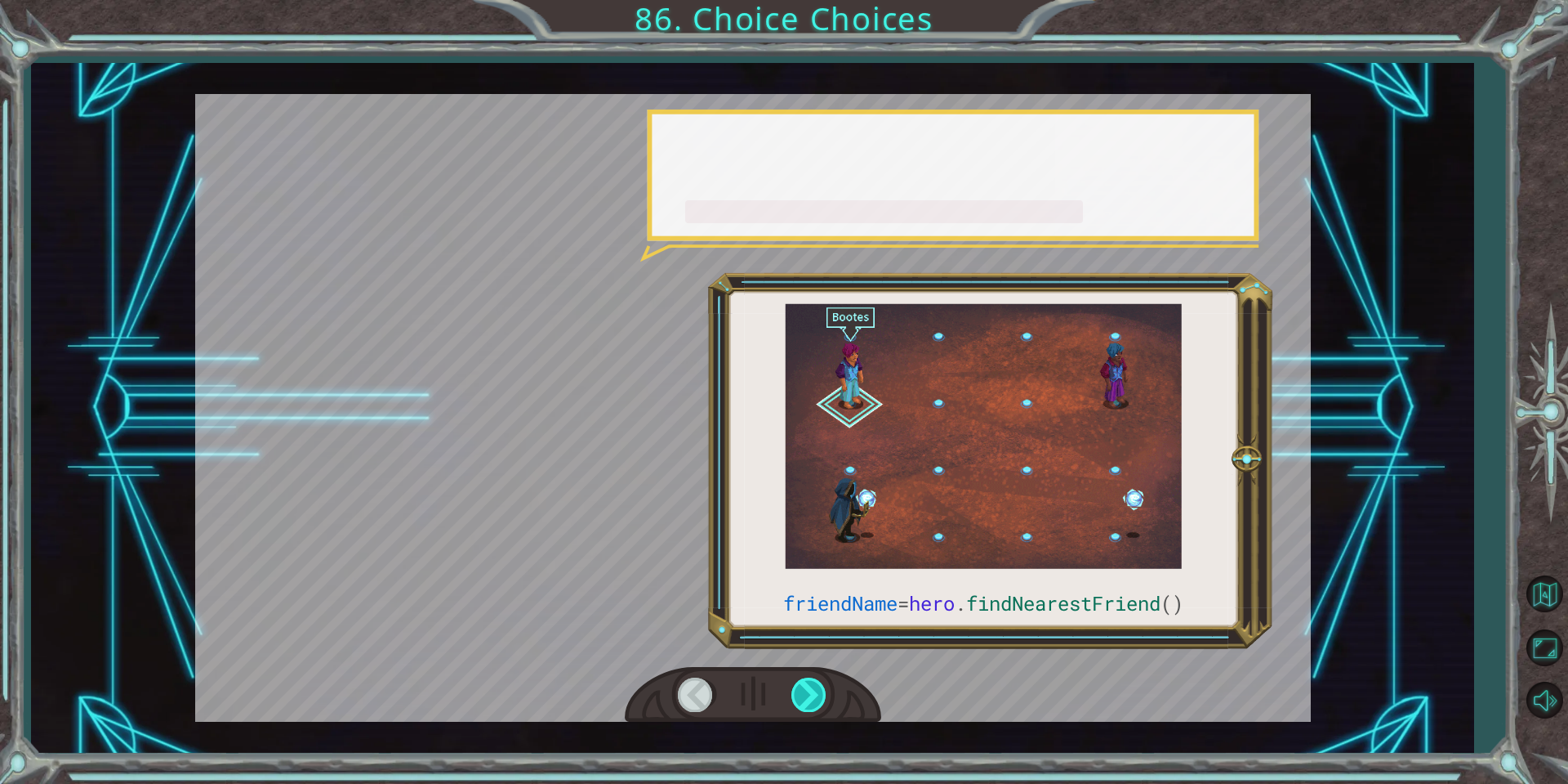
click at [797, 699] on div at bounding box center [810, 694] width 37 height 34
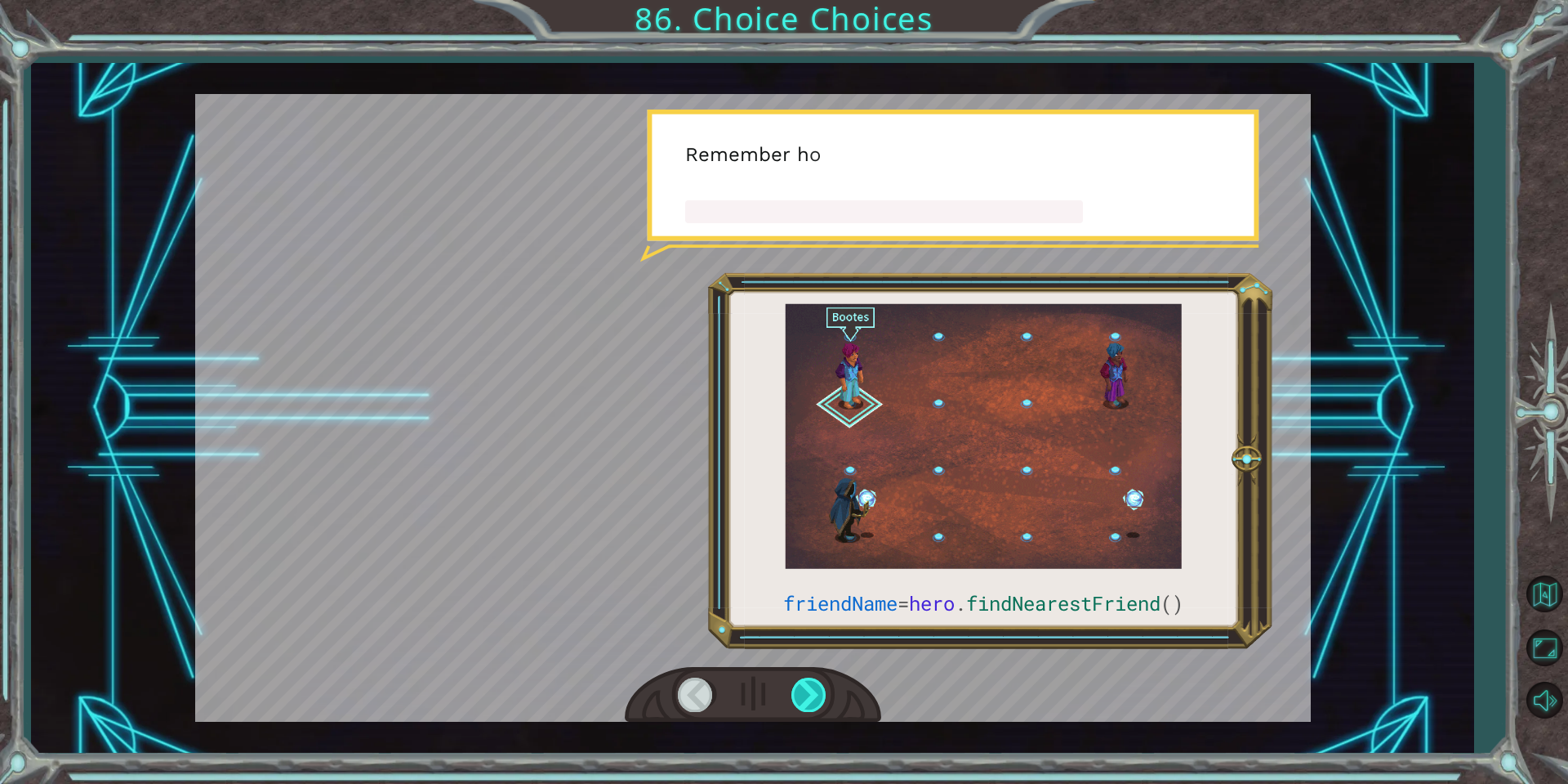
click at [797, 699] on div at bounding box center [810, 694] width 37 height 34
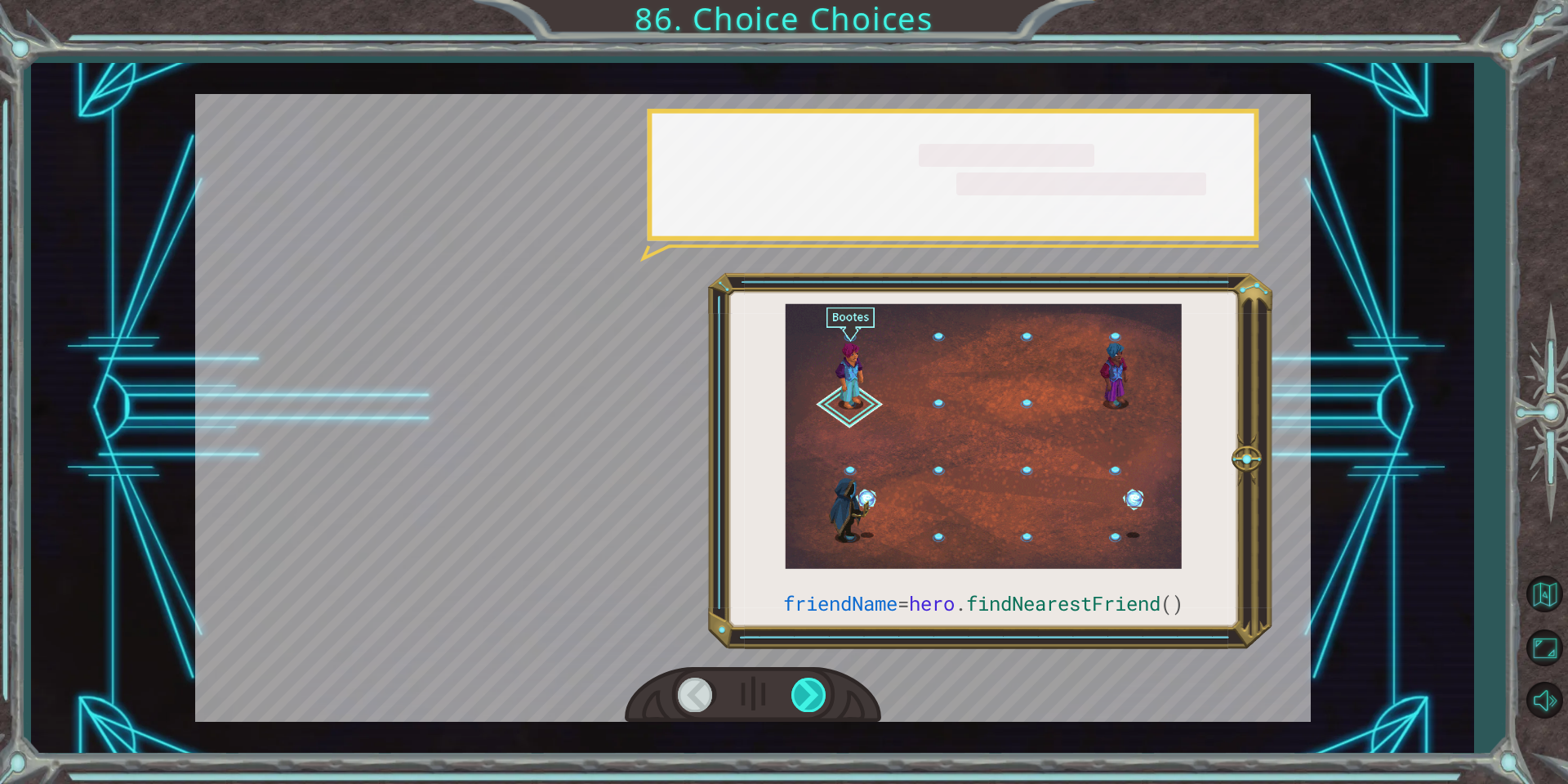
click at [797, 699] on div at bounding box center [810, 694] width 37 height 34
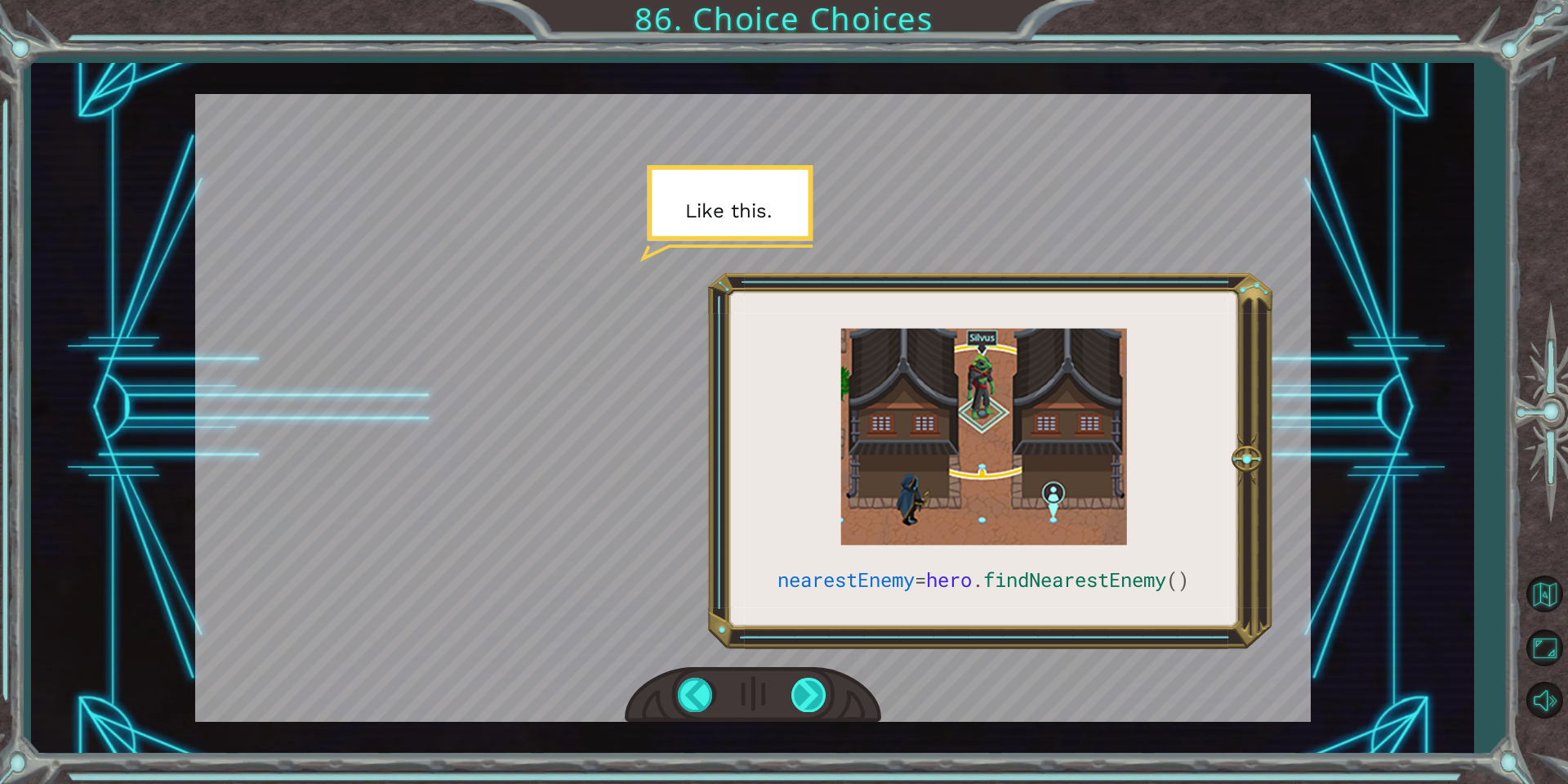
click at [818, 695] on div at bounding box center [810, 694] width 37 height 34
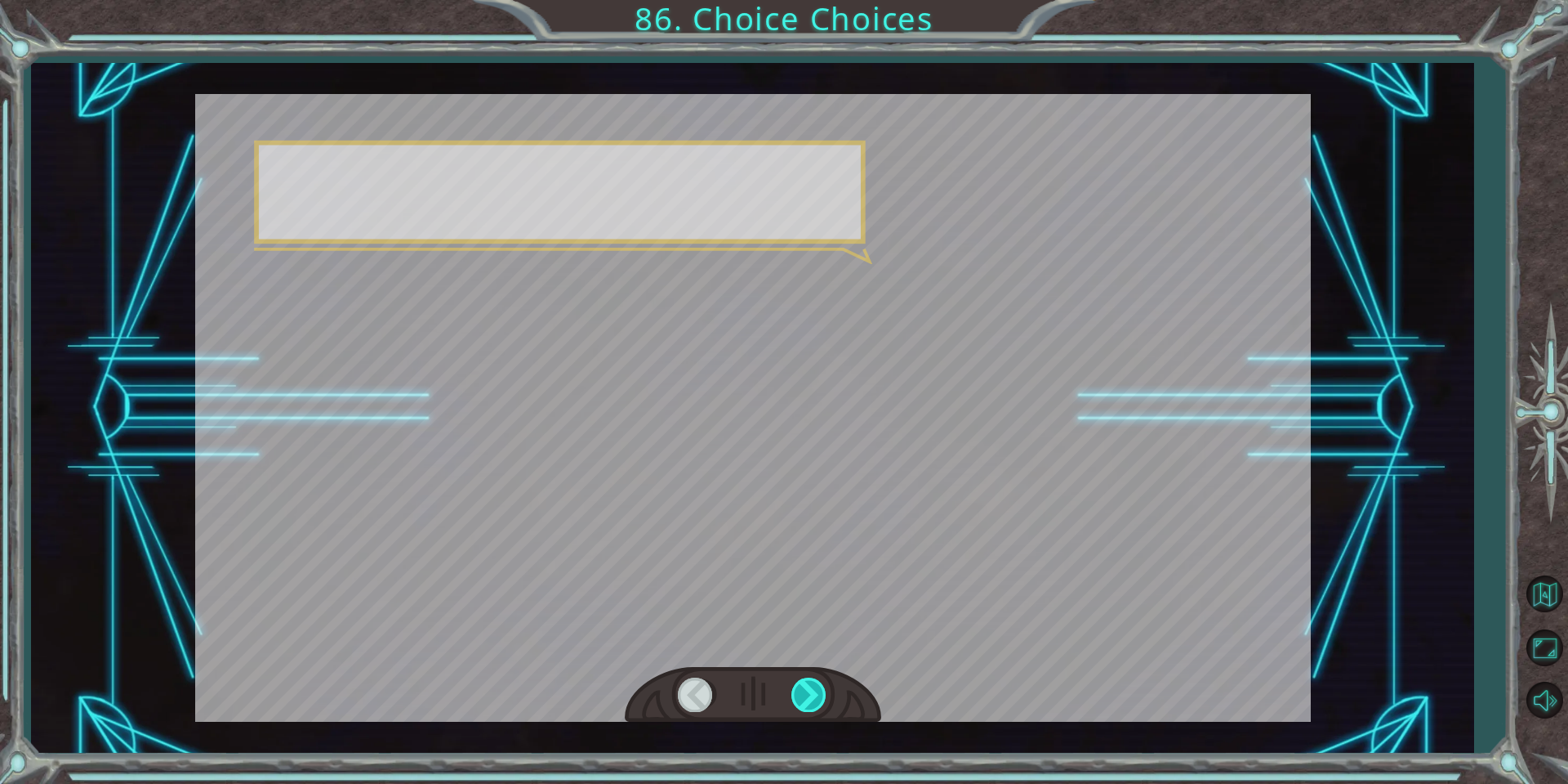
click at [818, 695] on div at bounding box center [810, 694] width 37 height 34
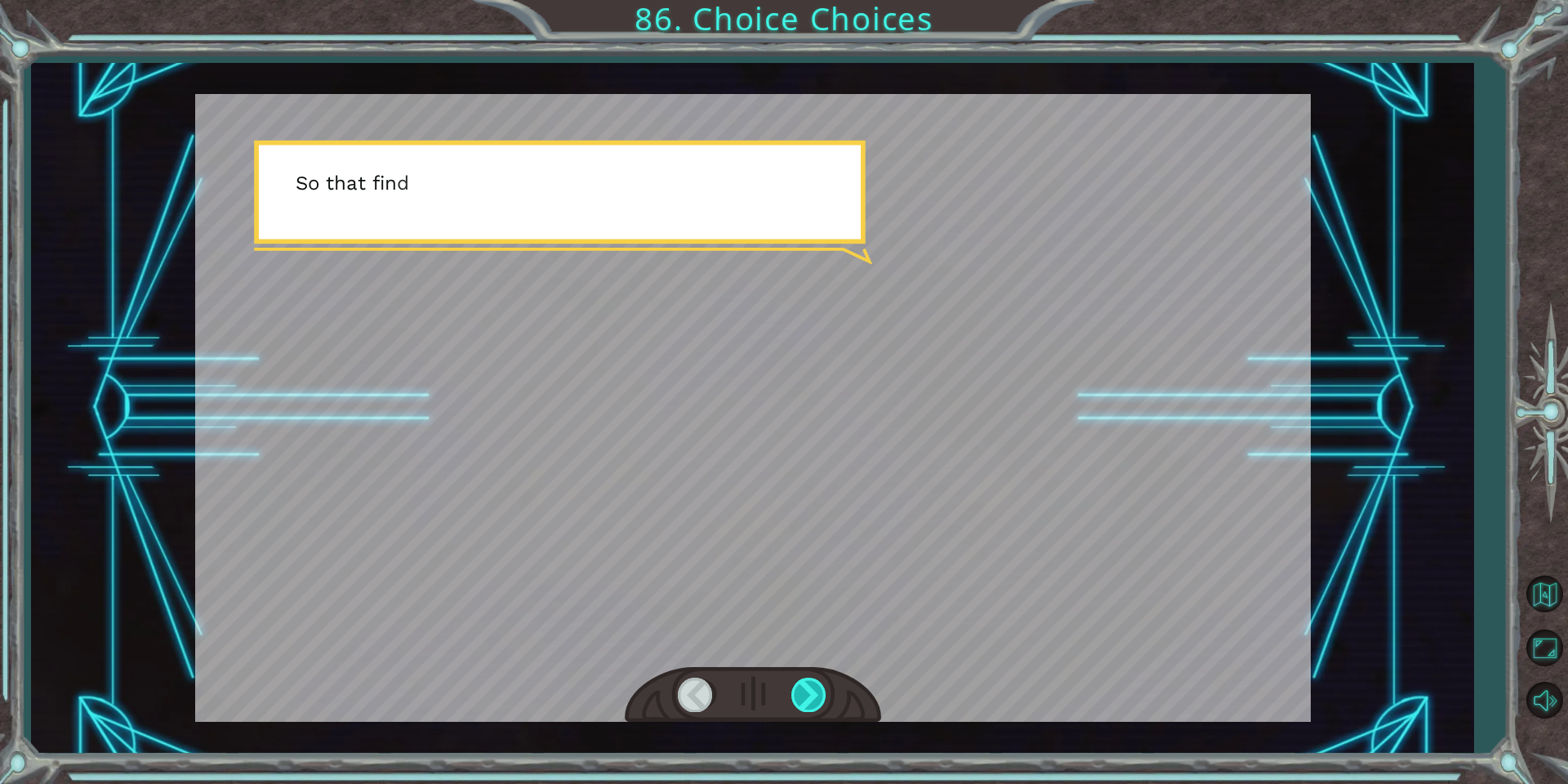
click at [818, 695] on div at bounding box center [810, 694] width 37 height 34
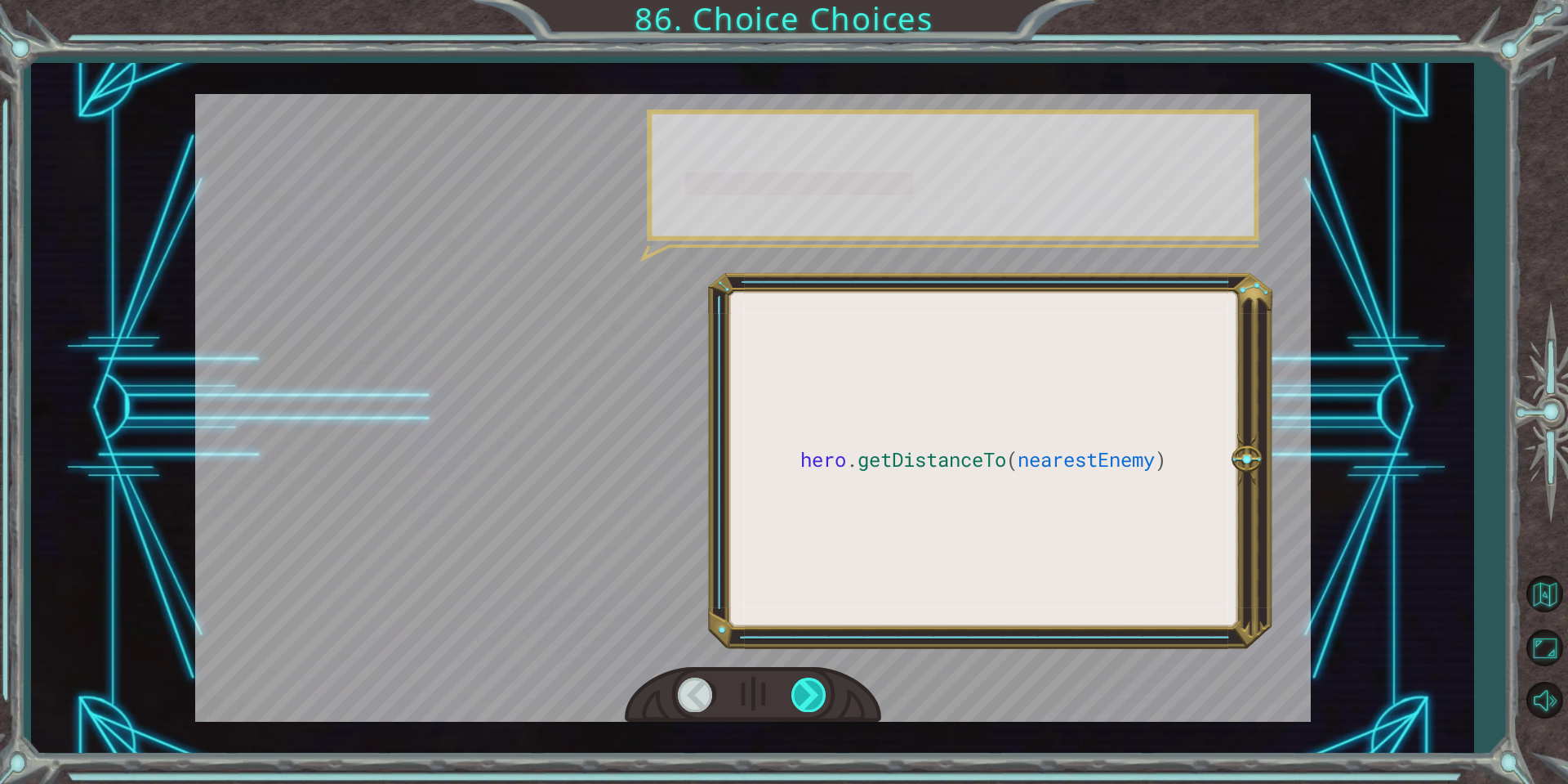
click at [818, 695] on div at bounding box center [810, 694] width 37 height 34
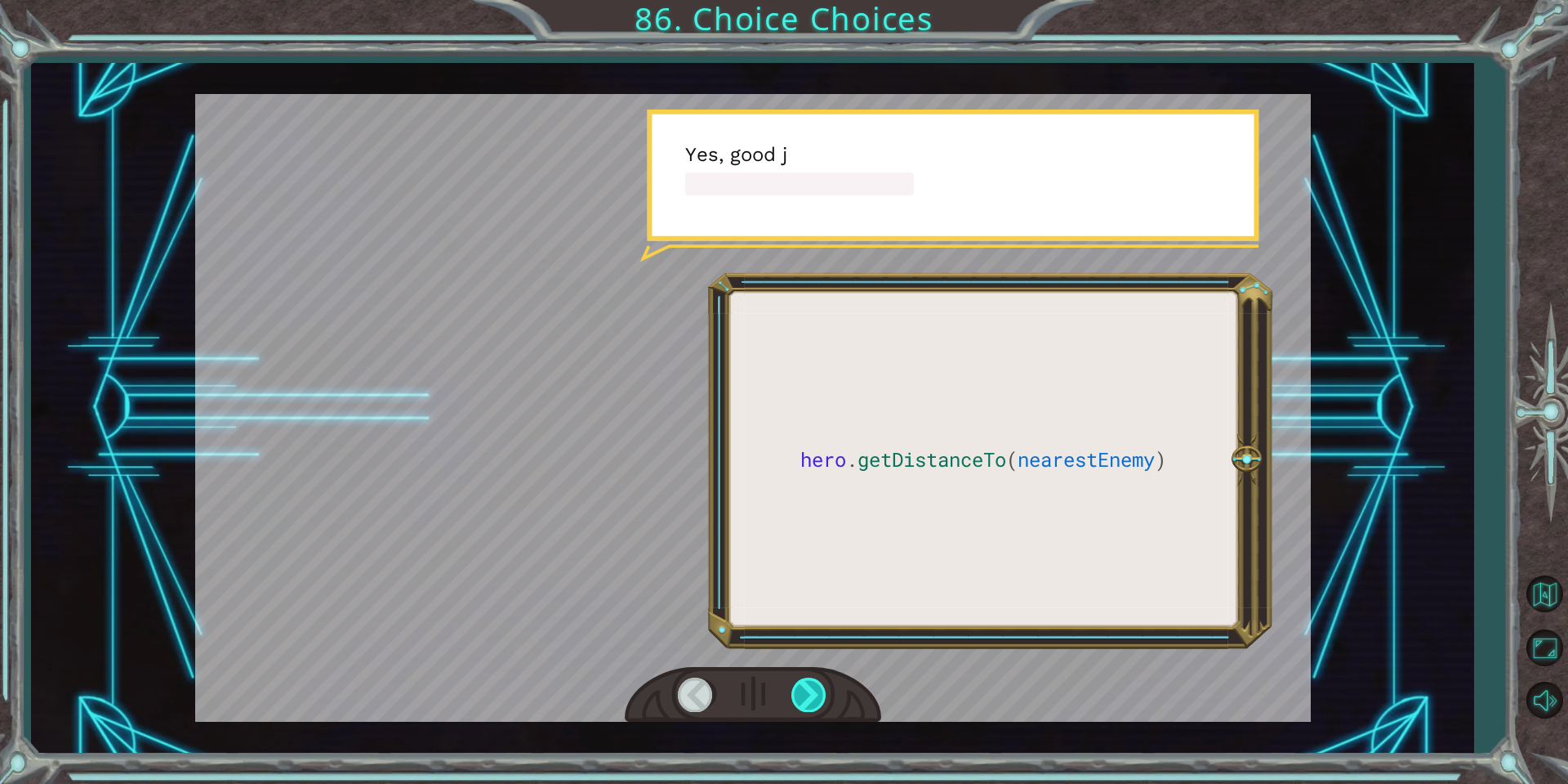
click at [818, 695] on div at bounding box center [810, 694] width 37 height 34
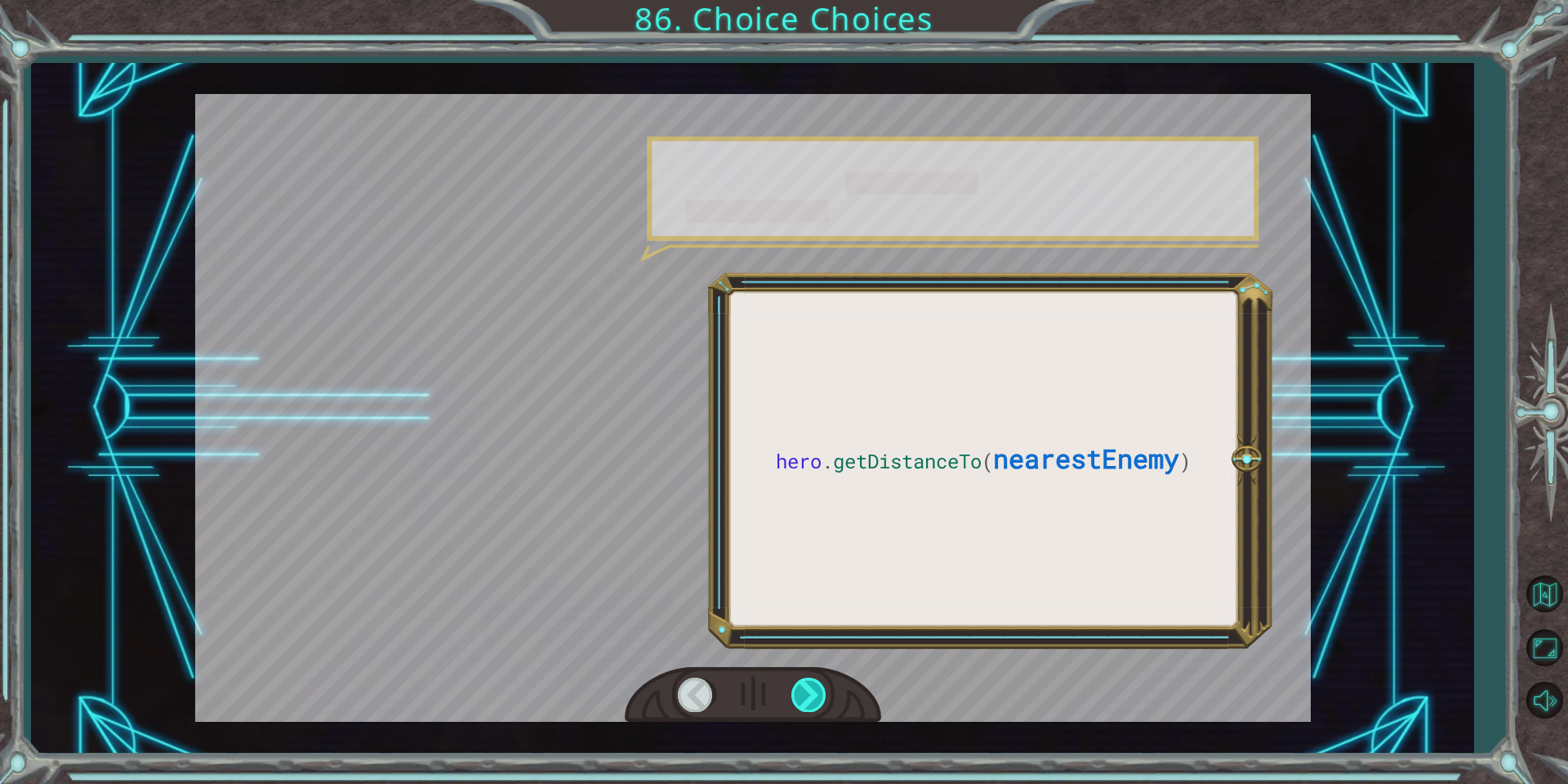
click at [818, 695] on div at bounding box center [810, 694] width 37 height 34
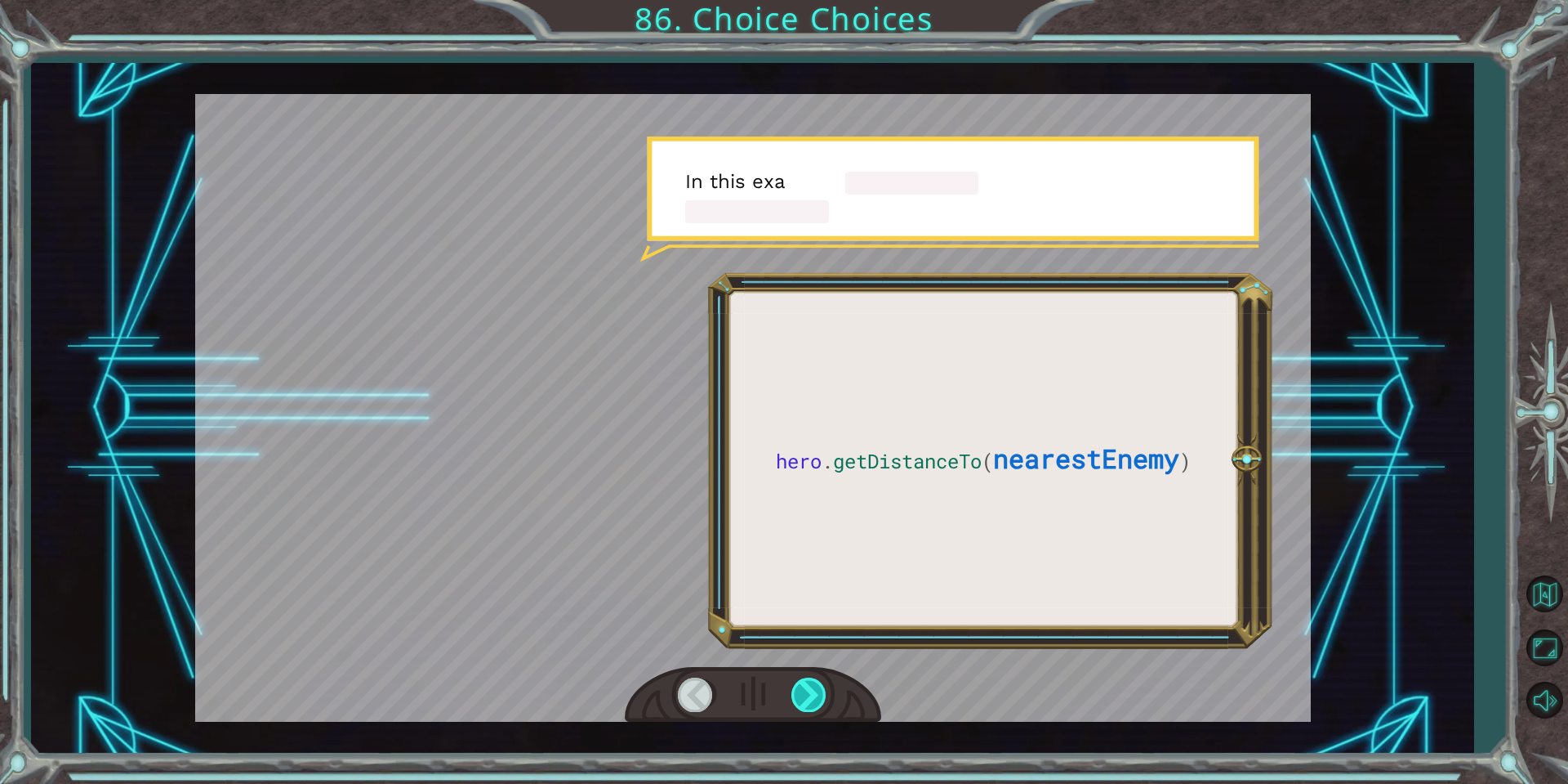
click at [818, 695] on div at bounding box center [810, 694] width 37 height 34
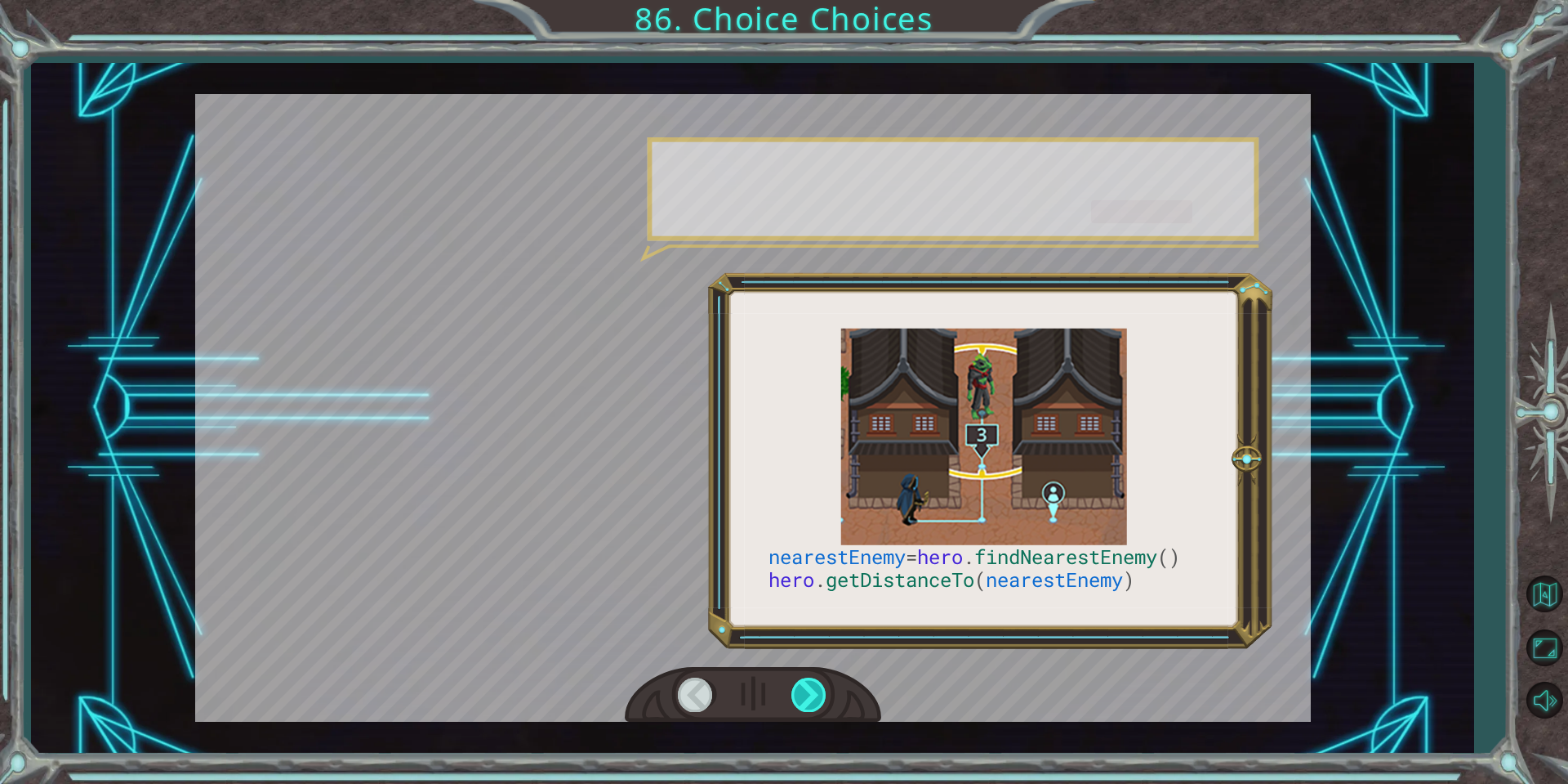
click at [818, 695] on div at bounding box center [810, 694] width 37 height 34
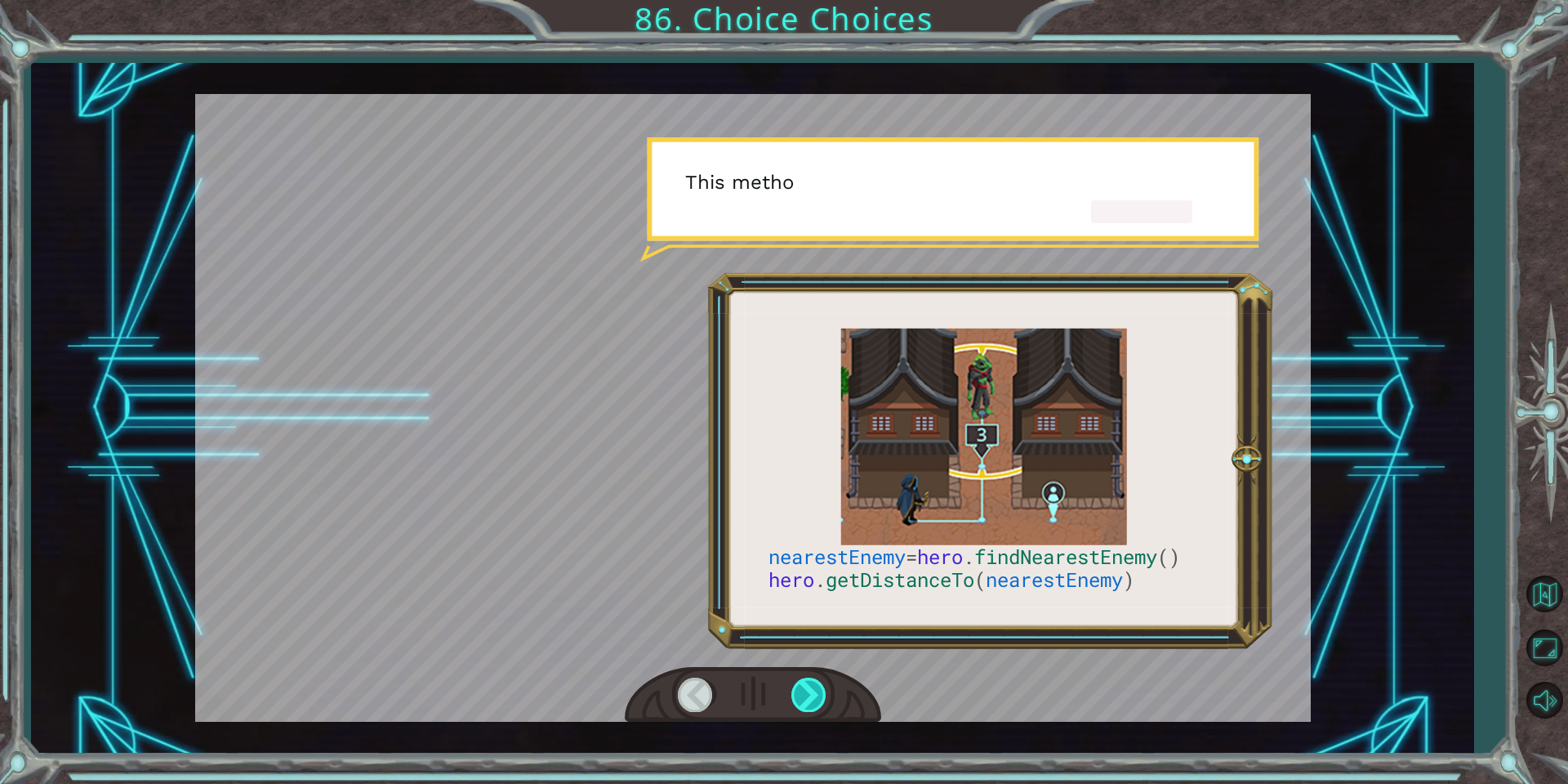
click at [818, 695] on div at bounding box center [810, 694] width 37 height 34
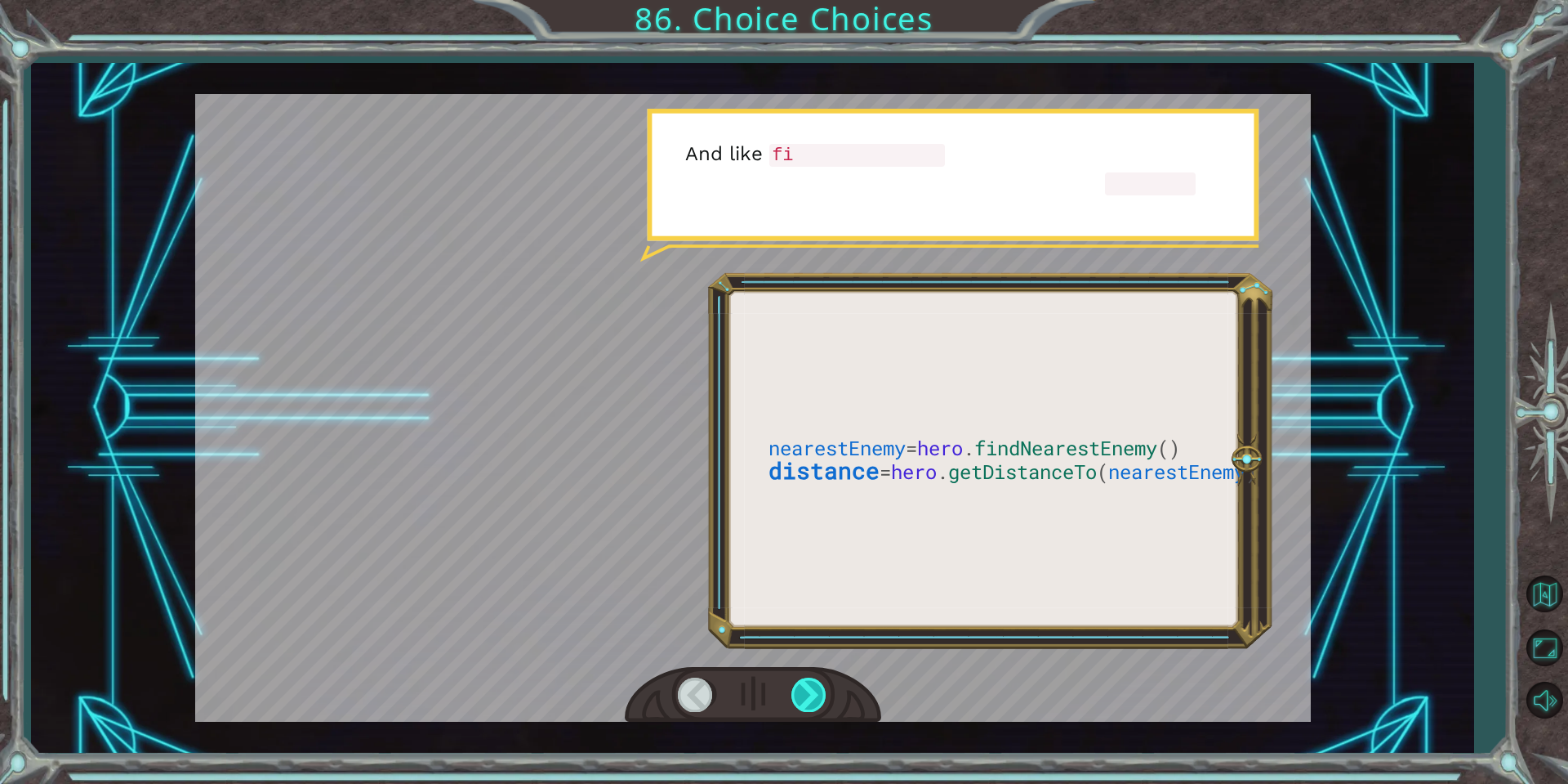
click at [818, 695] on div at bounding box center [810, 694] width 37 height 34
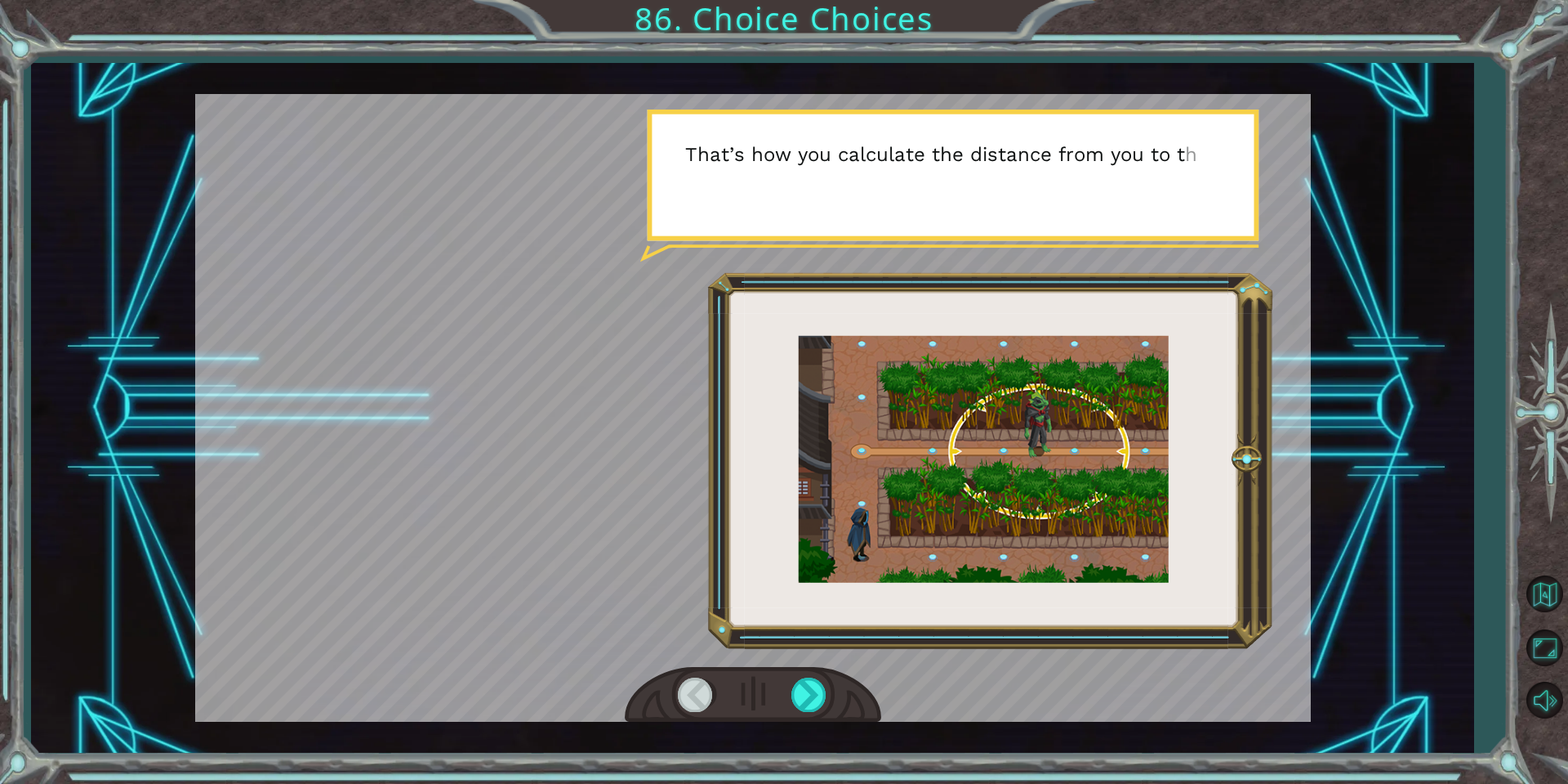
drag, startPoint x: 851, startPoint y: 679, endPoint x: 847, endPoint y: 687, distance: 8.9
click at [851, 682] on div at bounding box center [753, 695] width 257 height 56
click at [802, 692] on div at bounding box center [810, 694] width 37 height 34
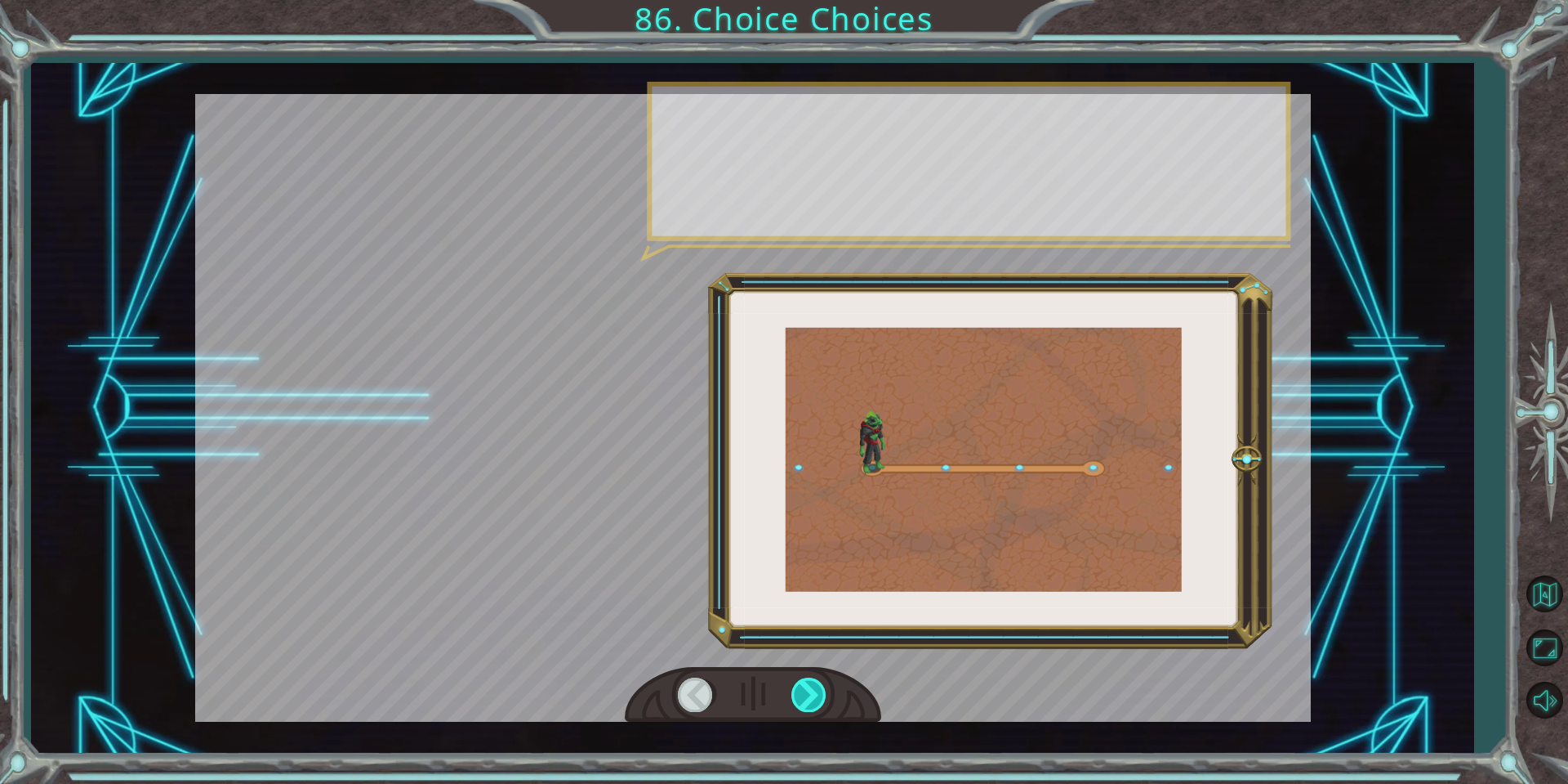
drag, startPoint x: 806, startPoint y: 692, endPoint x: 815, endPoint y: 692, distance: 9.0
click at [808, 692] on div at bounding box center [810, 694] width 37 height 34
click at [815, 692] on div at bounding box center [810, 694] width 37 height 34
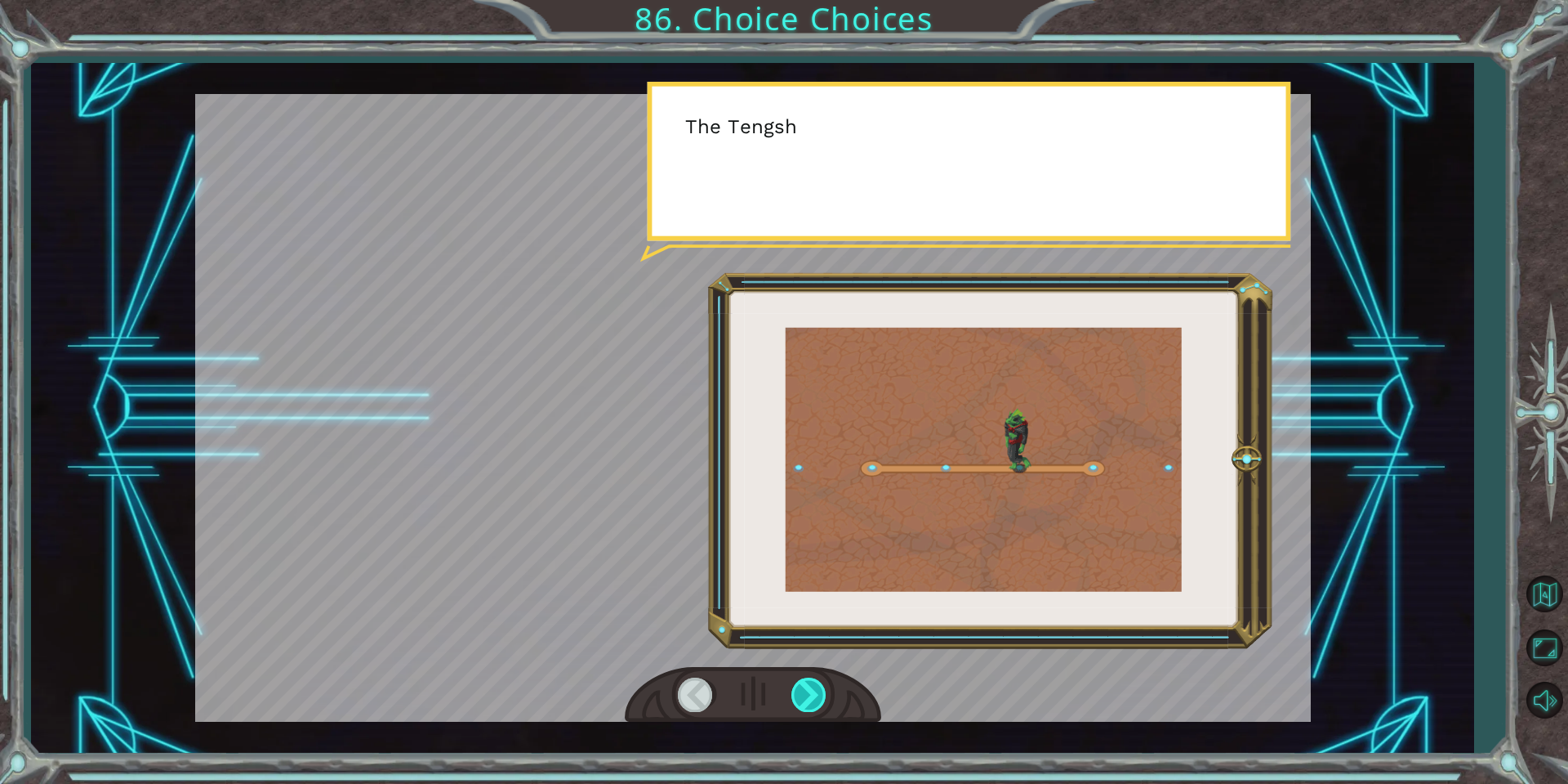
click at [815, 692] on div at bounding box center [810, 694] width 37 height 34
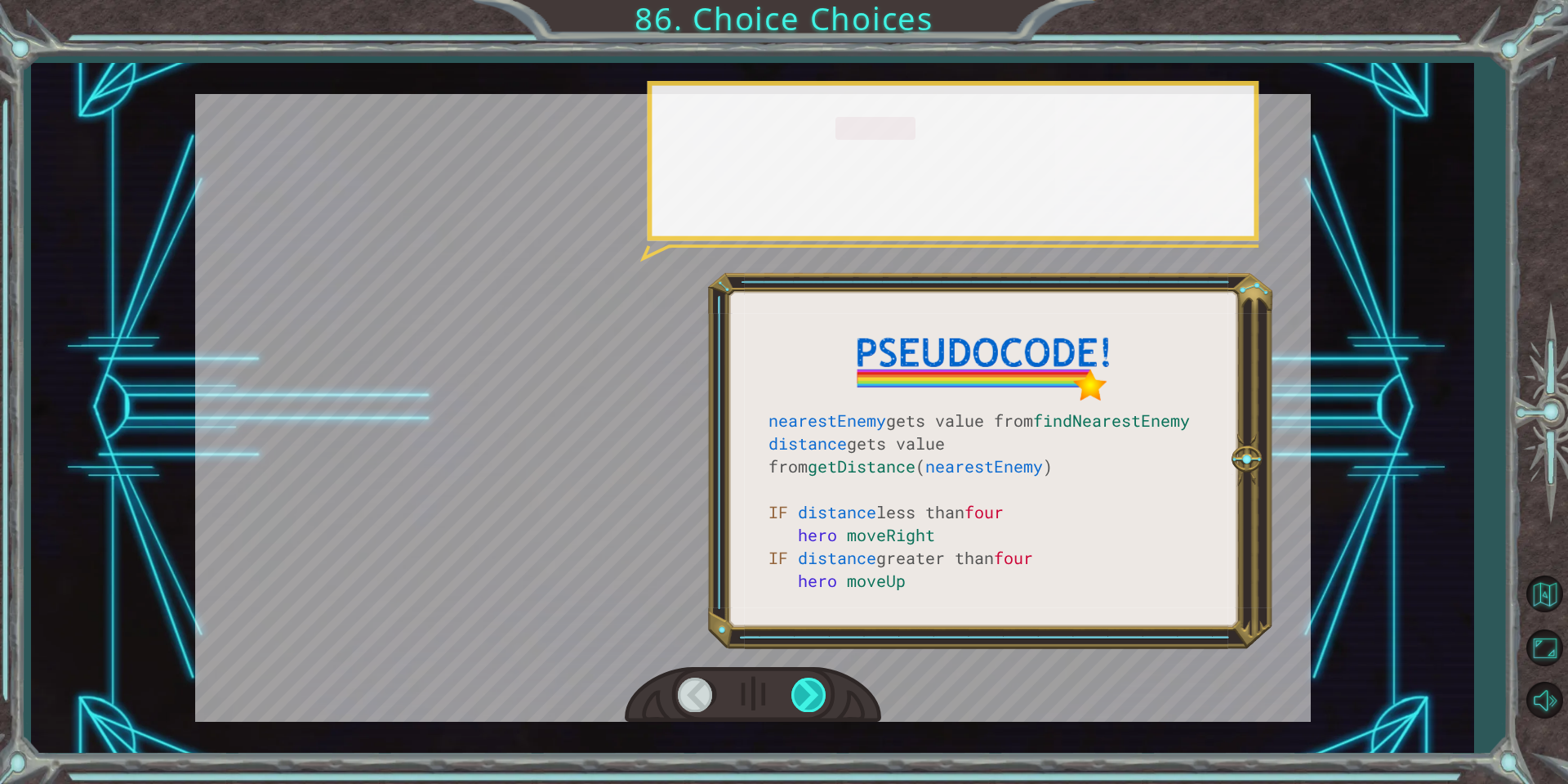
click at [815, 692] on div at bounding box center [810, 694] width 37 height 34
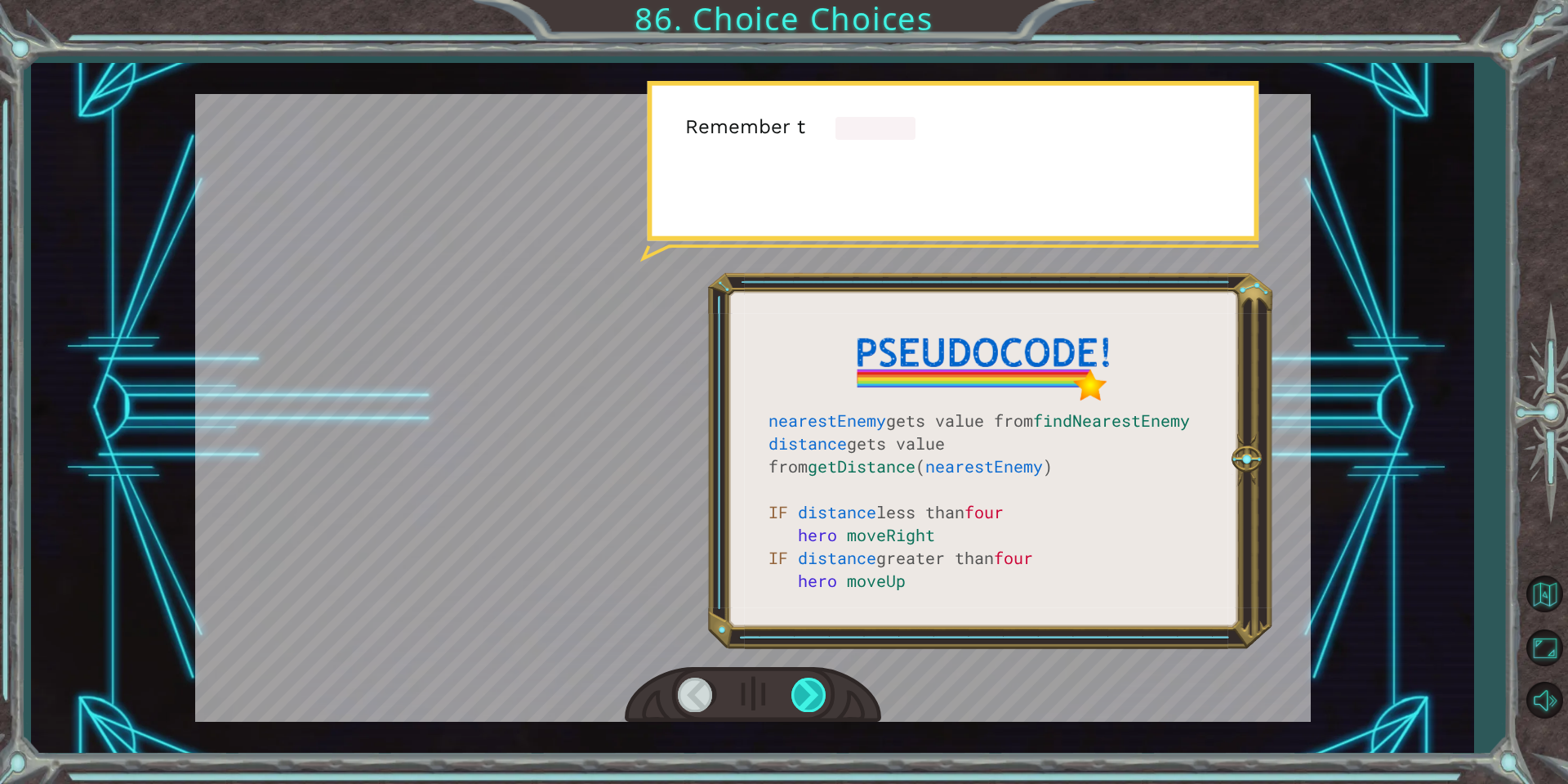
click at [815, 692] on div at bounding box center [810, 694] width 37 height 34
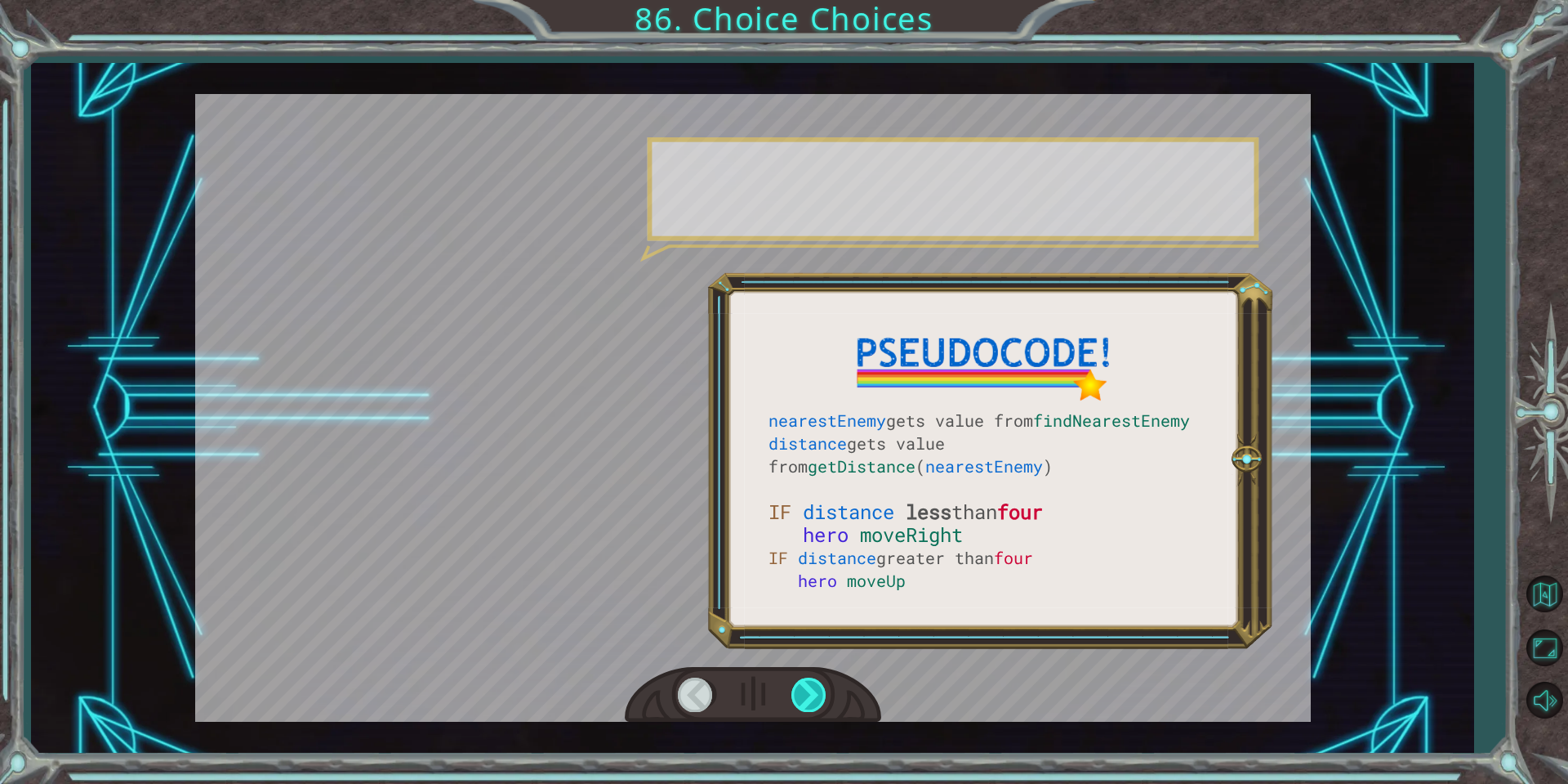
click at [813, 692] on div at bounding box center [810, 694] width 37 height 34
click at [813, 691] on div at bounding box center [810, 694] width 37 height 34
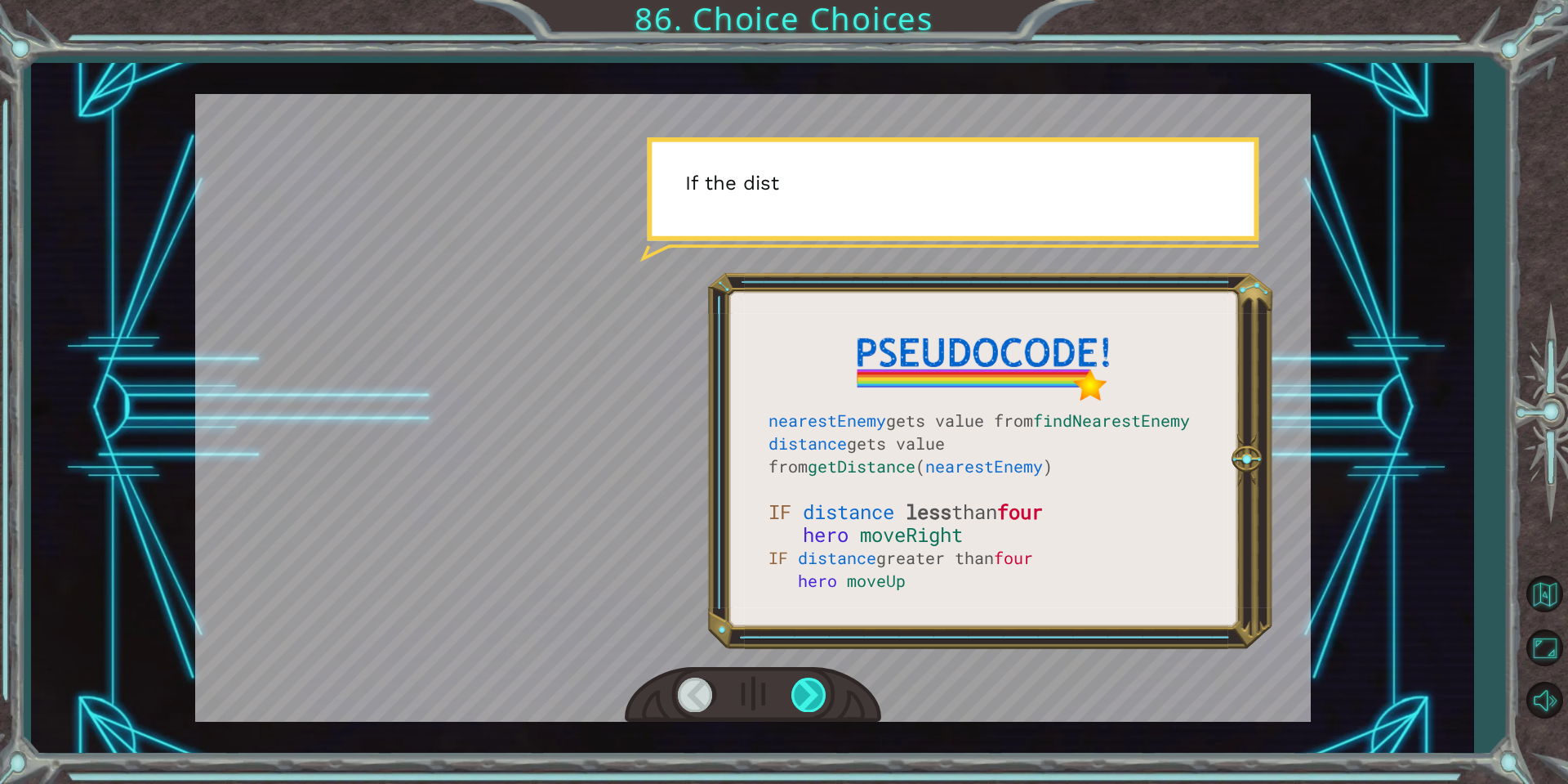
click at [812, 691] on div at bounding box center [810, 694] width 37 height 34
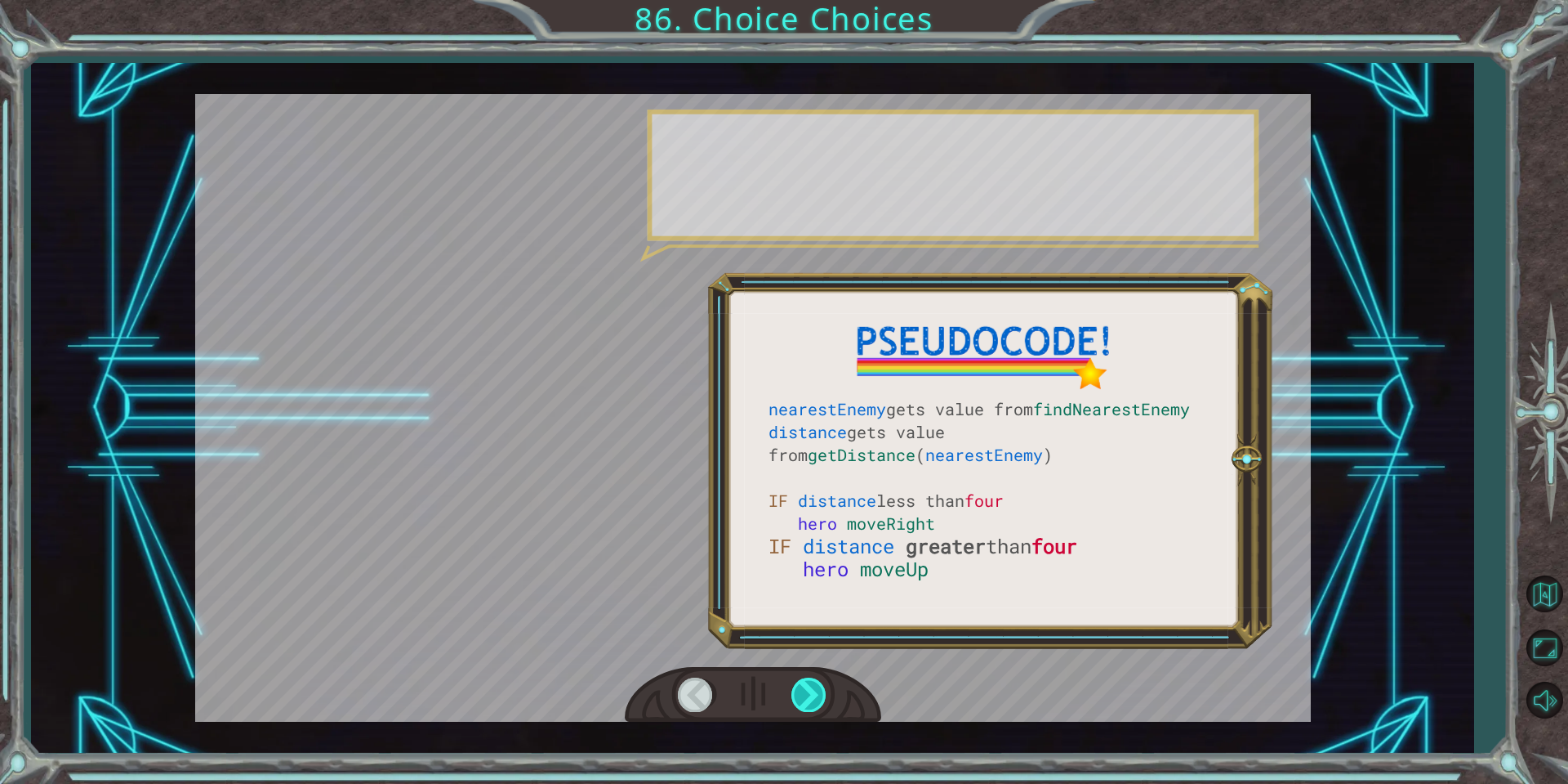
click at [812, 691] on div at bounding box center [810, 694] width 37 height 34
click at [811, 691] on div at bounding box center [810, 694] width 37 height 34
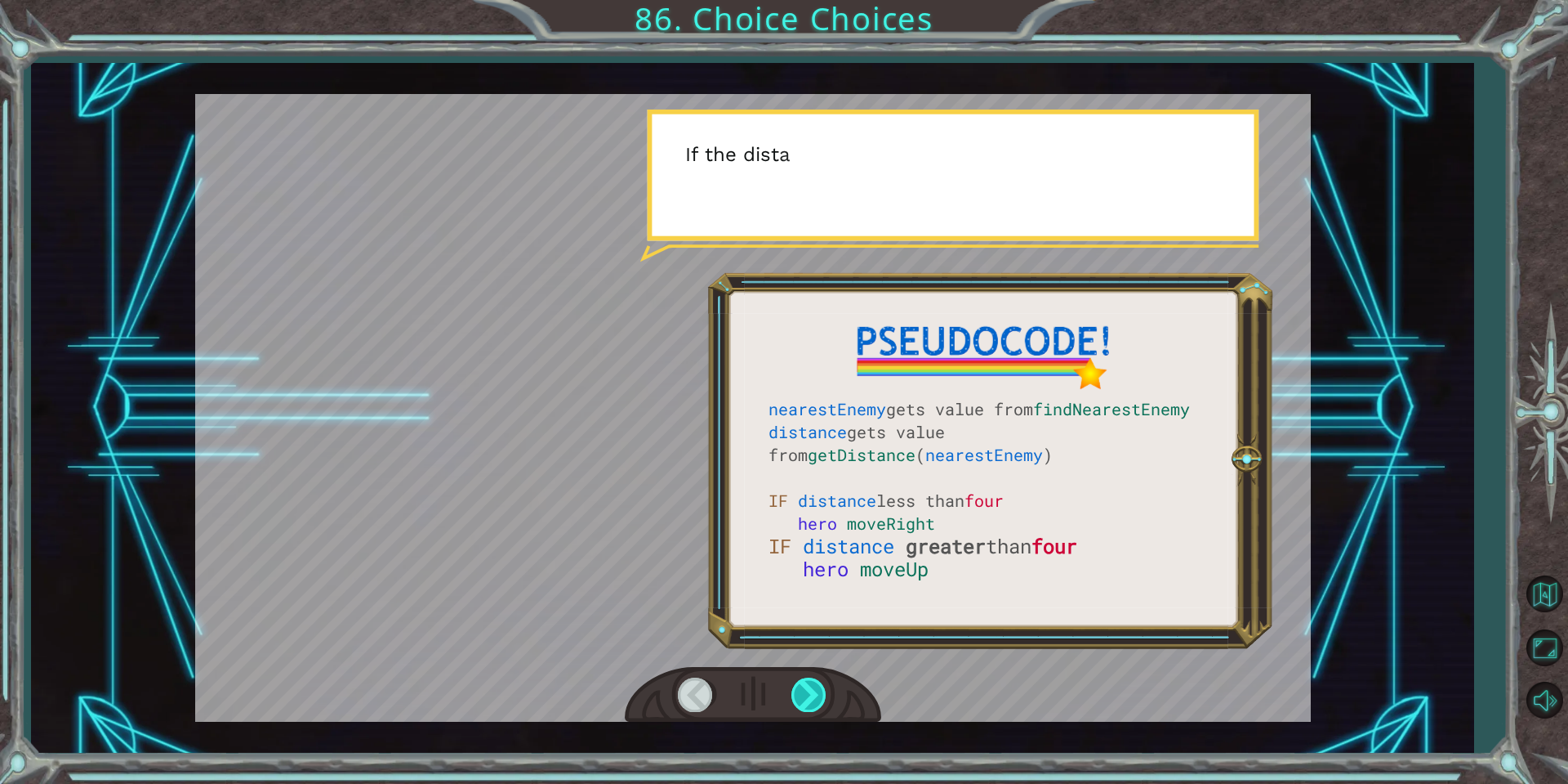
click at [811, 691] on div at bounding box center [810, 694] width 37 height 34
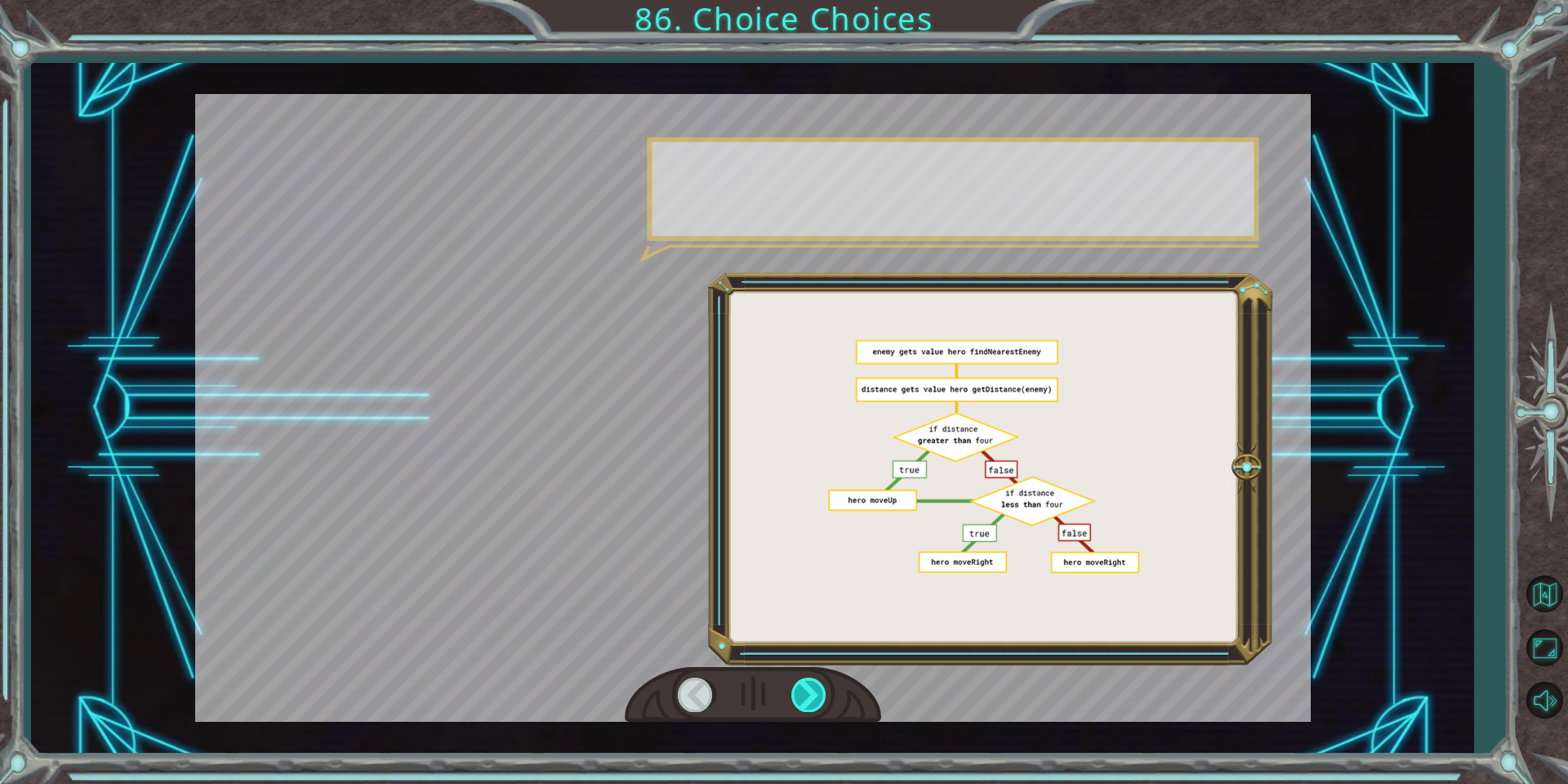
click at [811, 691] on div at bounding box center [810, 694] width 37 height 34
click at [811, 692] on div at bounding box center [810, 694] width 37 height 34
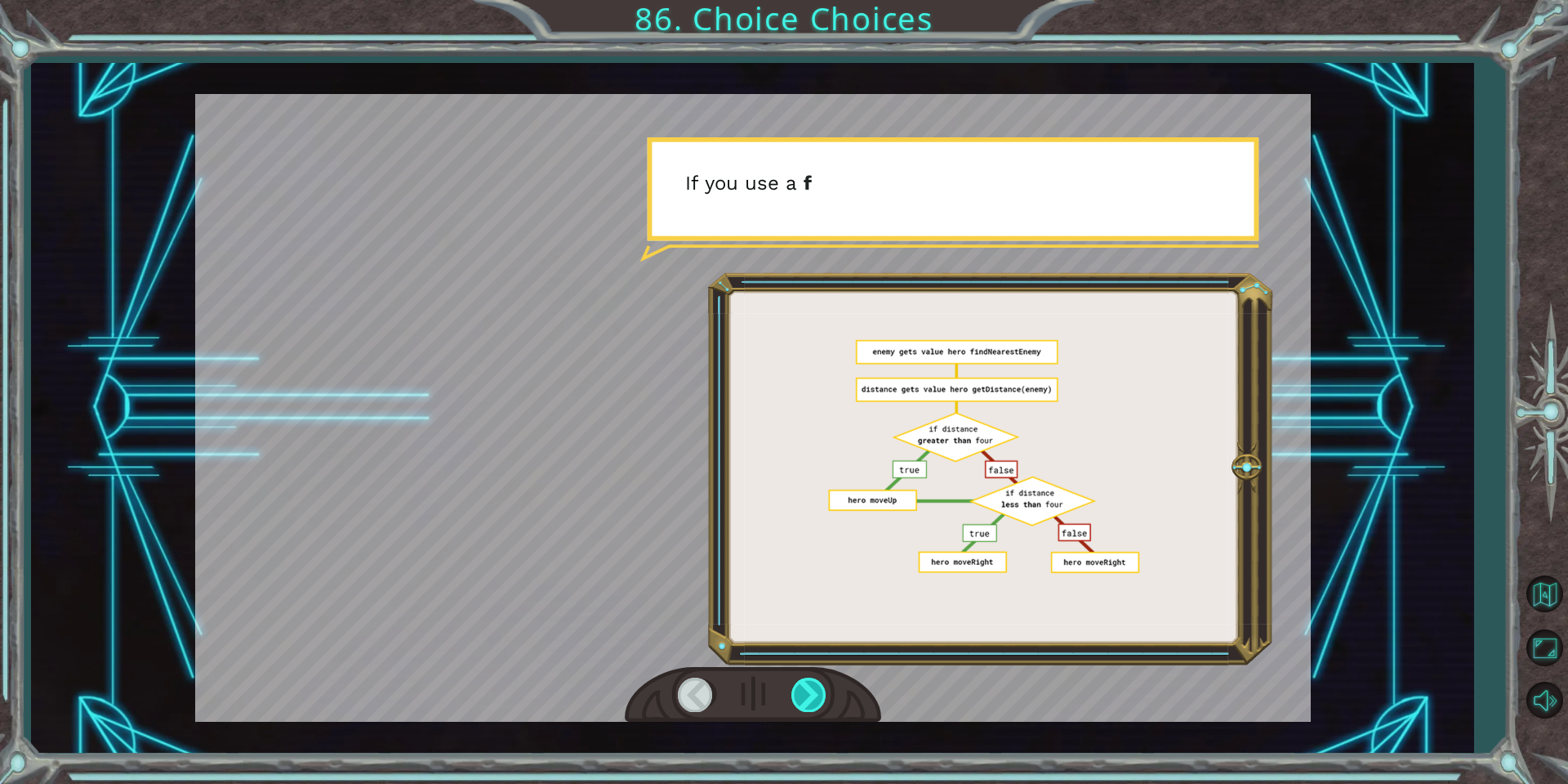
click at [811, 692] on div at bounding box center [810, 694] width 37 height 34
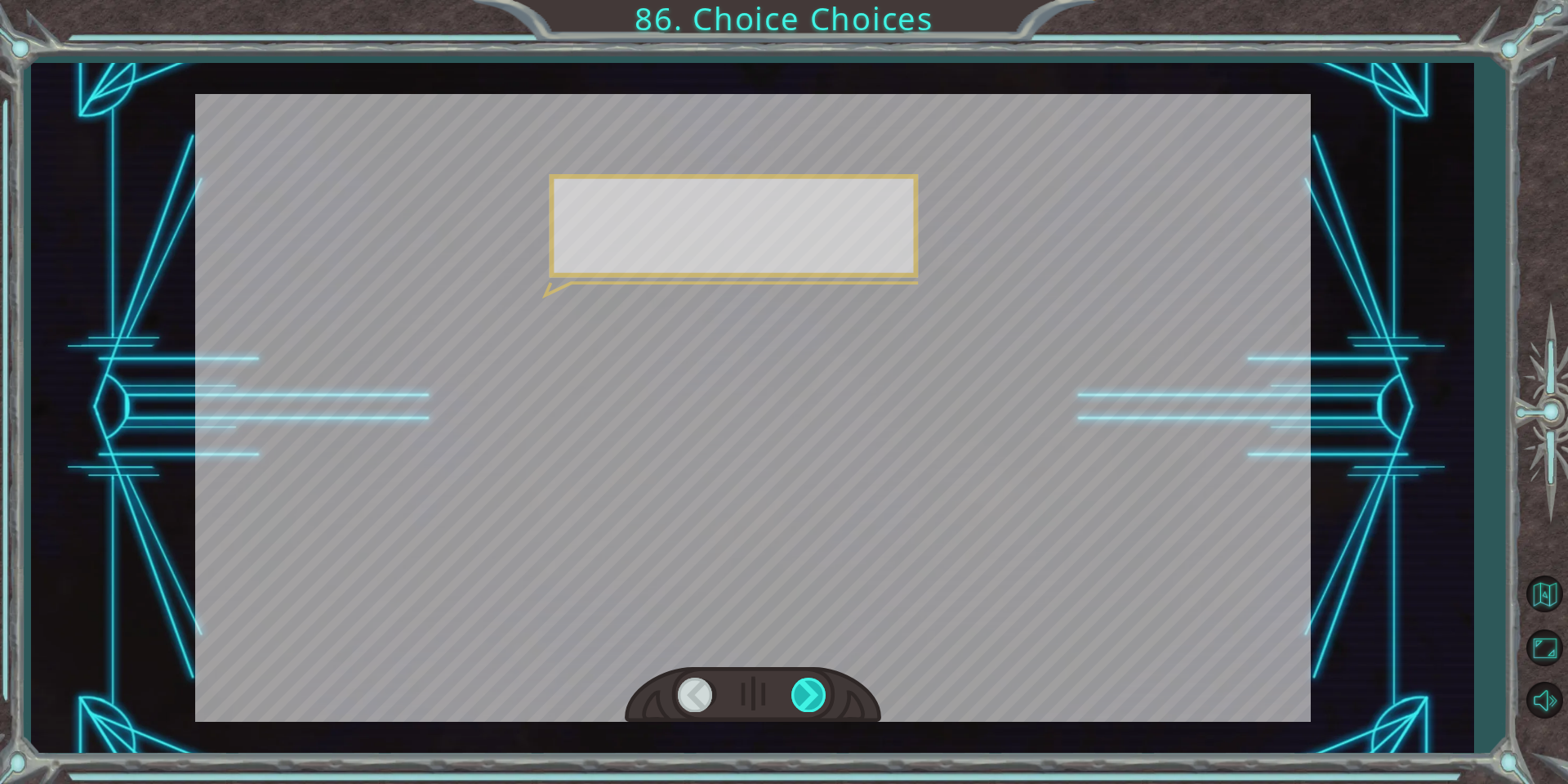
click at [811, 692] on div at bounding box center [810, 694] width 37 height 34
click at [812, 693] on div at bounding box center [810, 694] width 37 height 34
click at [815, 695] on div at bounding box center [810, 694] width 37 height 34
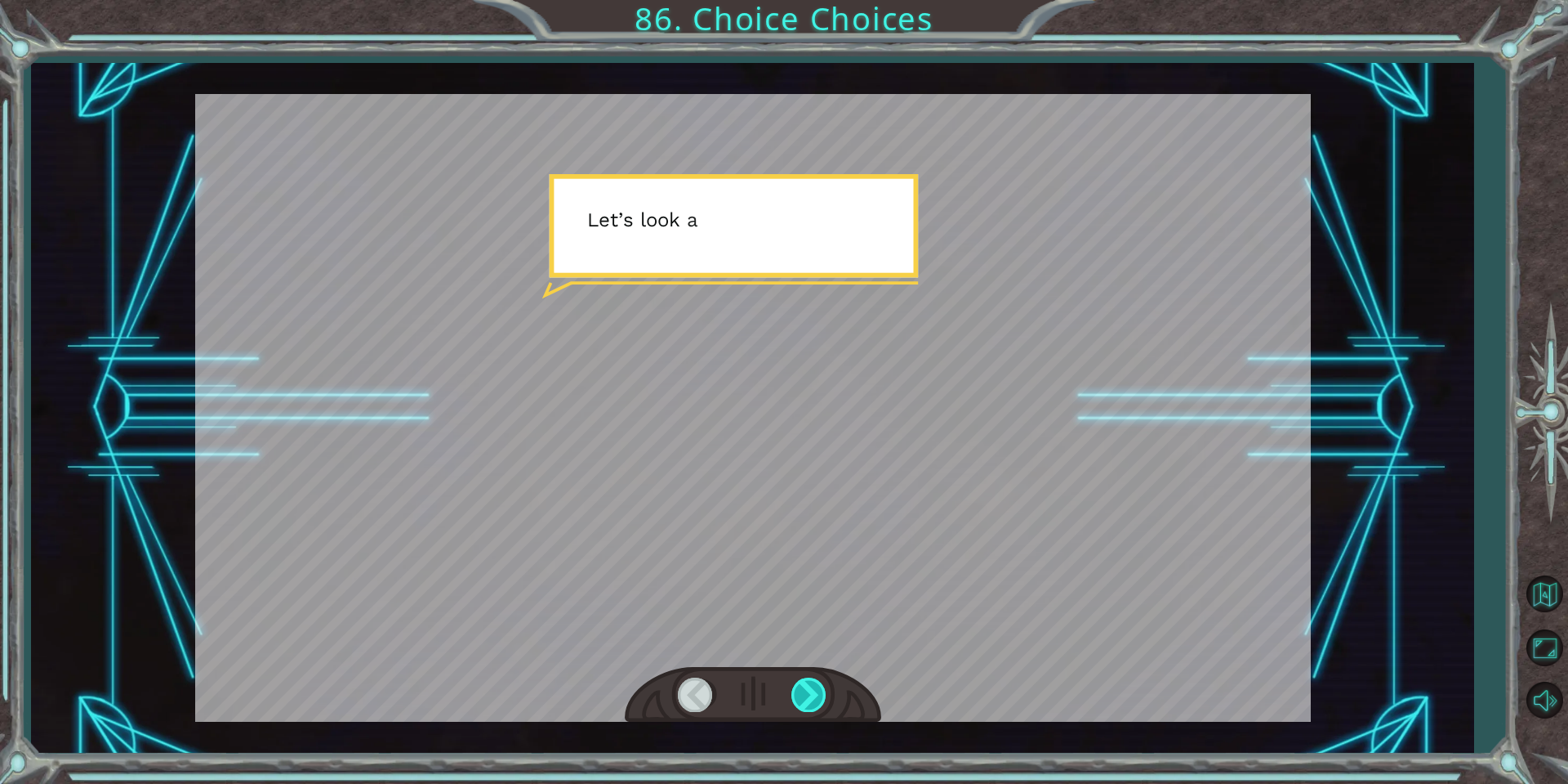
click at [815, 695] on div at bounding box center [810, 694] width 37 height 34
click at [813, 688] on div at bounding box center [810, 694] width 37 height 34
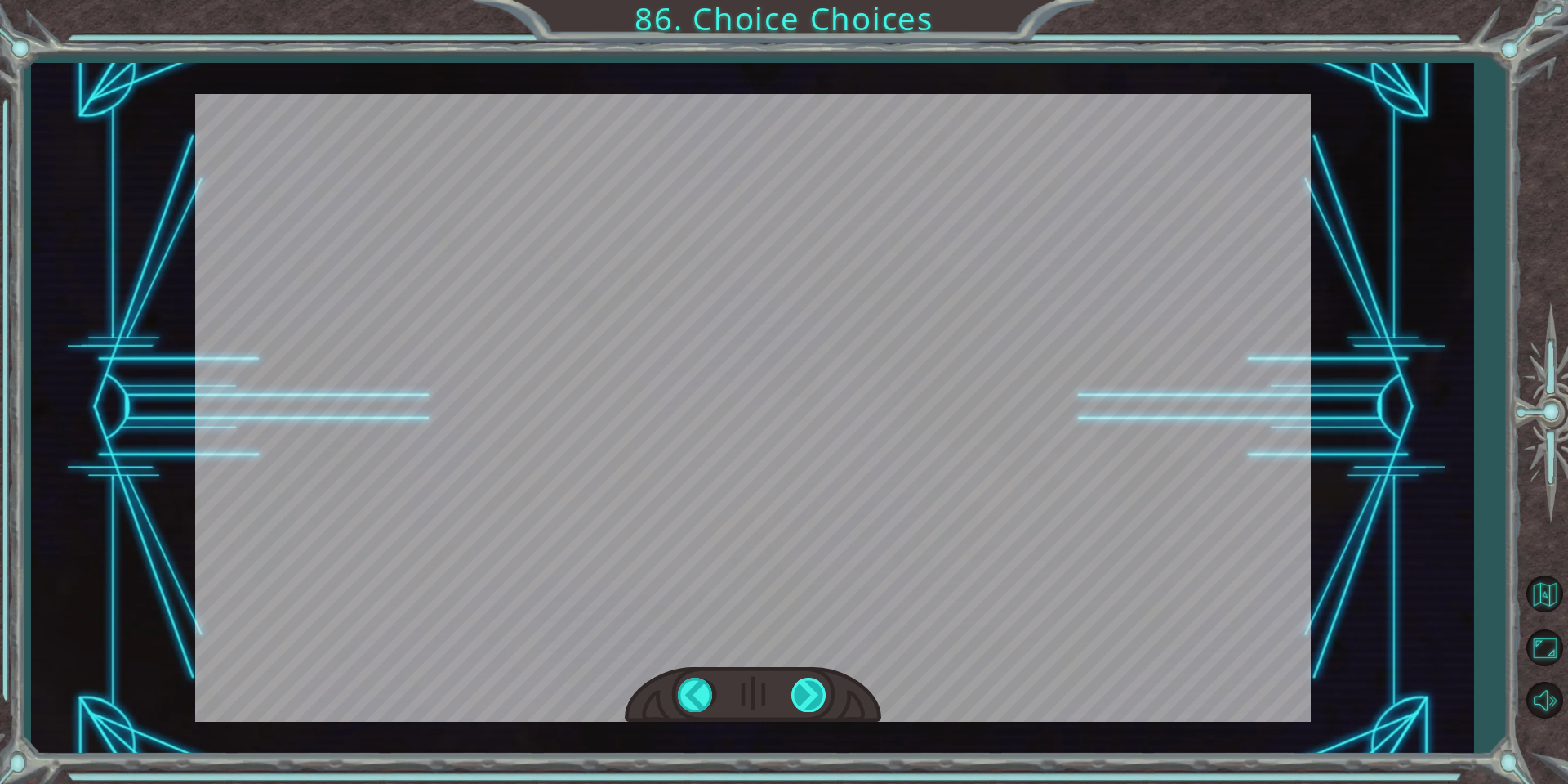
click at [811, 0] on div "T h e T e n g s h e h a v e i n v a d e d t h e c i t y ! D o y o u h a v e a n…" at bounding box center [784, 0] width 1568 height 0
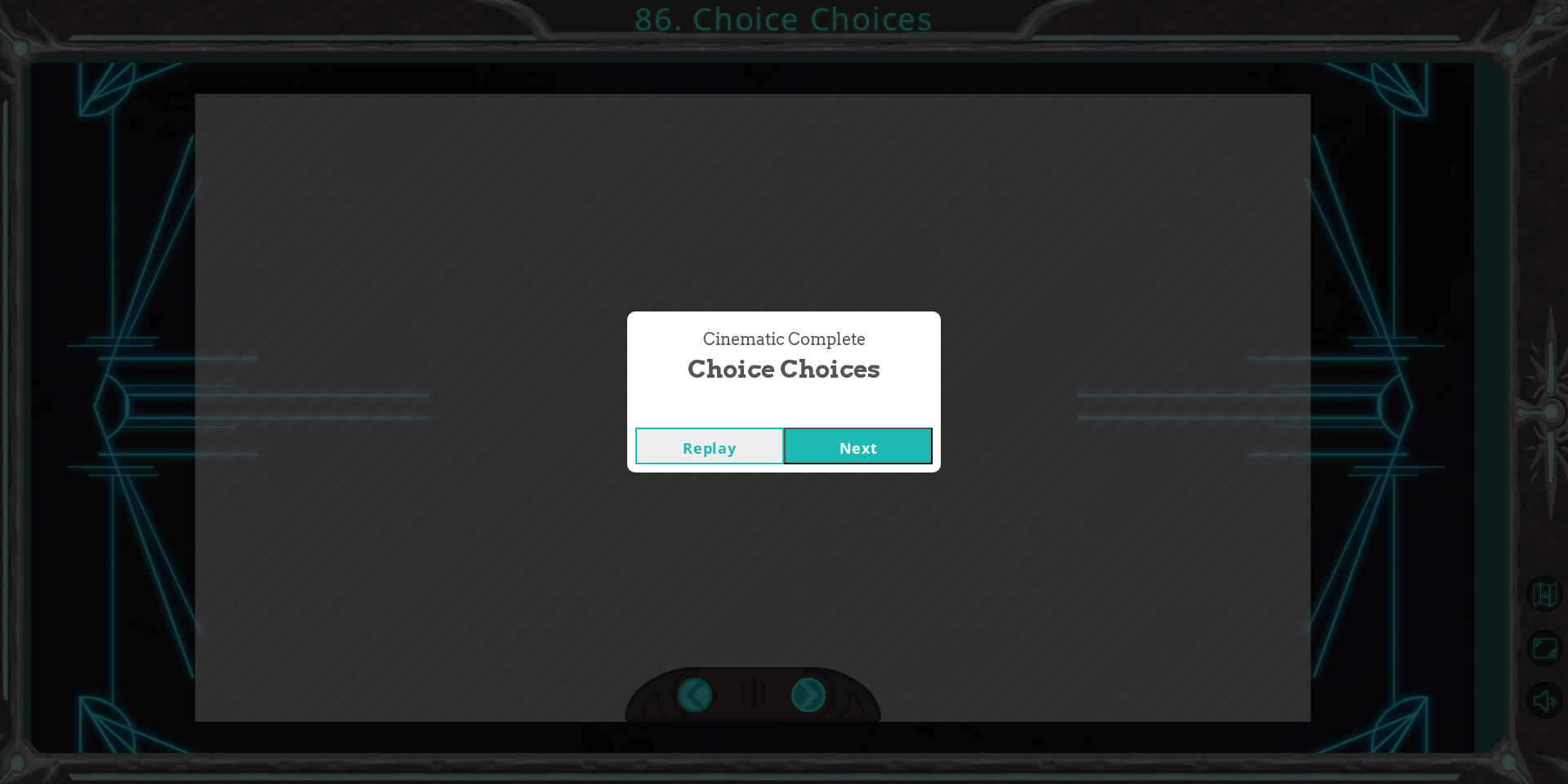
click at [811, 683] on div "Cinematic Complete Choice Choices Replay Next" at bounding box center [784, 392] width 1568 height 784
click at [811, 685] on div "Cinematic Complete Choice Choices Replay Next" at bounding box center [784, 392] width 1568 height 784
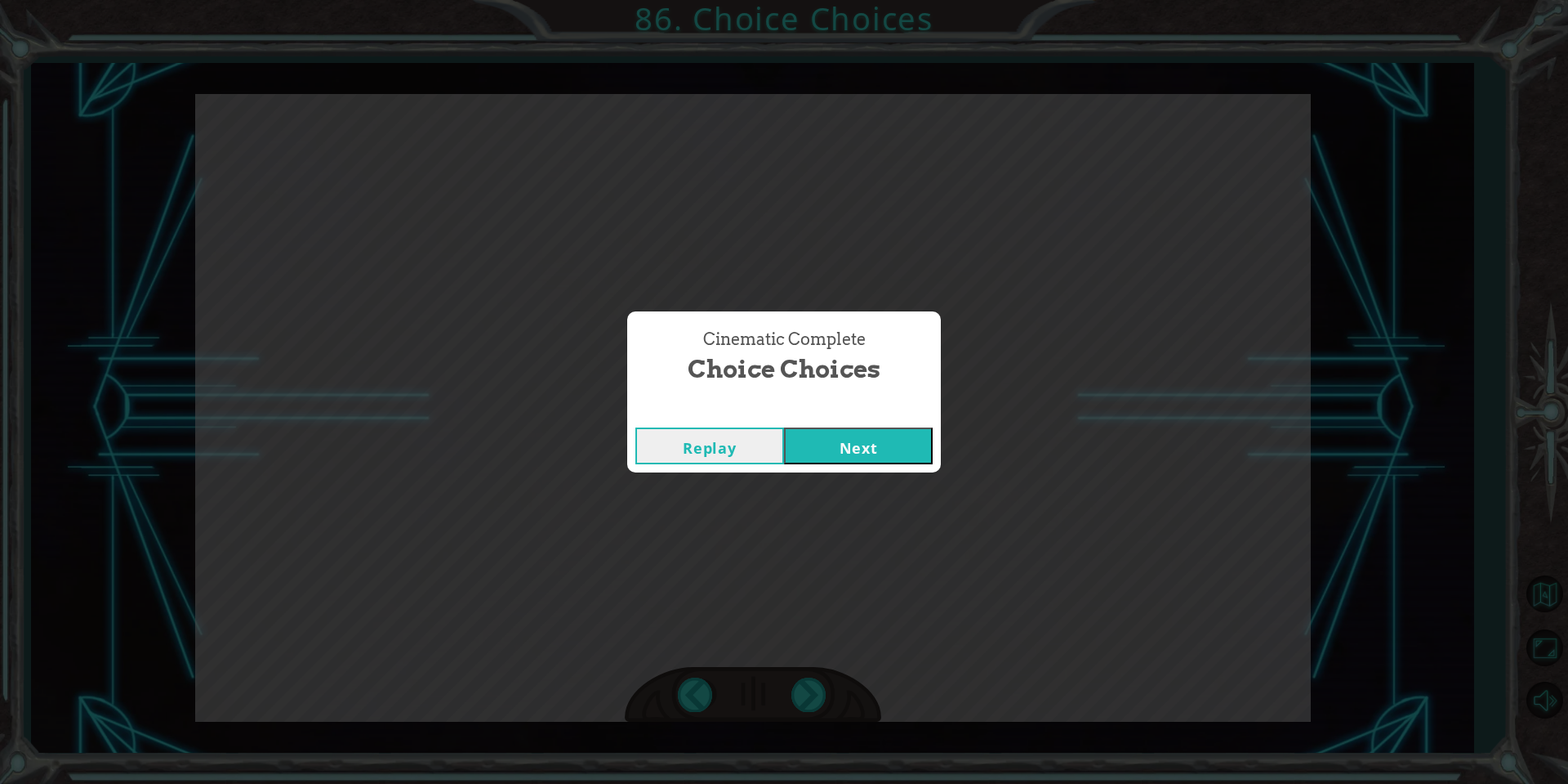
click at [811, 686] on div "Cinematic Complete Choice Choices Replay Next" at bounding box center [784, 392] width 1568 height 784
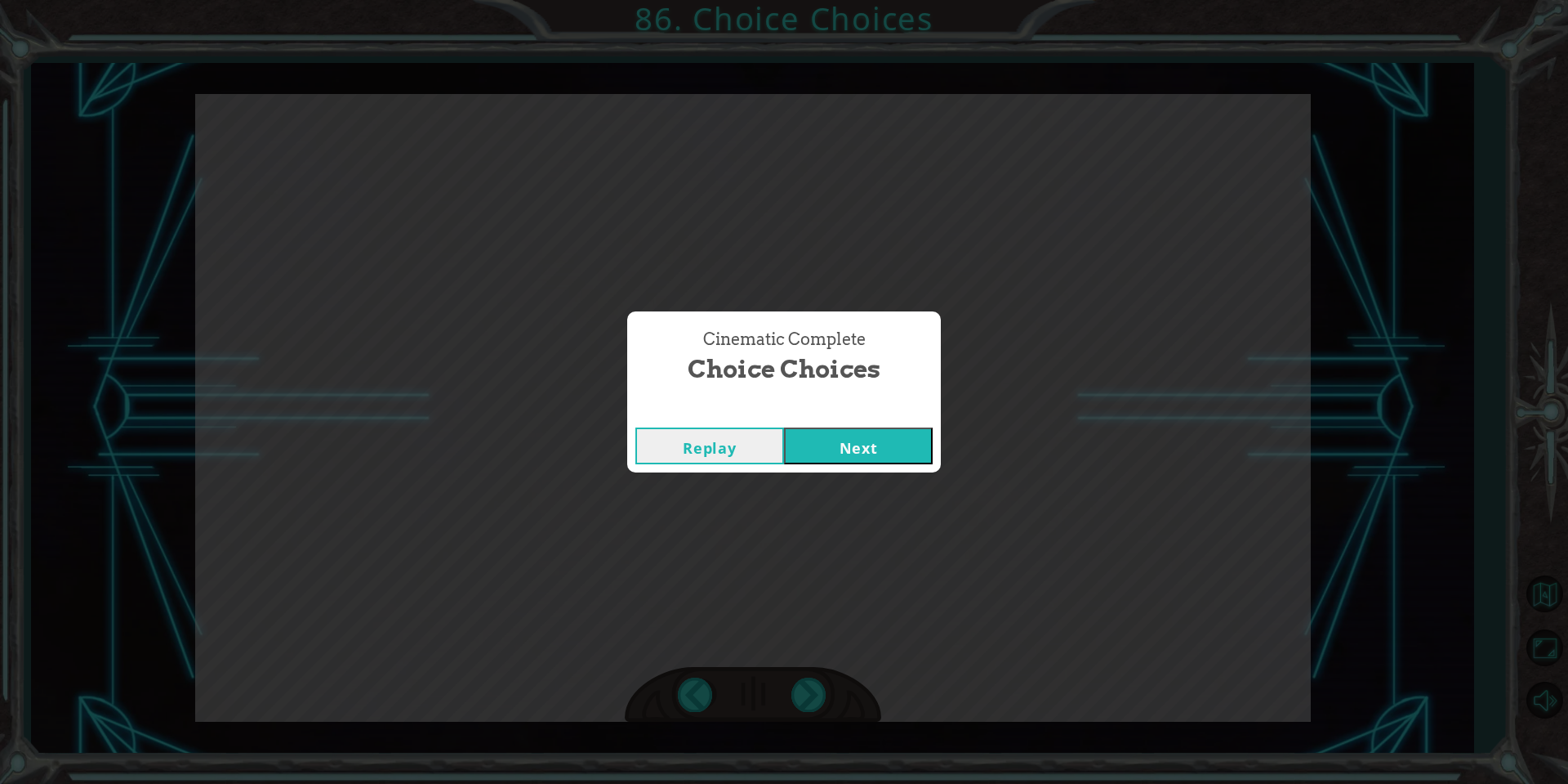
click at [811, 686] on div "Cinematic Complete Choice Choices Replay Next" at bounding box center [784, 392] width 1568 height 784
click at [814, 687] on div "Cinematic Complete Choice Choices Replay Next" at bounding box center [784, 392] width 1568 height 784
click at [815, 687] on div "Cinematic Complete Choice Choices Replay Next" at bounding box center [784, 392] width 1568 height 784
click at [816, 688] on div "Cinematic Complete Choice Choices Replay Next" at bounding box center [784, 392] width 1568 height 784
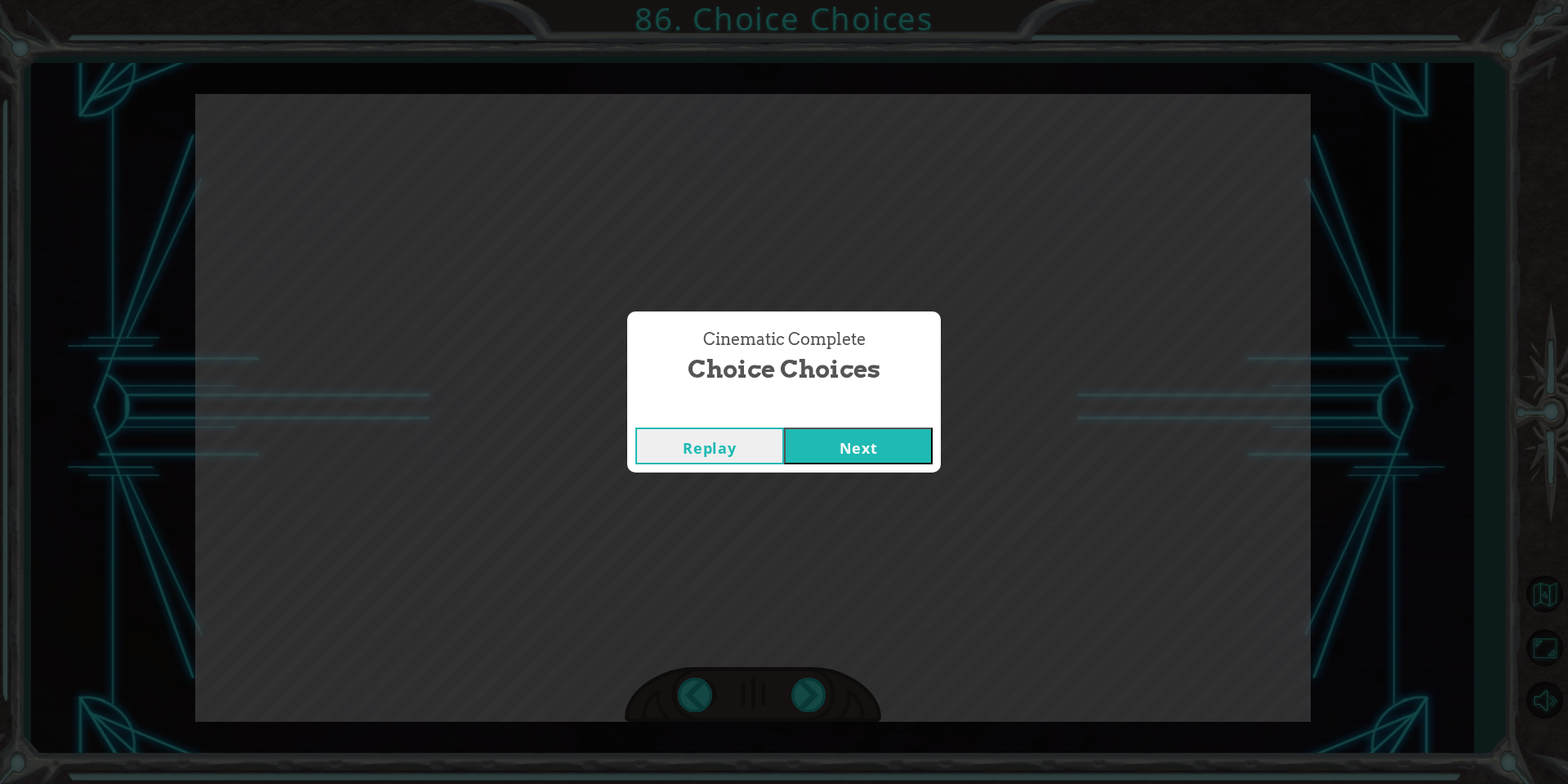
click at [816, 688] on div "Cinematic Complete Choice Choices Replay Next" at bounding box center [784, 392] width 1568 height 784
click at [884, 443] on button "Next" at bounding box center [859, 445] width 149 height 37
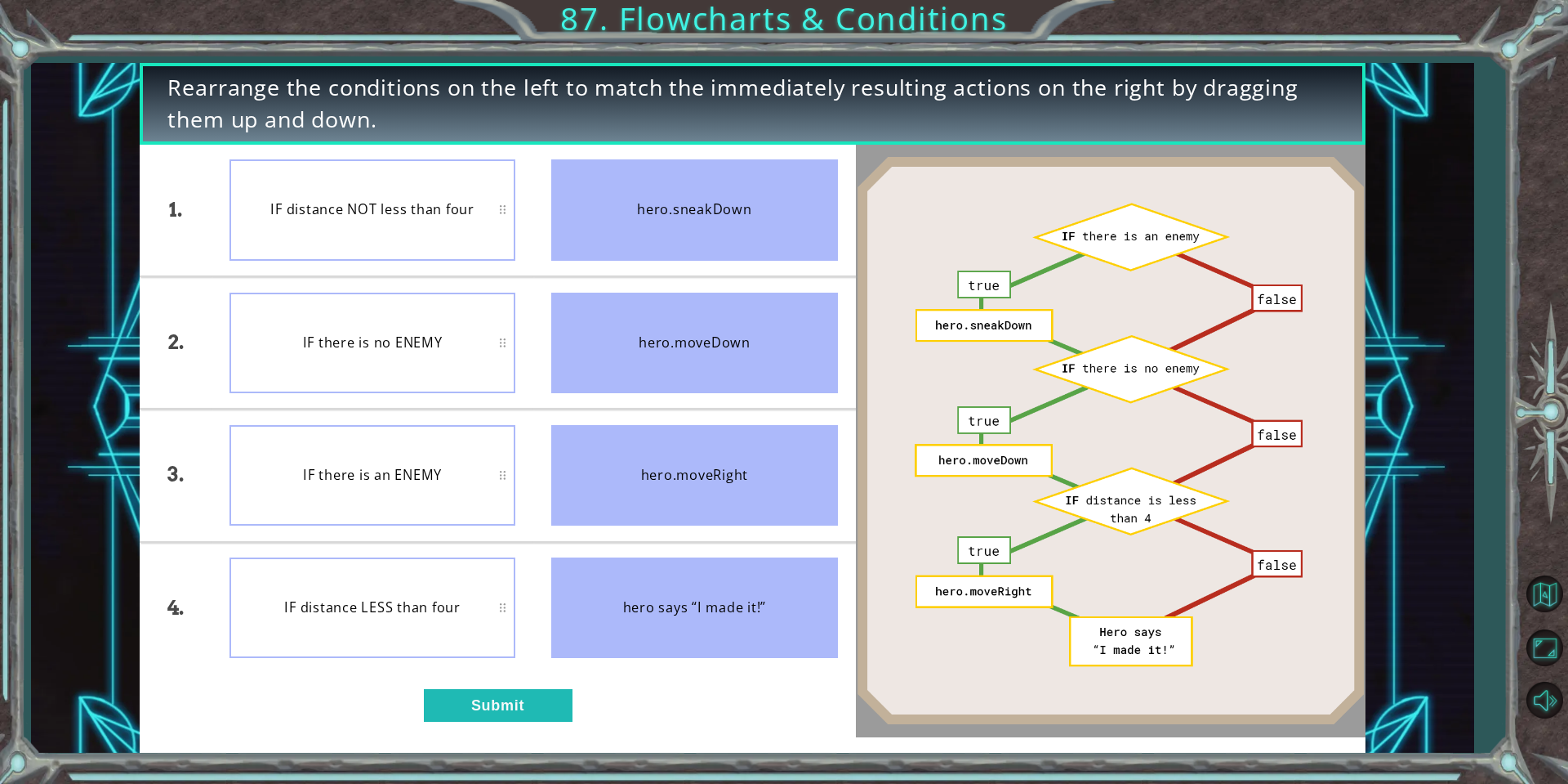
click at [351, 212] on div "IF distance NOT less than four" at bounding box center [373, 210] width 286 height 101
click at [737, 498] on div "hero.moveRight" at bounding box center [694, 475] width 286 height 101
drag, startPoint x: 705, startPoint y: 461, endPoint x: 325, endPoint y: 245, distance: 437.1
click at [325, 245] on div "1. 2. 3. 4. IF distance NOT less than four IF there is no ENEMY IF there is an …" at bounding box center [497, 409] width 716 height 529
click at [513, 705] on button "Submit" at bounding box center [498, 705] width 149 height 33
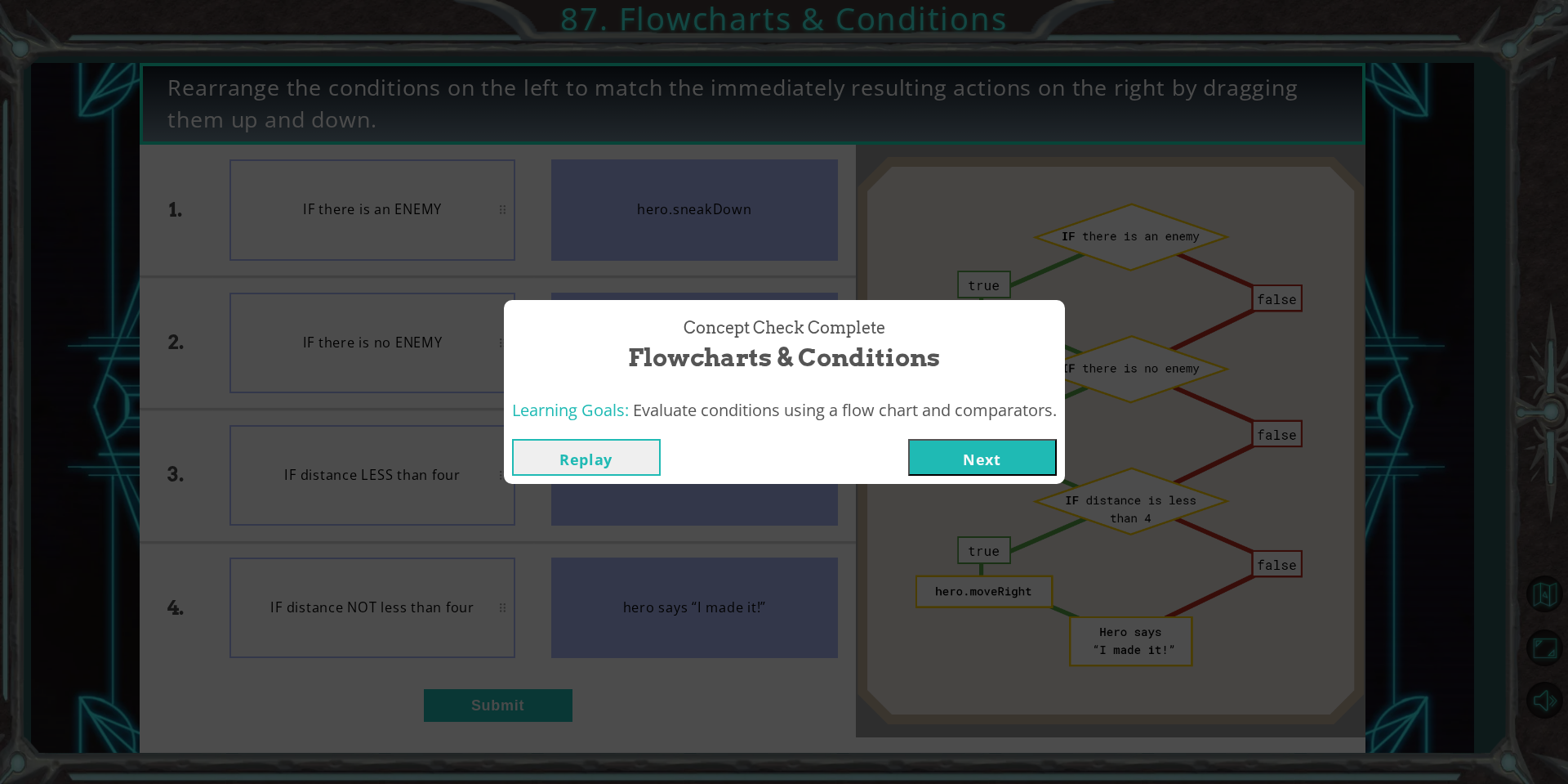
click at [956, 483] on div "Replay Next" at bounding box center [784, 457] width 561 height 53
click at [964, 462] on button "Next" at bounding box center [982, 457] width 149 height 37
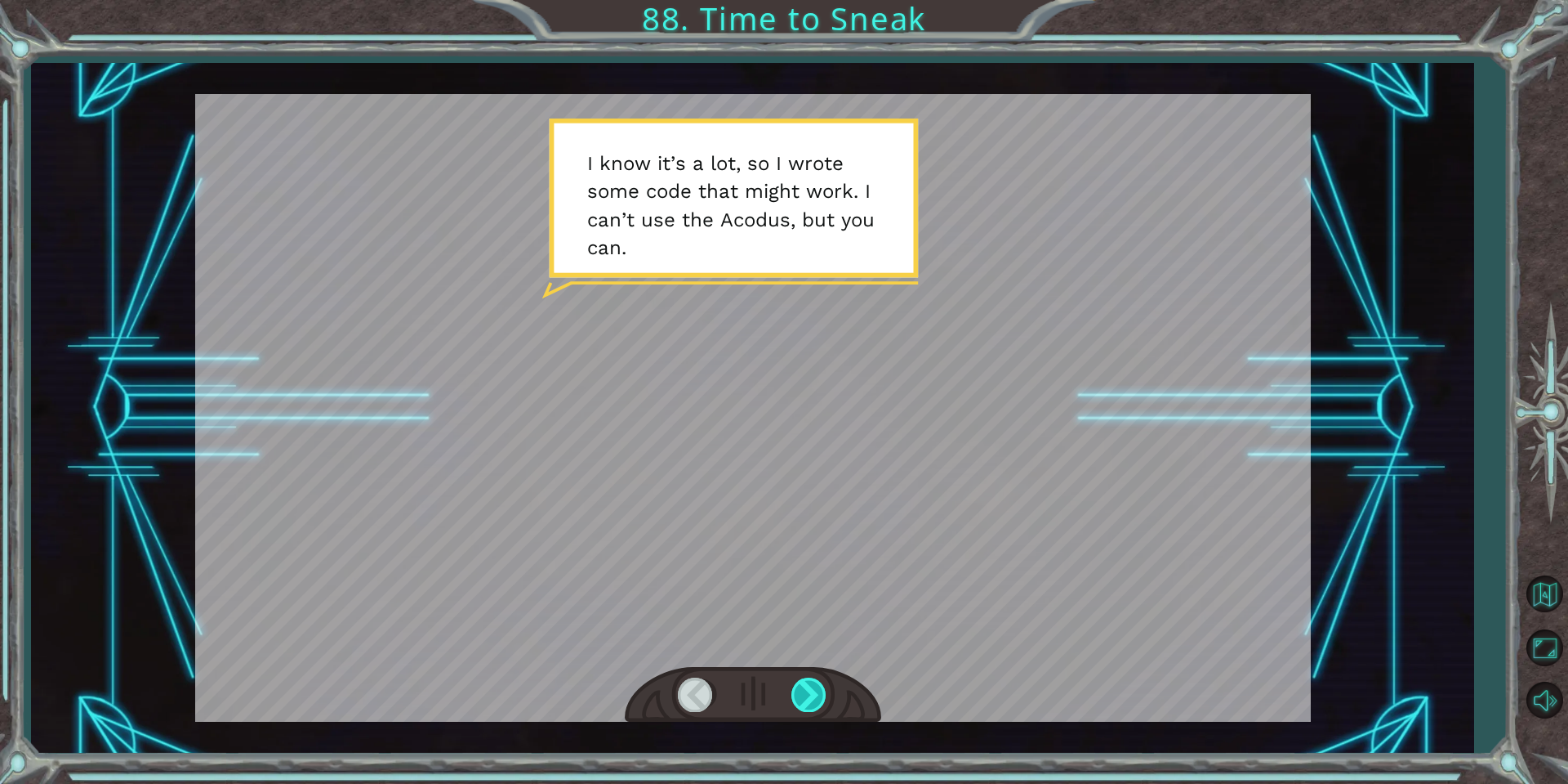
click at [811, 692] on div at bounding box center [810, 694] width 37 height 34
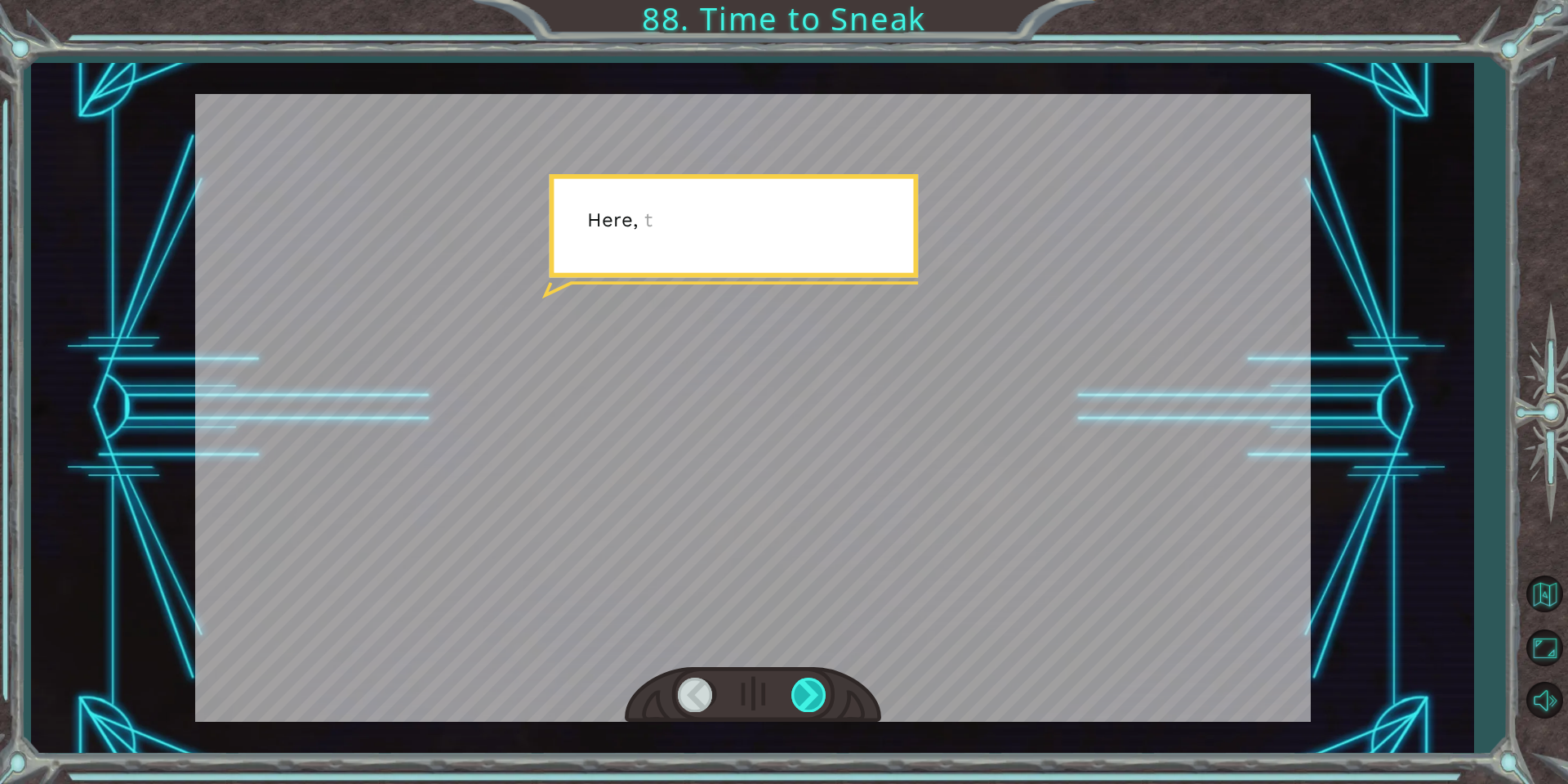
click at [811, 692] on div at bounding box center [810, 694] width 37 height 34
click at [810, 0] on div "Temporary Text I k n o w i t ’ s a l o t , s o I w r o t e s o m e c o d e t h …" at bounding box center [784, 0] width 1568 height 0
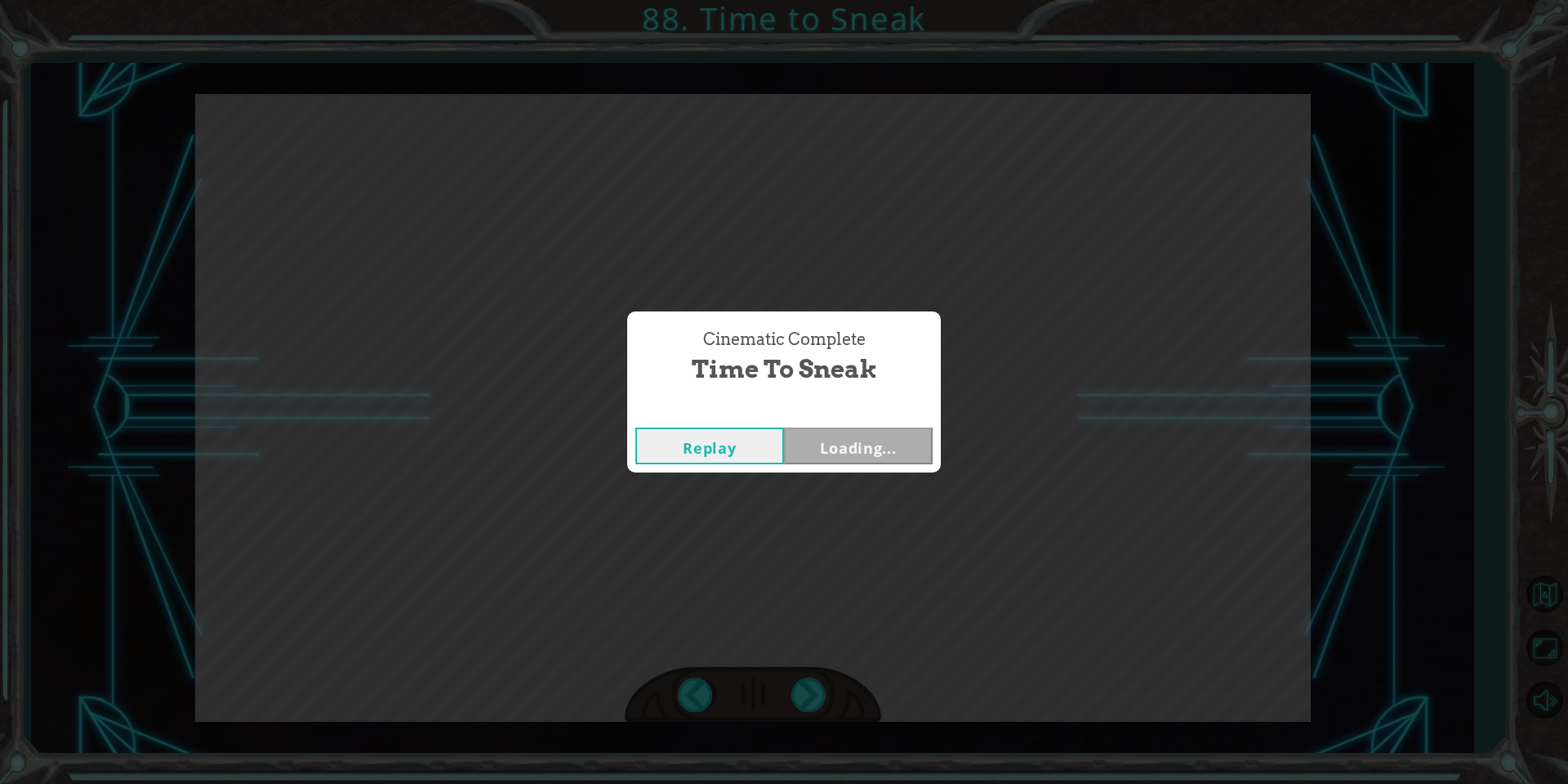
click at [811, 694] on div "Cinematic Complete Time to Sneak Replay Loading..." at bounding box center [784, 392] width 1568 height 784
click at [869, 455] on button "Next" at bounding box center [859, 445] width 149 height 37
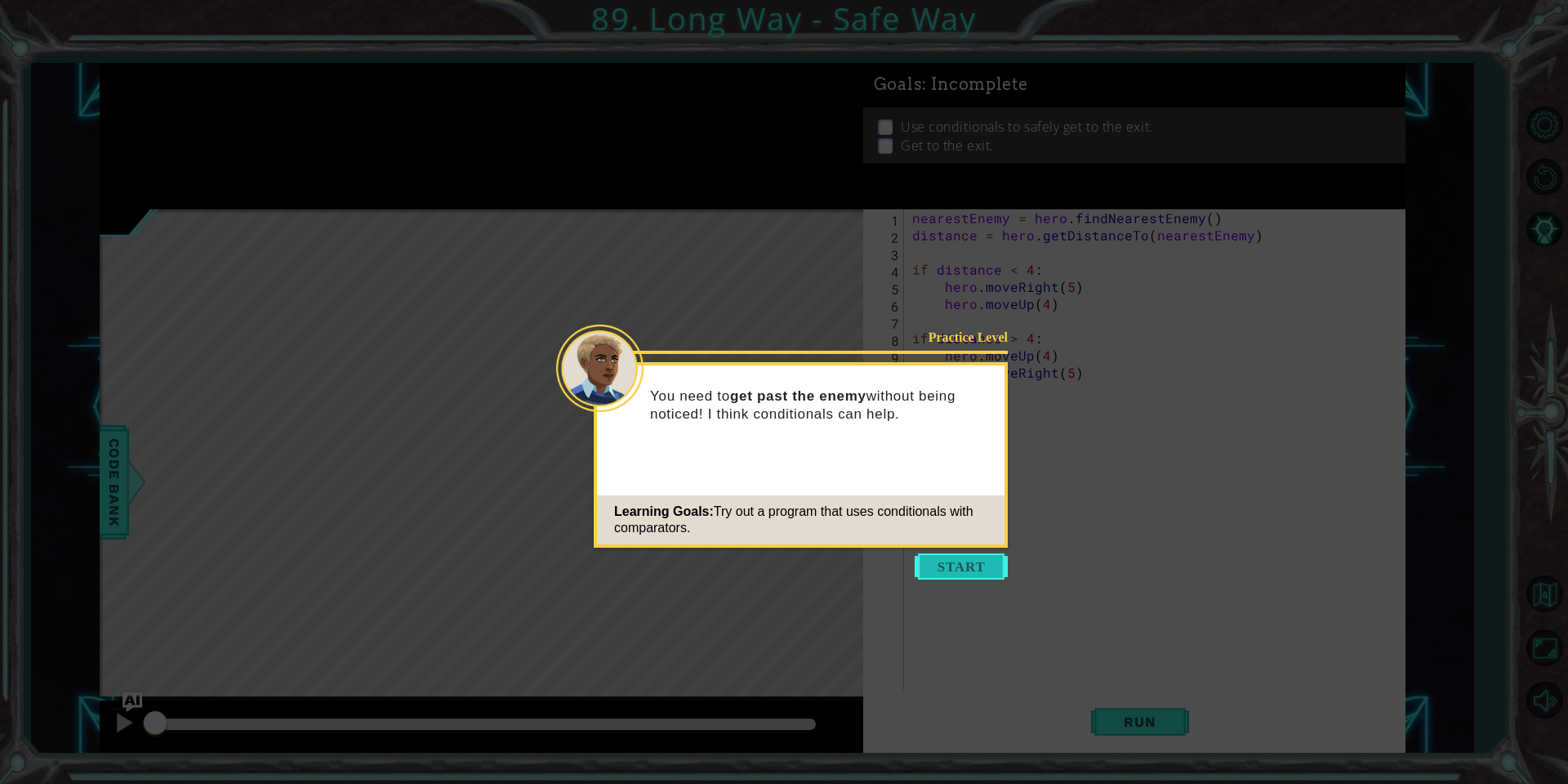
click at [969, 561] on button "Start" at bounding box center [961, 566] width 93 height 26
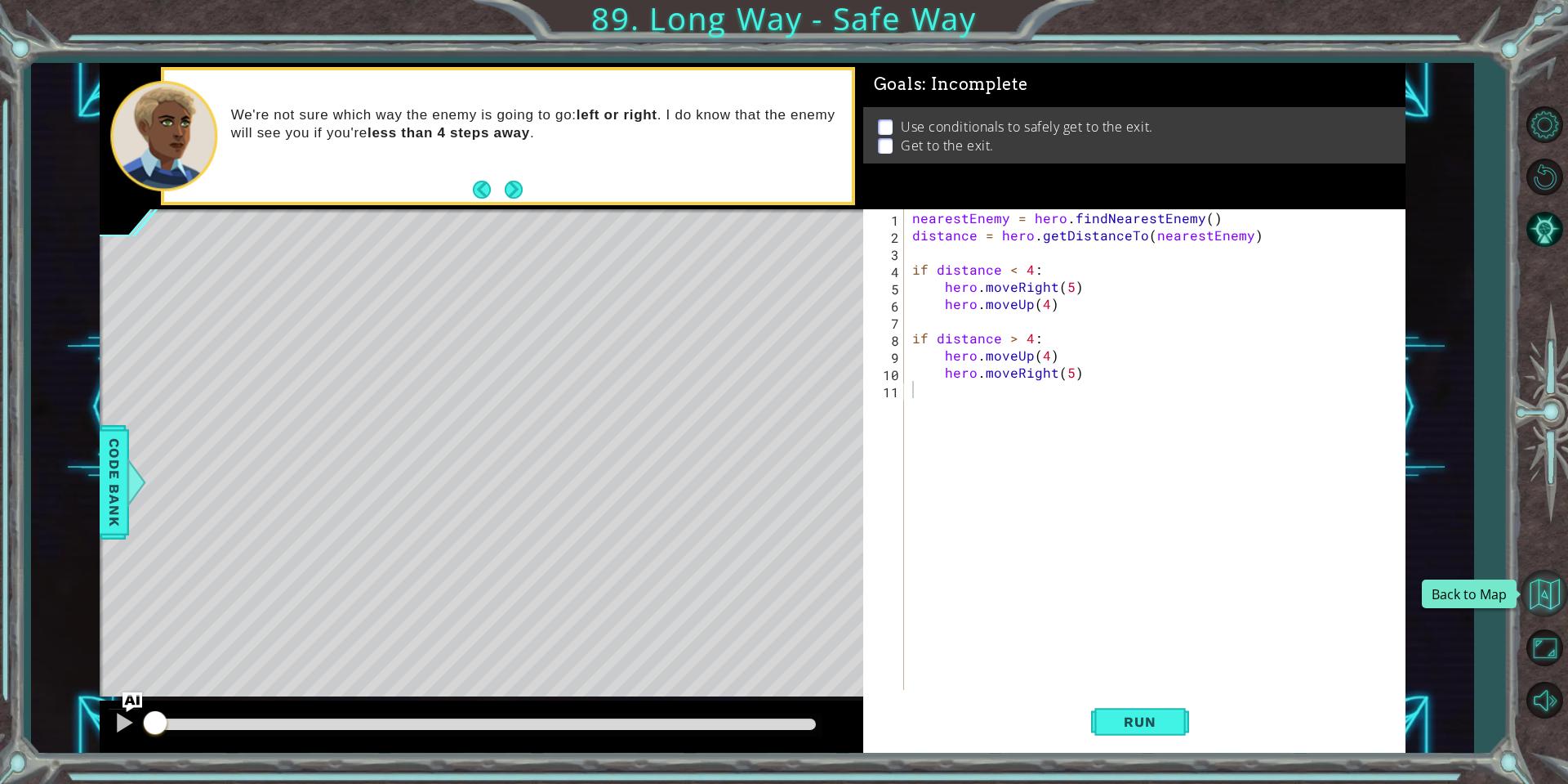
click at [1532, 583] on button "Back to Map" at bounding box center [1544, 593] width 47 height 47
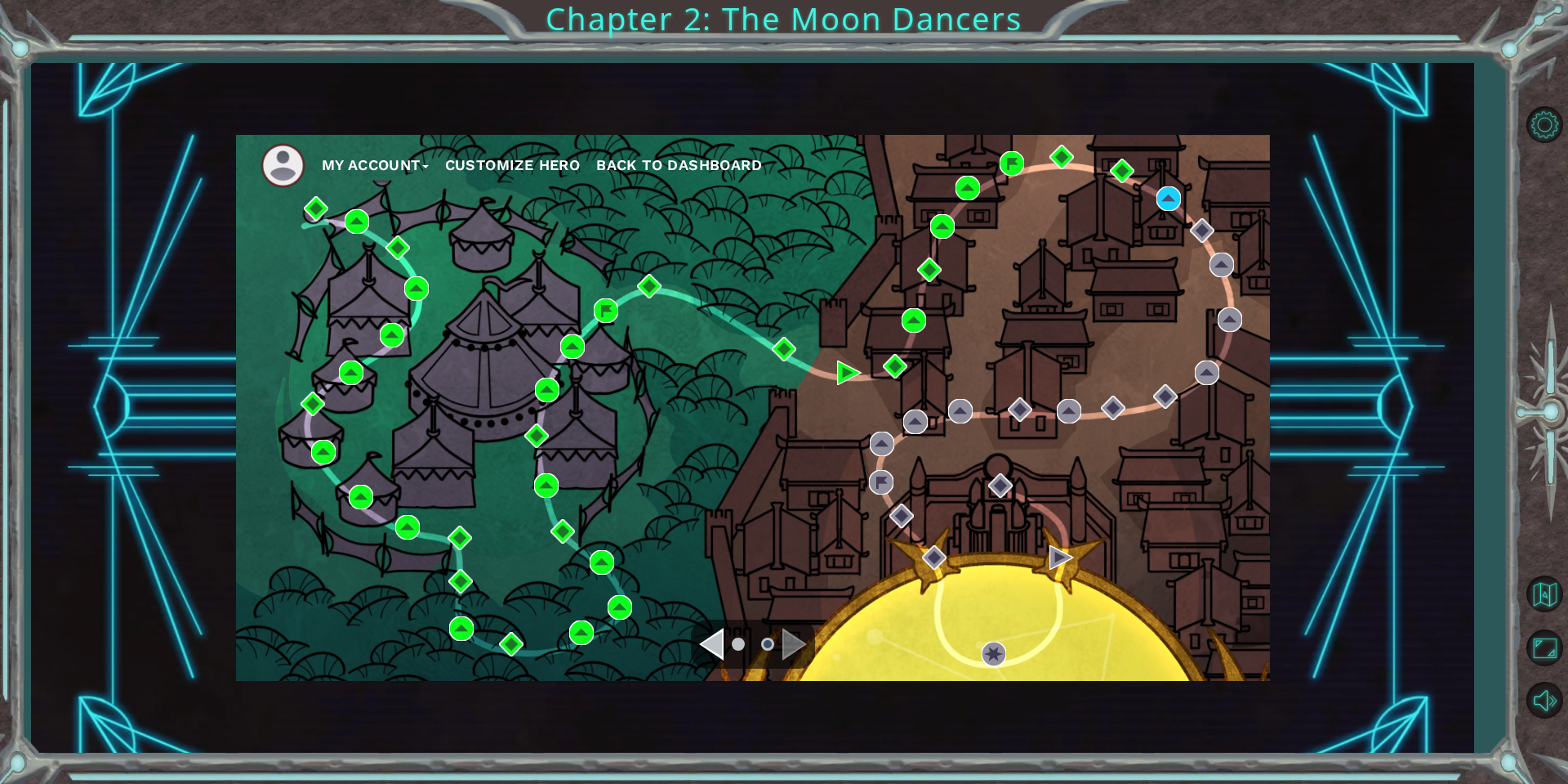
click at [708, 149] on ul "My Account Customize Hero Back to Dashboard" at bounding box center [766, 165] width 1009 height 45
click at [702, 156] on span "Back to Dashboard" at bounding box center [679, 164] width 166 height 17
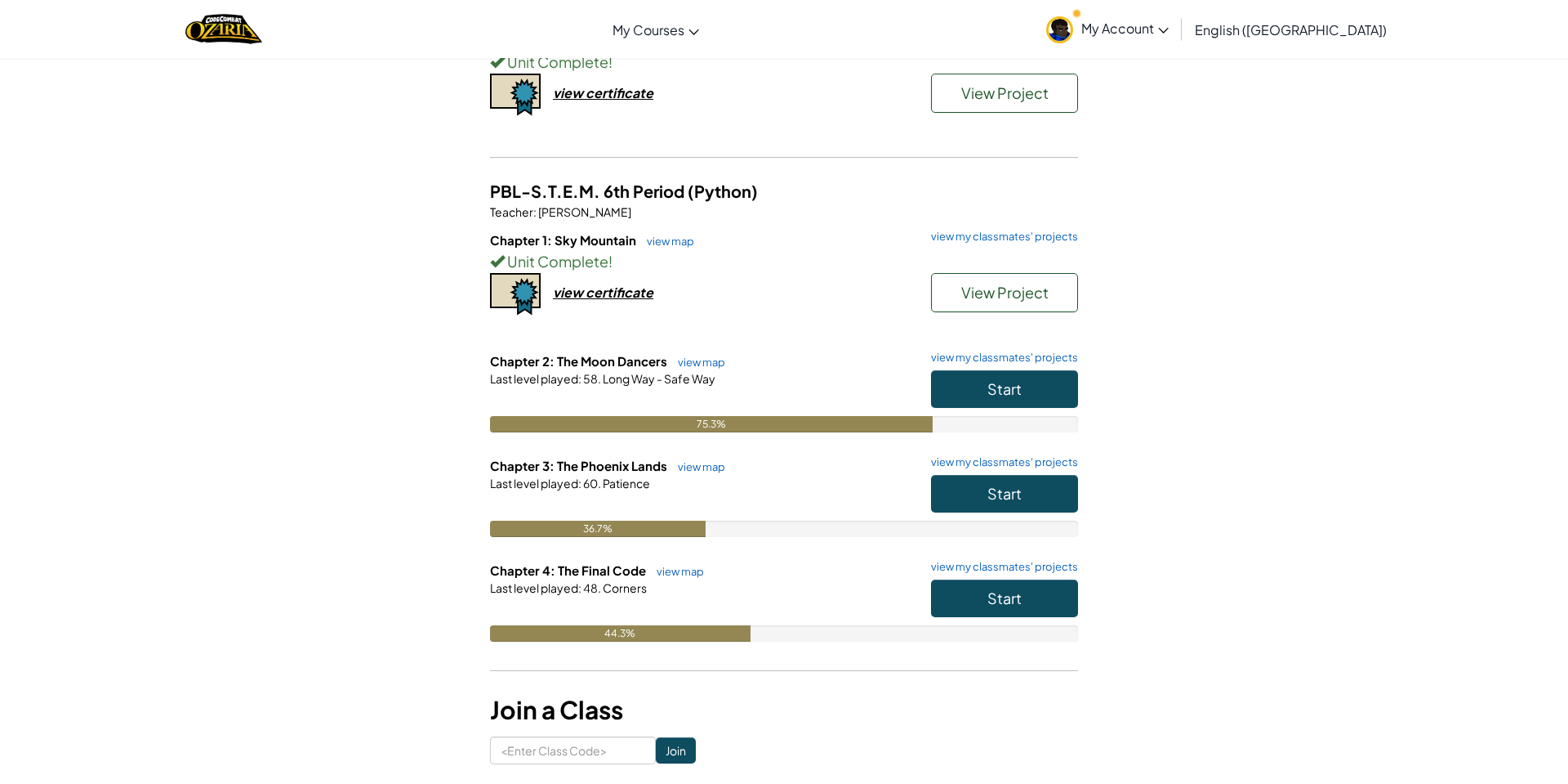
scroll to position [534, 0]
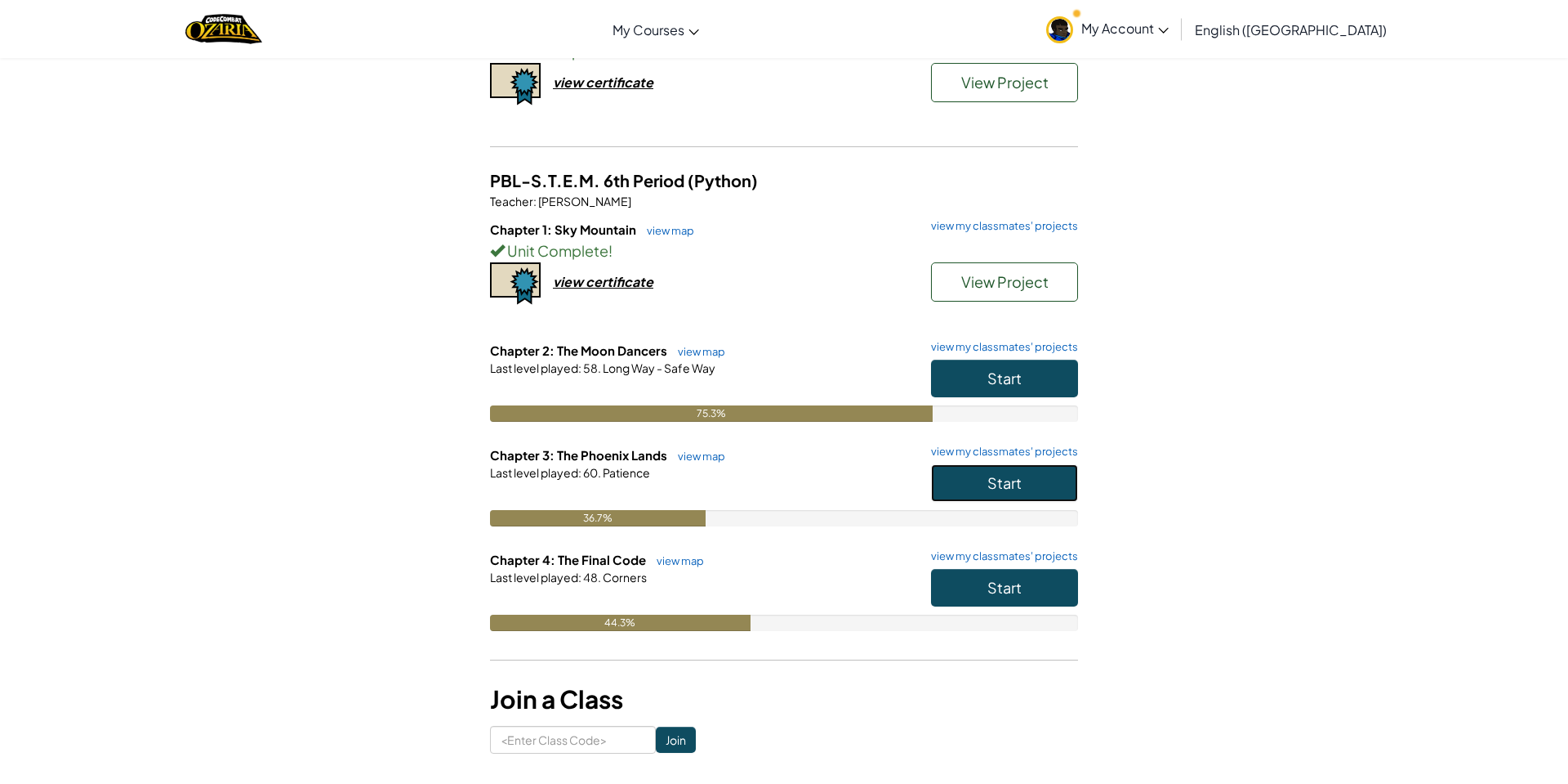
click at [1001, 488] on span "Start" at bounding box center [1004, 482] width 34 height 19
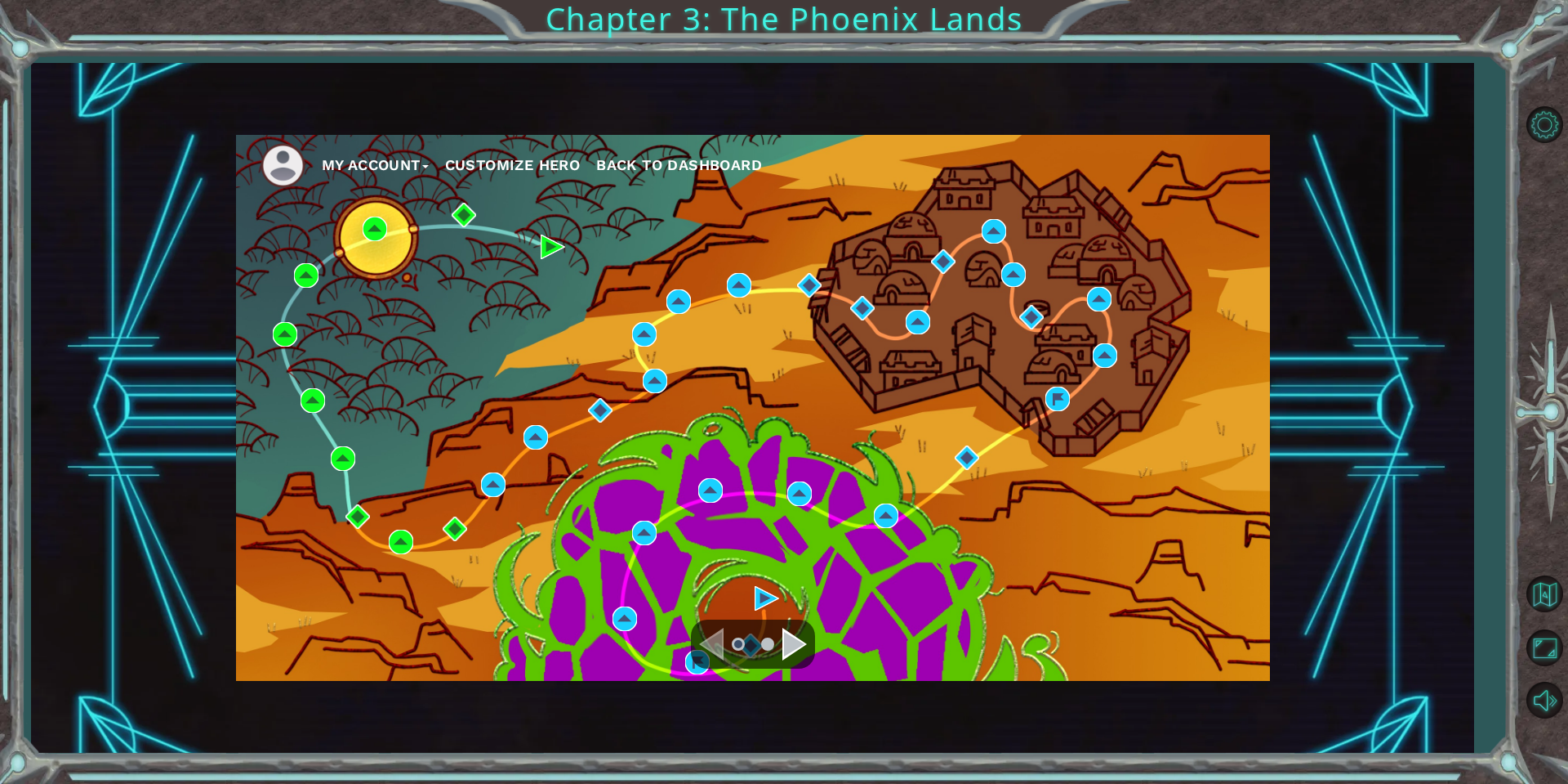
click at [780, 646] on div at bounding box center [753, 644] width 124 height 49
click at [801, 639] on div "Navigate to the next page" at bounding box center [795, 644] width 25 height 33
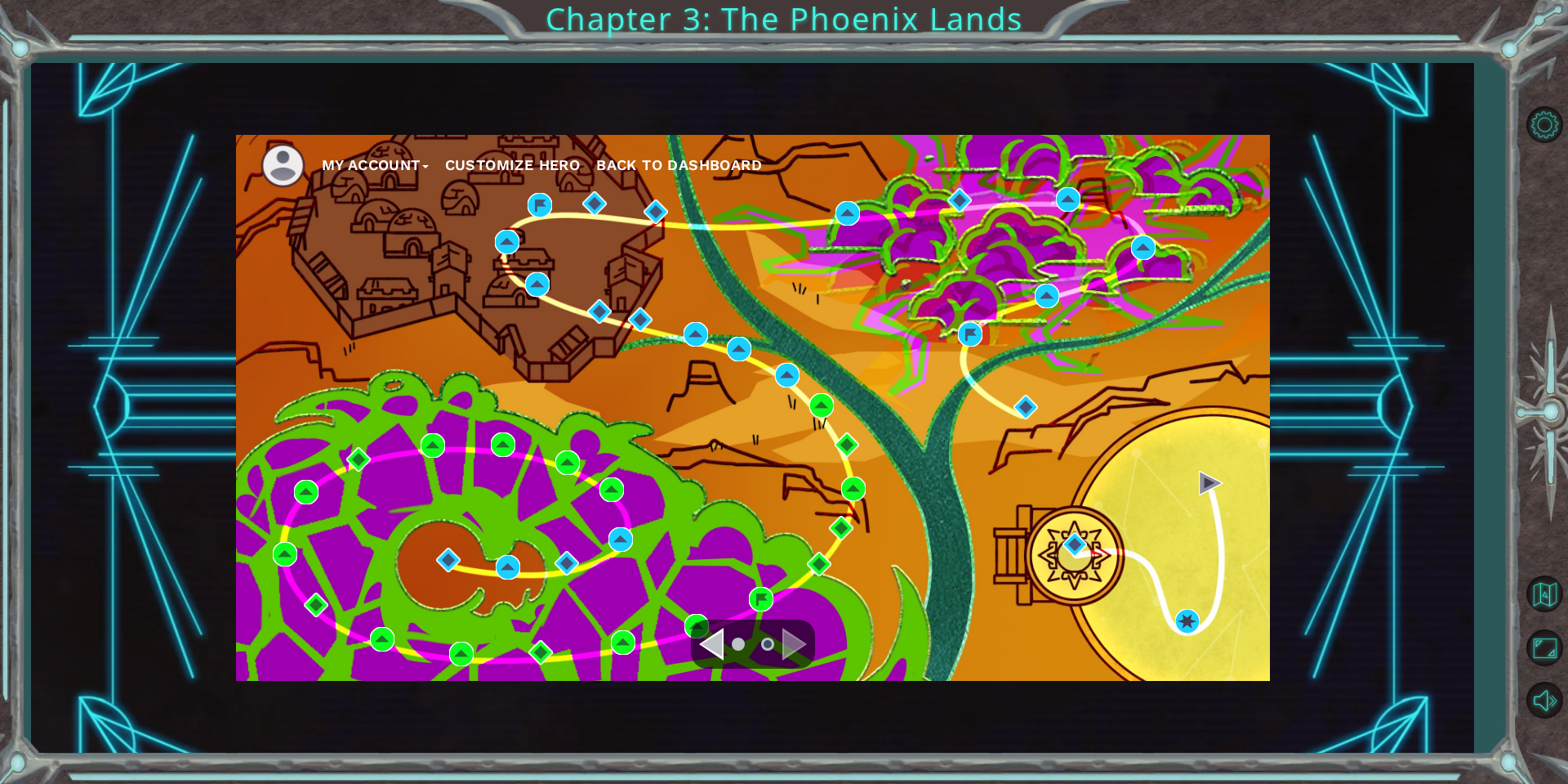
click at [395, 632] on div "My Account Customize Hero Back to Dashboard" at bounding box center [753, 408] width 1034 height 546
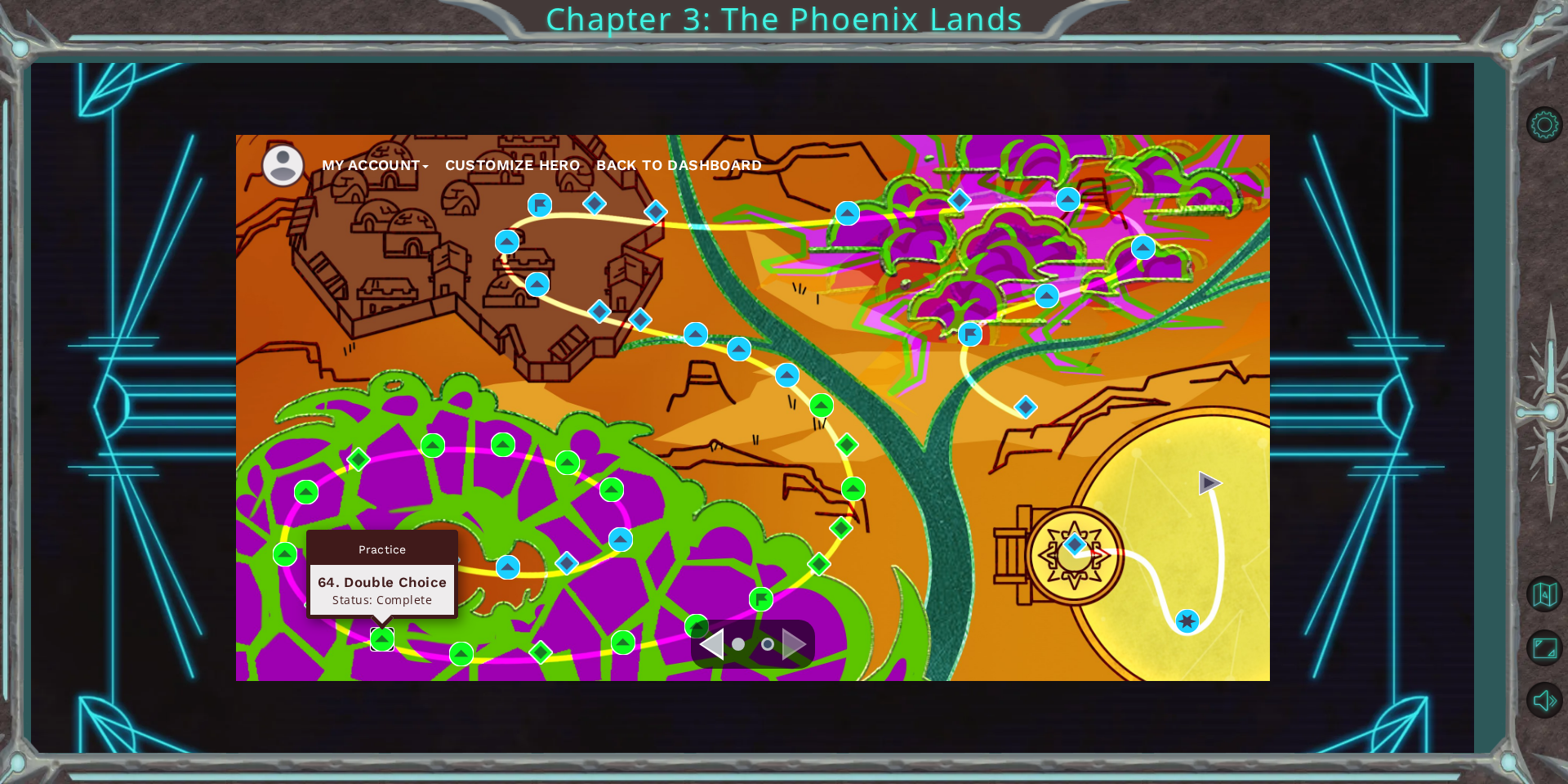
click at [381, 634] on img at bounding box center [382, 639] width 25 height 25
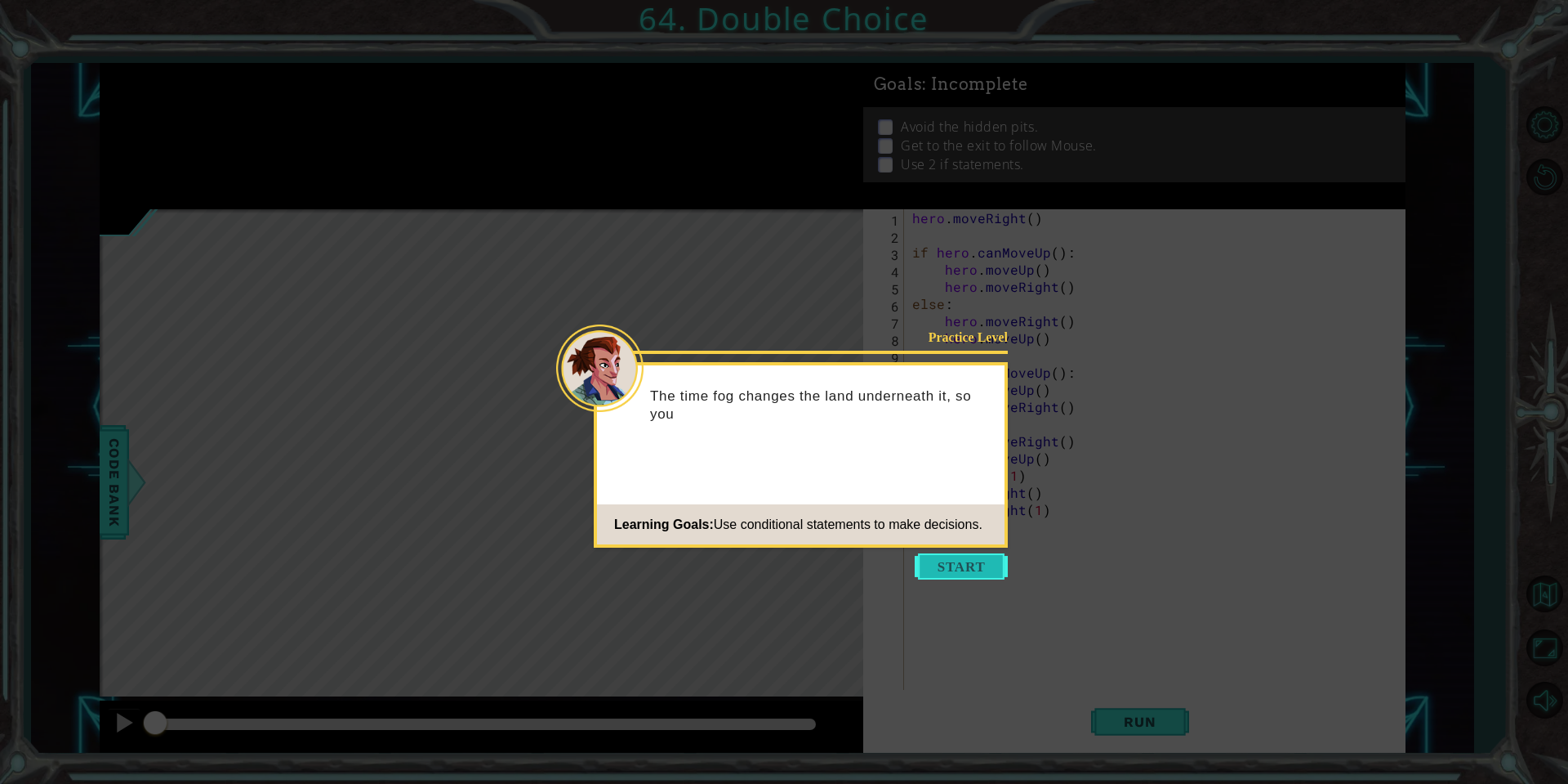
click at [932, 567] on button "Start" at bounding box center [961, 566] width 93 height 26
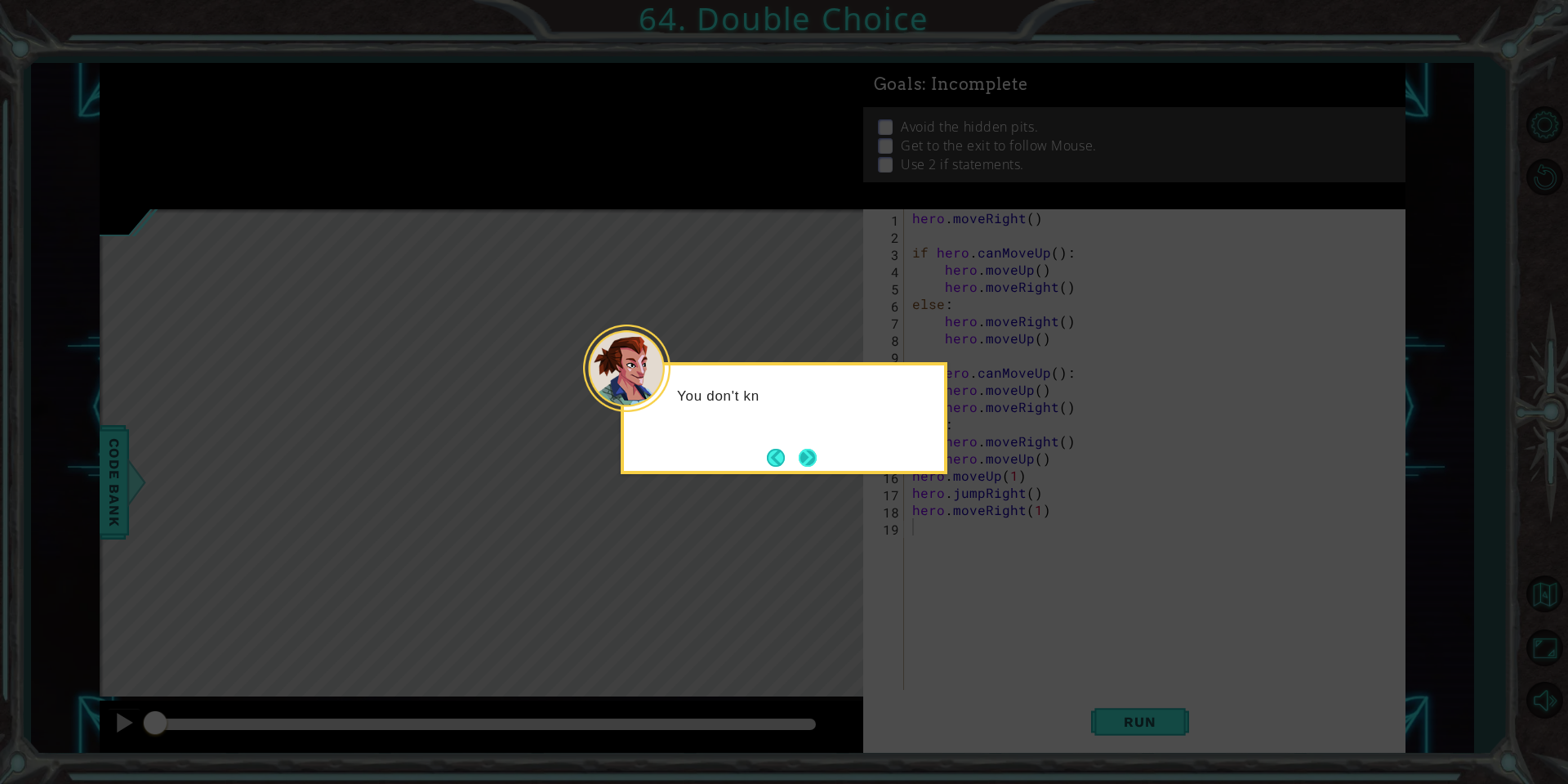
click at [804, 454] on button "Next" at bounding box center [808, 457] width 18 height 18
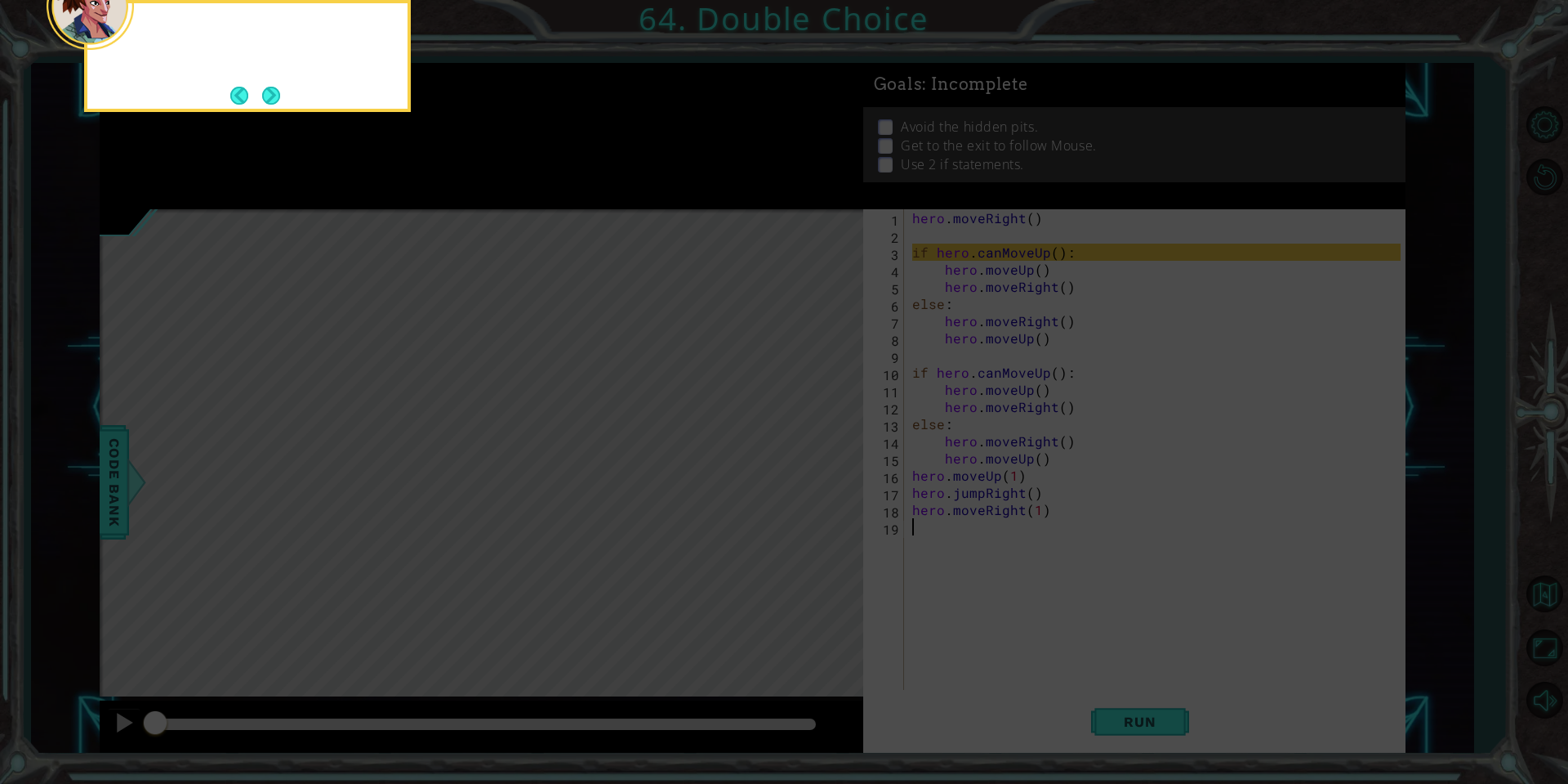
click at [804, 454] on icon at bounding box center [784, 117] width 1568 height 1333
click at [267, 97] on button "Next" at bounding box center [272, 96] width 18 height 18
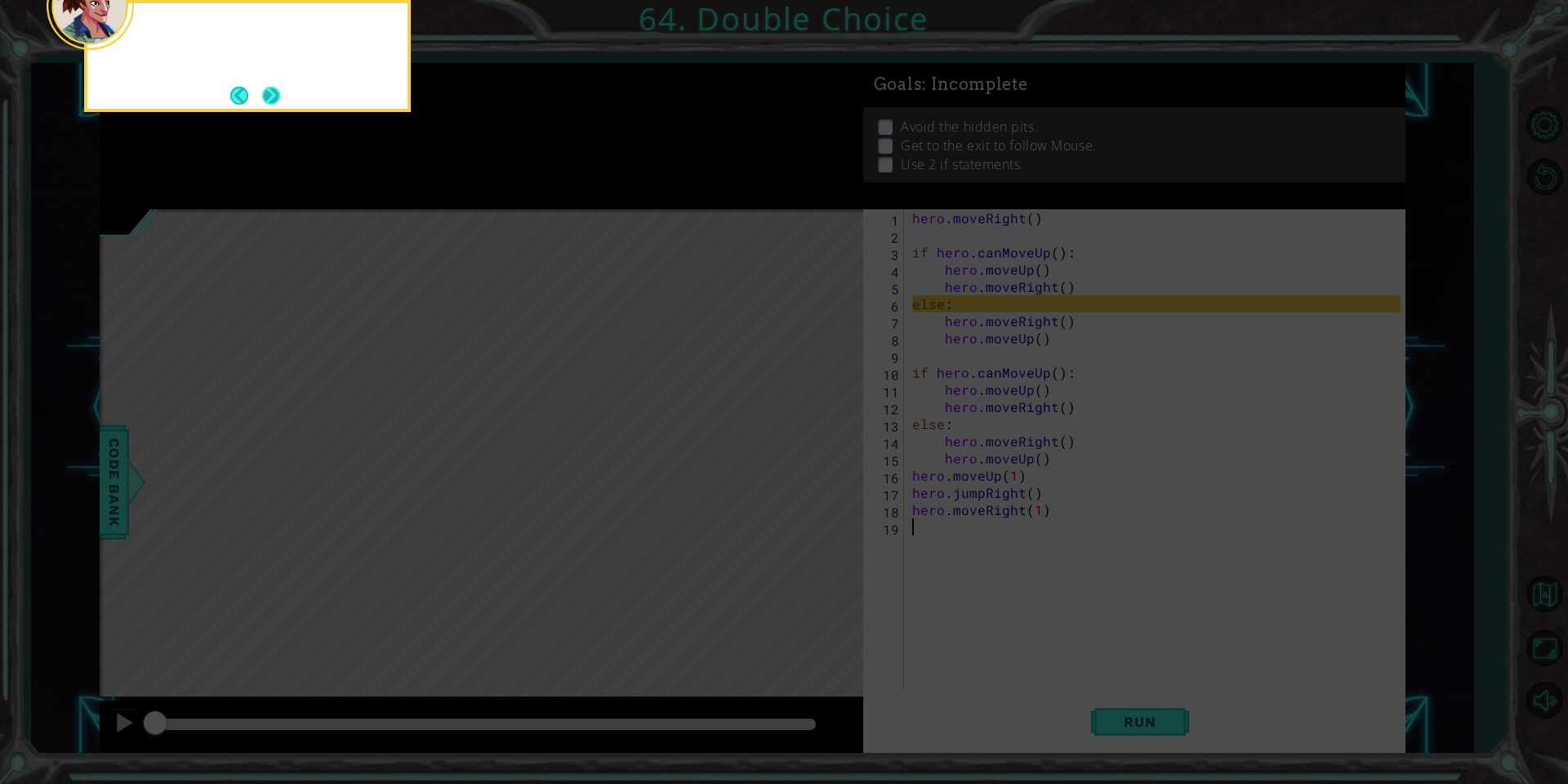
click at [272, 98] on button "Next" at bounding box center [272, 96] width 18 height 18
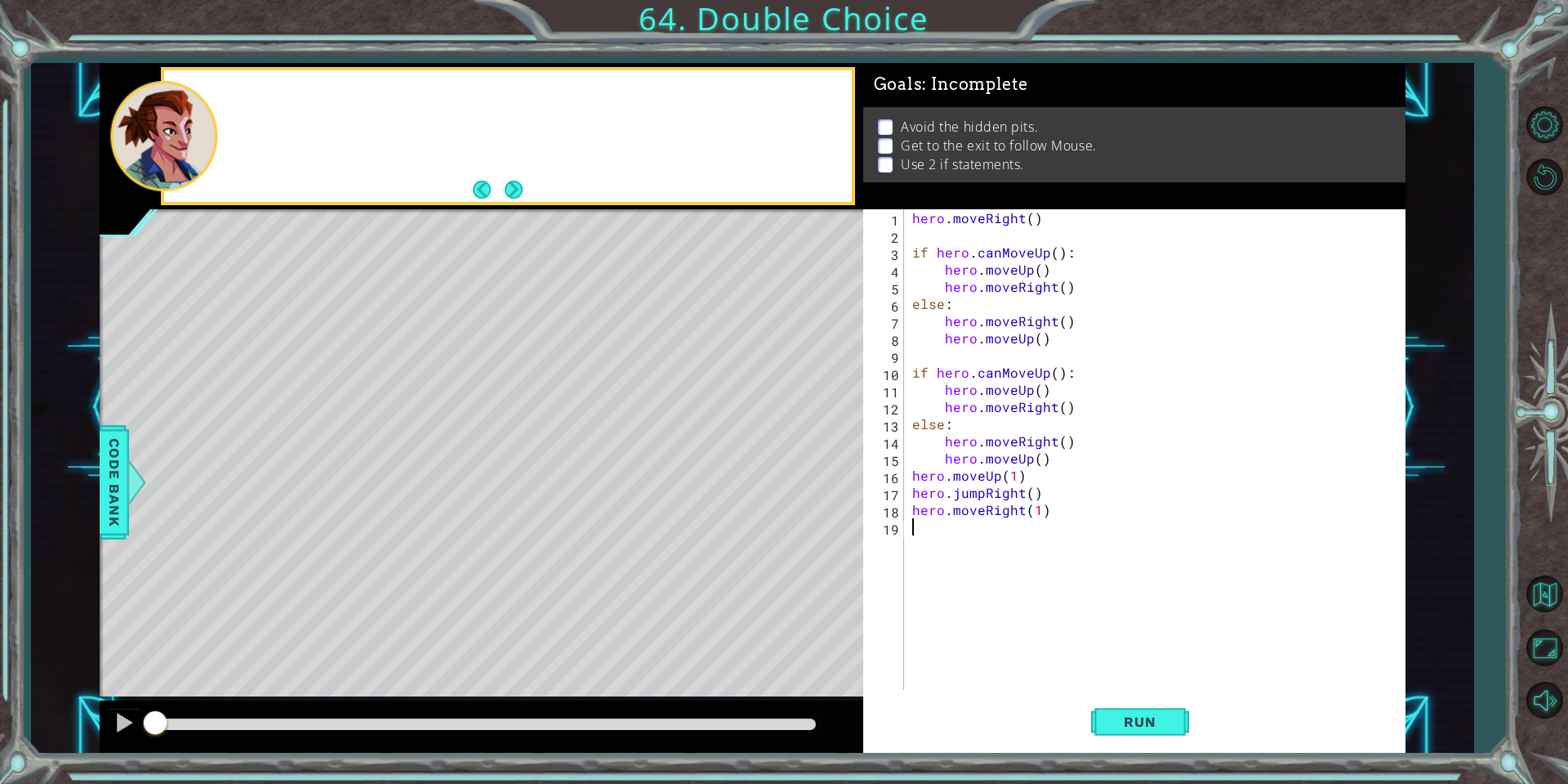
click at [272, 98] on div at bounding box center [509, 136] width 689 height 132
click at [1549, 598] on button "Back to Map" at bounding box center [1544, 593] width 47 height 47
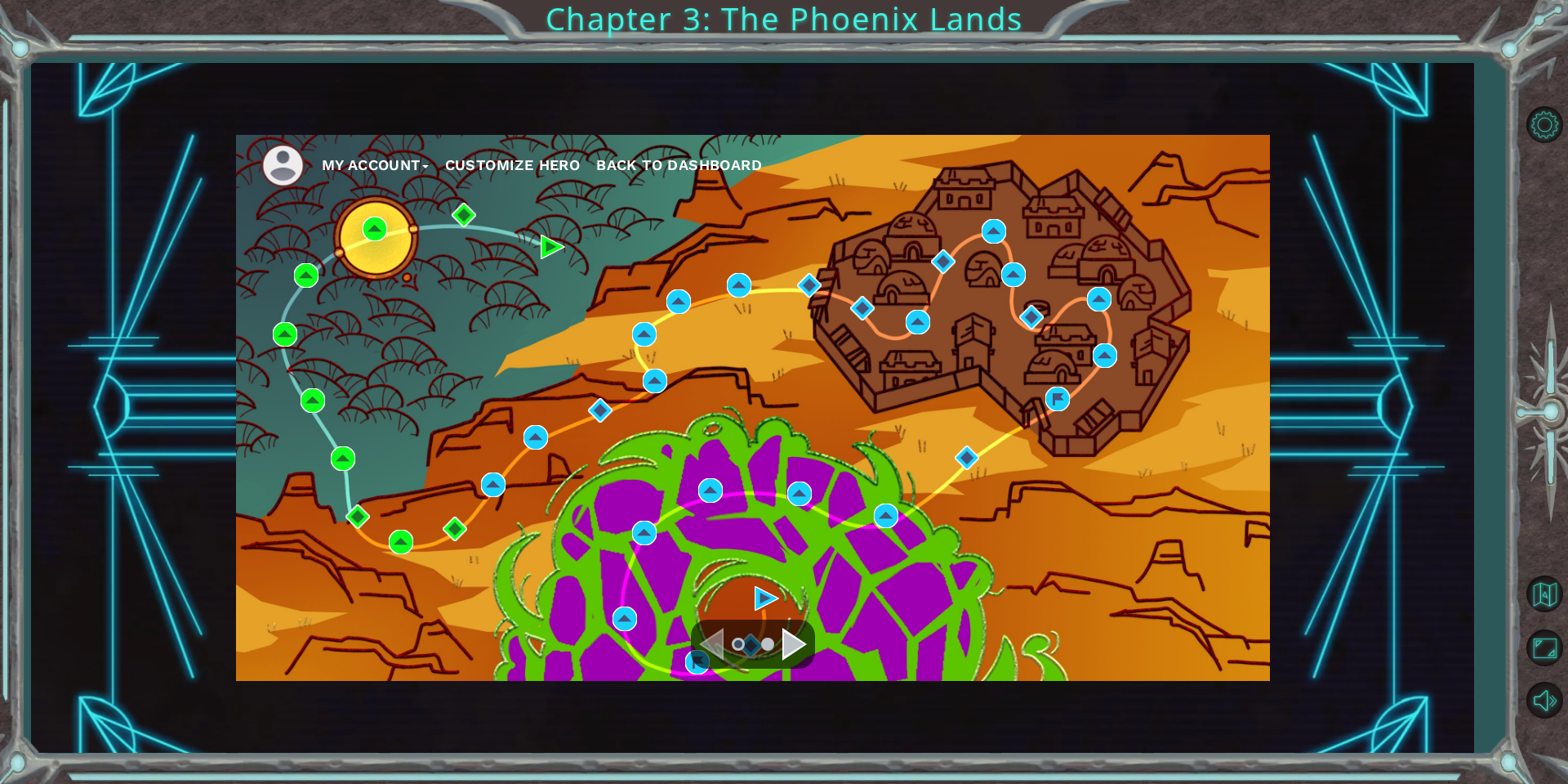
click at [784, 645] on div "Navigate to the next page" at bounding box center [795, 644] width 25 height 33
